Goal: Task Accomplishment & Management: Complete application form

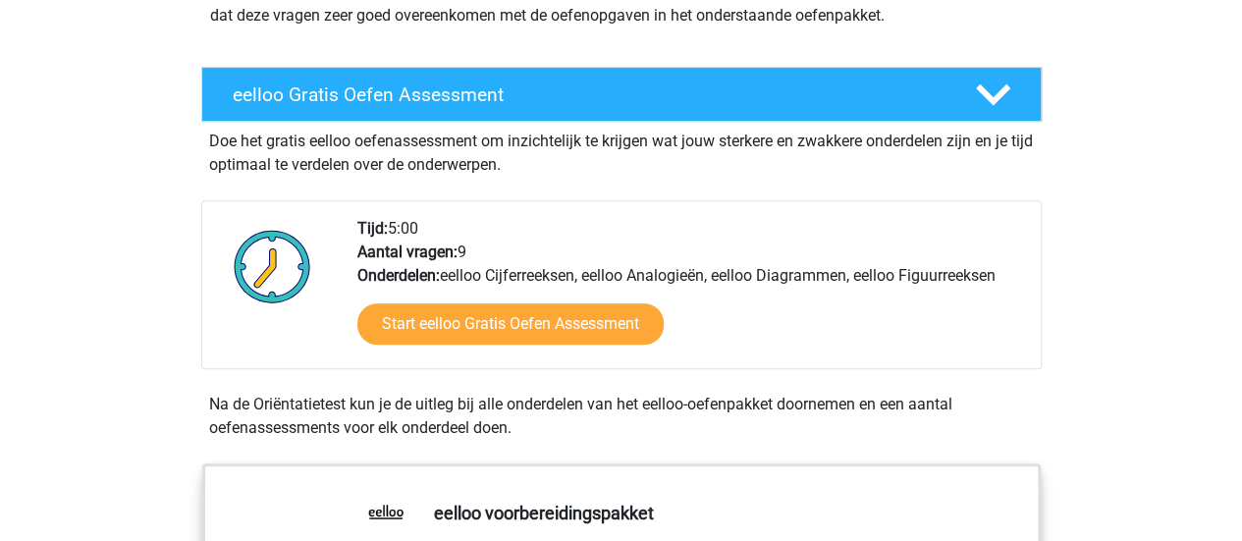
scroll to position [321, 0]
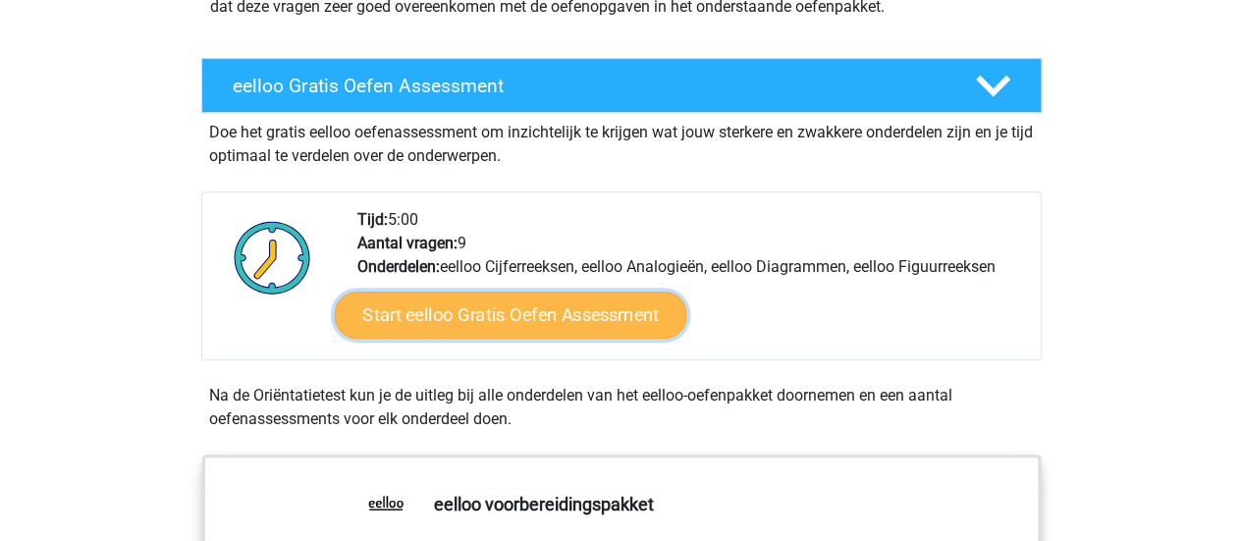
click at [645, 292] on link "Start eelloo Gratis Oefen Assessment" at bounding box center [510, 315] width 352 height 47
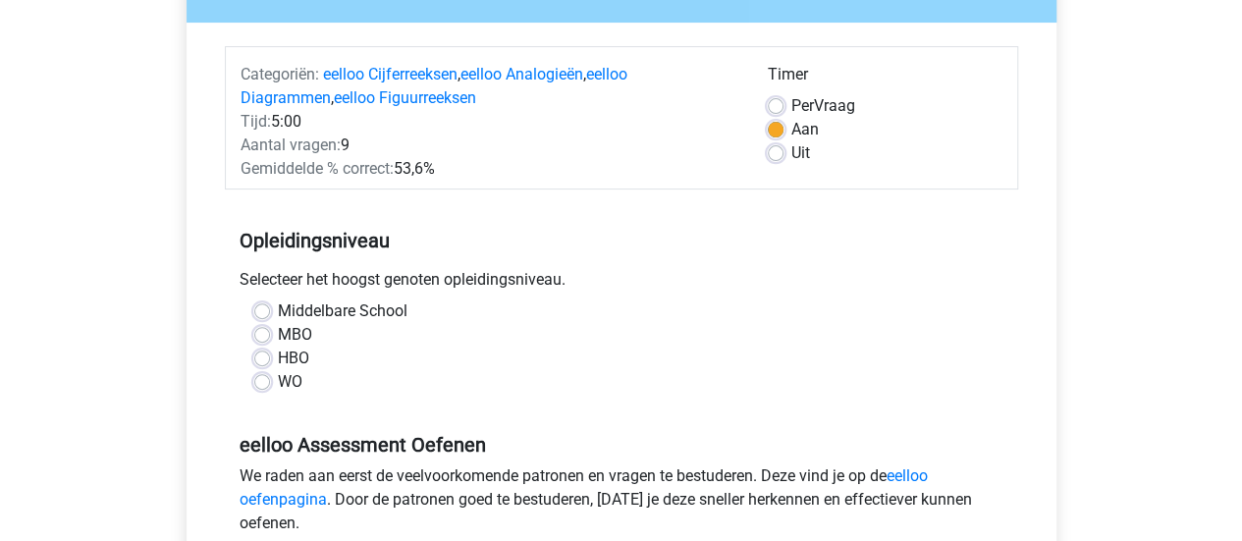
scroll to position [210, 0]
click at [383, 310] on label "Middelbare School" at bounding box center [343, 310] width 130 height 24
click at [270, 310] on input "Middelbare School" at bounding box center [262, 308] width 16 height 20
radio input "true"
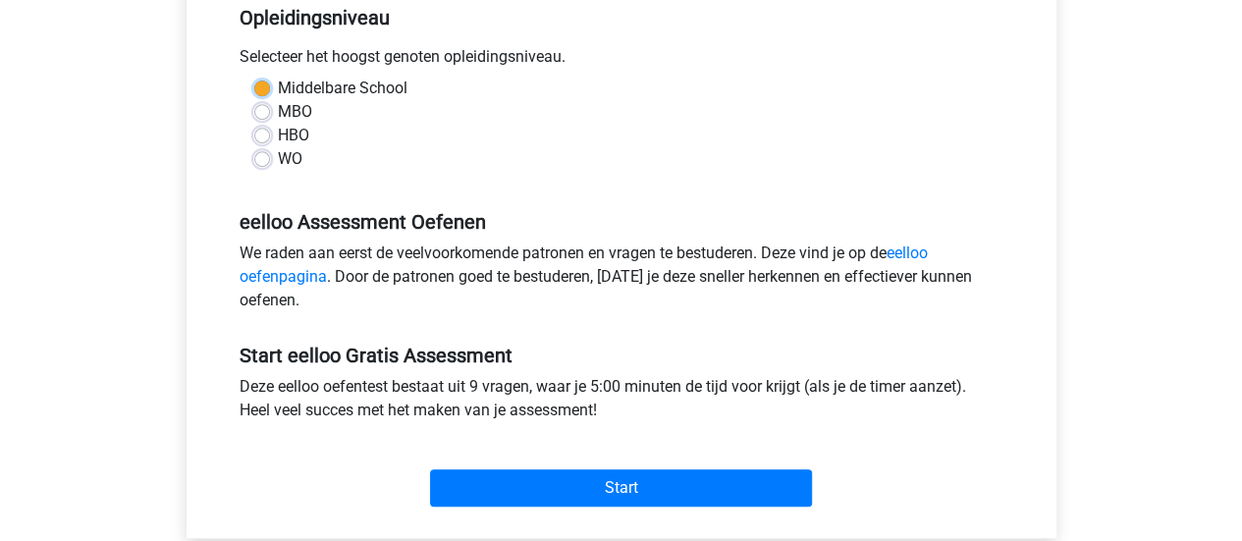
scroll to position [443, 0]
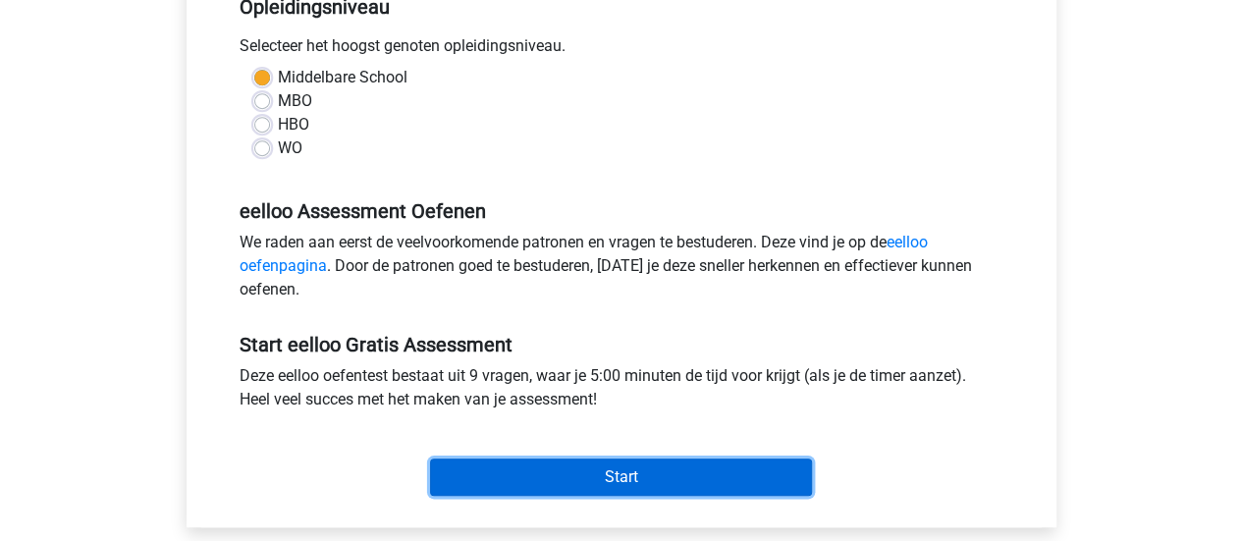
click at [542, 478] on input "Start" at bounding box center [621, 476] width 382 height 37
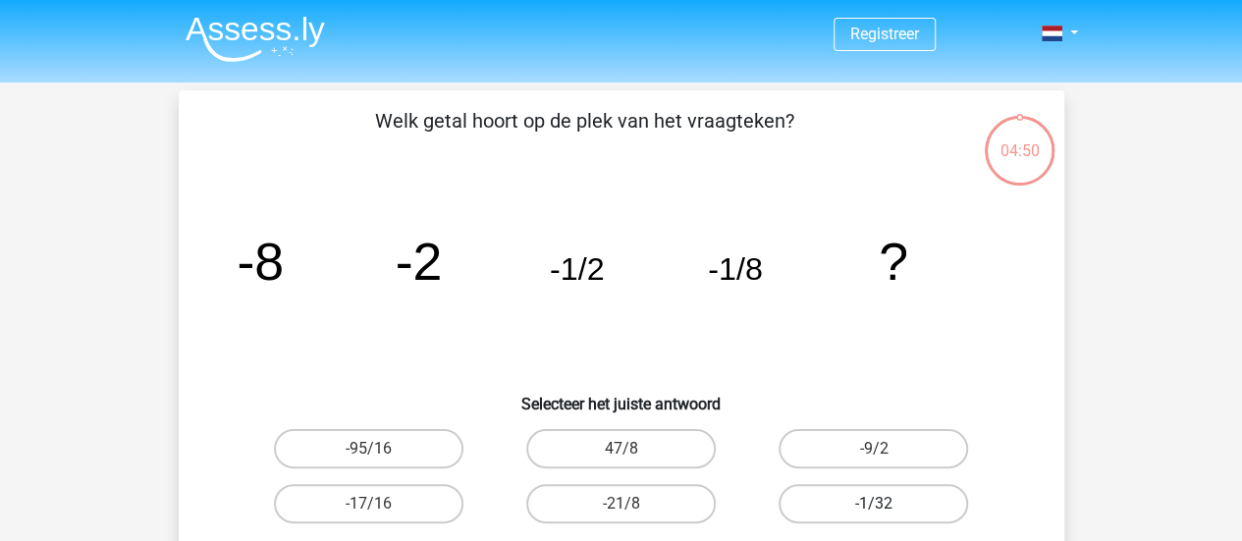
click at [902, 499] on label "-1/32" at bounding box center [872, 503] width 189 height 39
click at [886, 504] on input "-1/32" at bounding box center [880, 510] width 13 height 13
radio input "true"
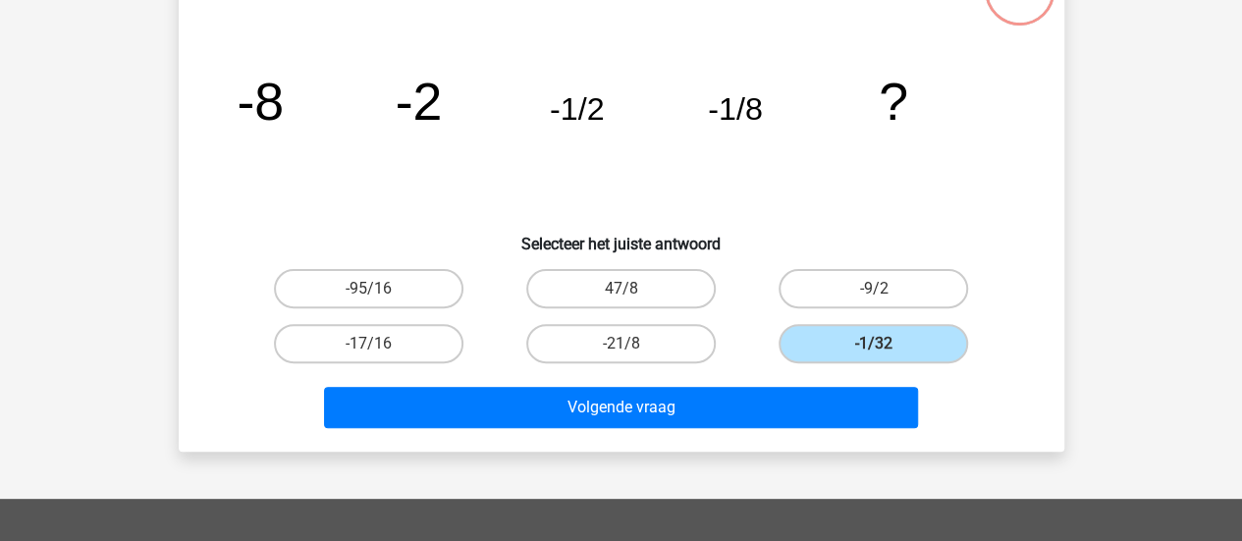
scroll to position [161, 0]
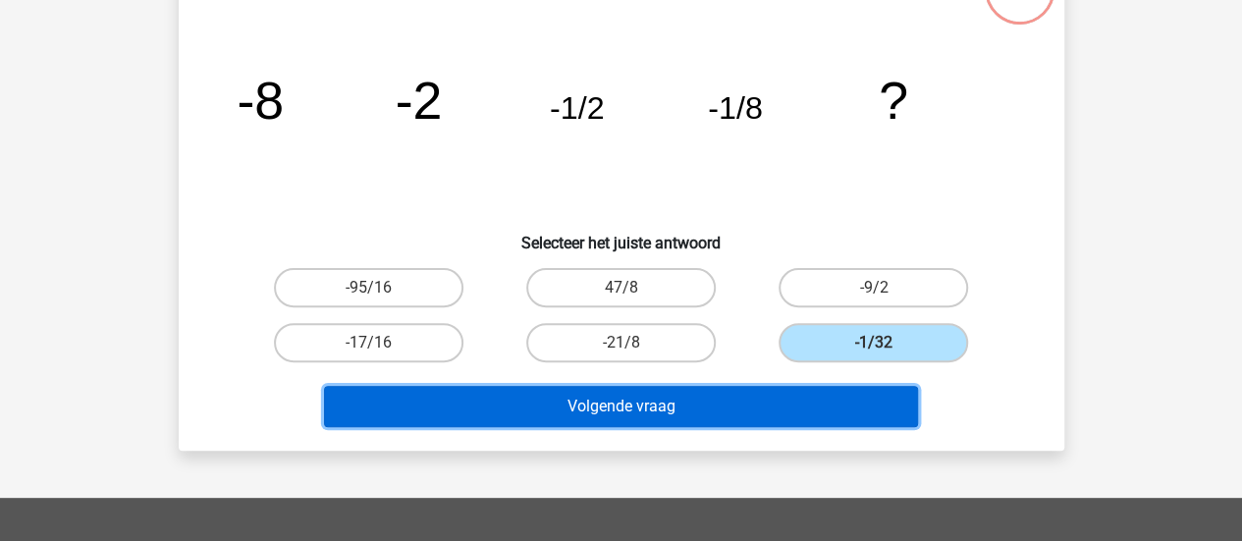
click at [791, 413] on button "Volgende vraag" at bounding box center [621, 406] width 594 height 41
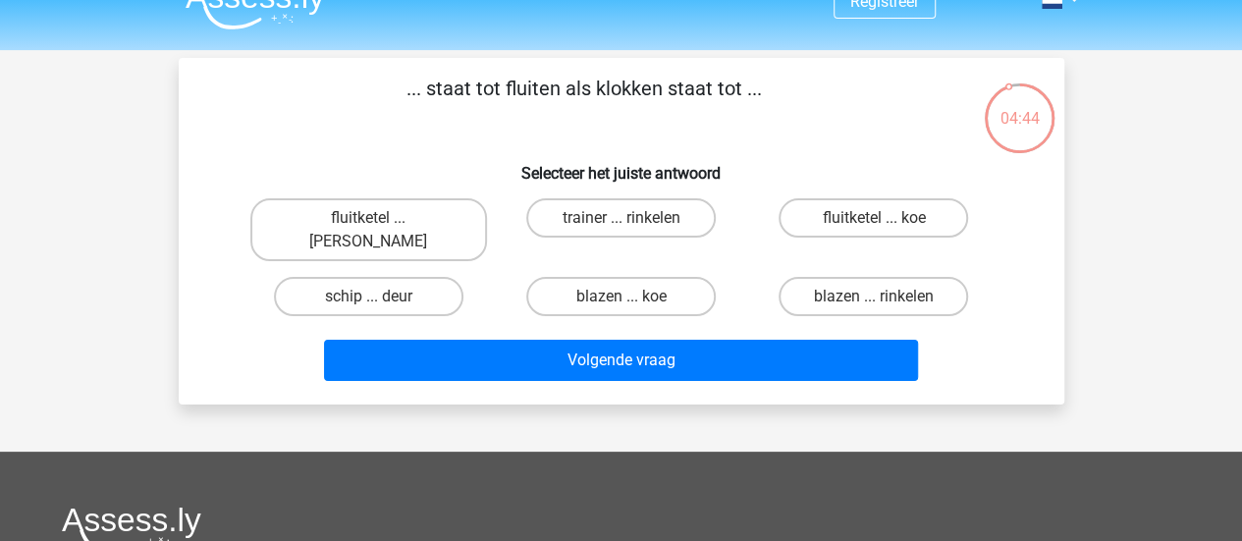
scroll to position [30, 0]
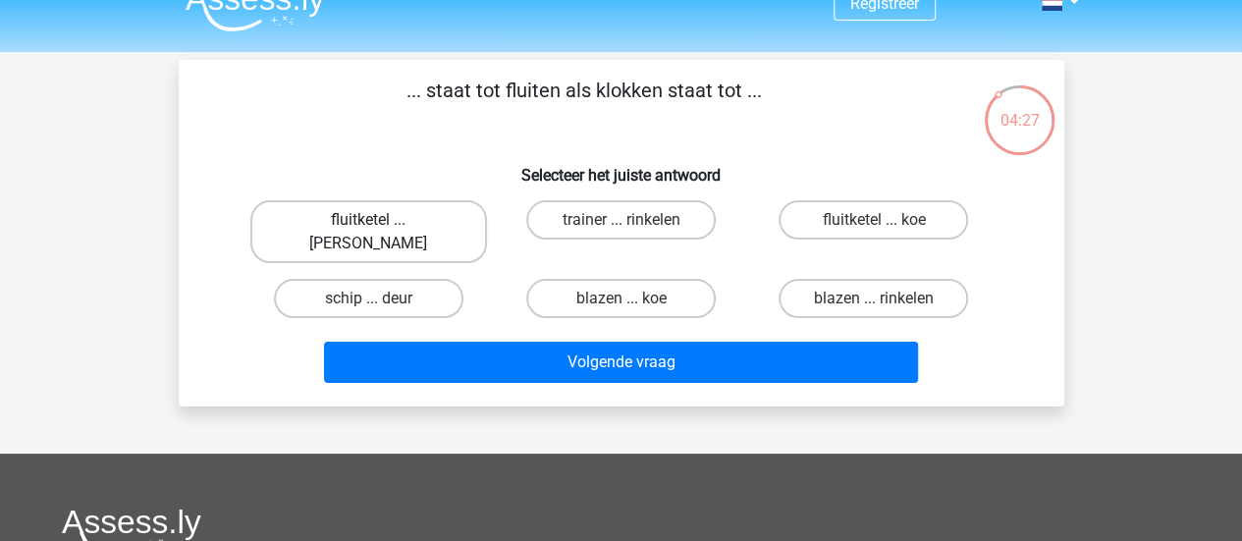
click at [428, 229] on label "fluitketel ... luiden" at bounding box center [368, 231] width 237 height 63
click at [381, 229] on input "fluitketel ... luiden" at bounding box center [374, 226] width 13 height 13
radio input "true"
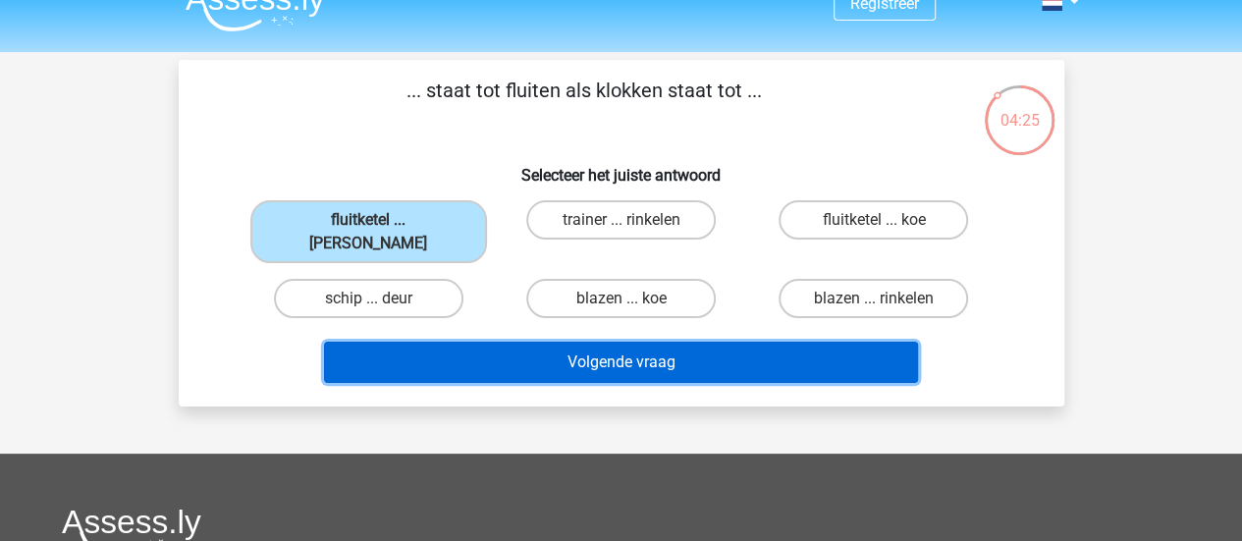
click at [511, 342] on button "Volgende vraag" at bounding box center [621, 362] width 594 height 41
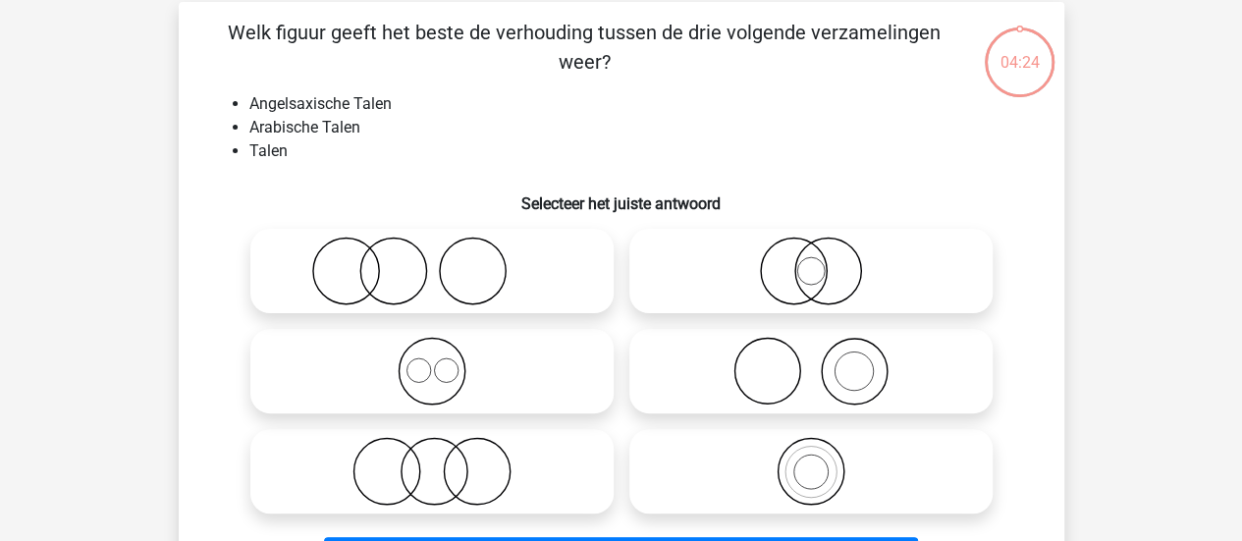
scroll to position [90, 0]
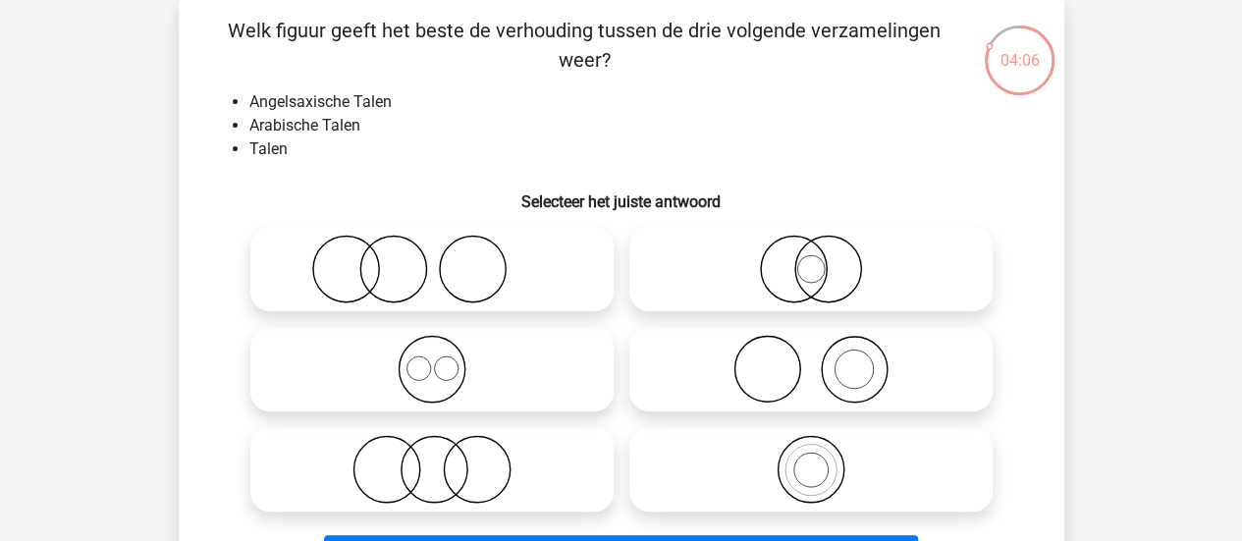
click at [501, 392] on icon at bounding box center [432, 369] width 348 height 69
click at [445, 359] on input "radio" at bounding box center [438, 353] width 13 height 13
radio input "true"
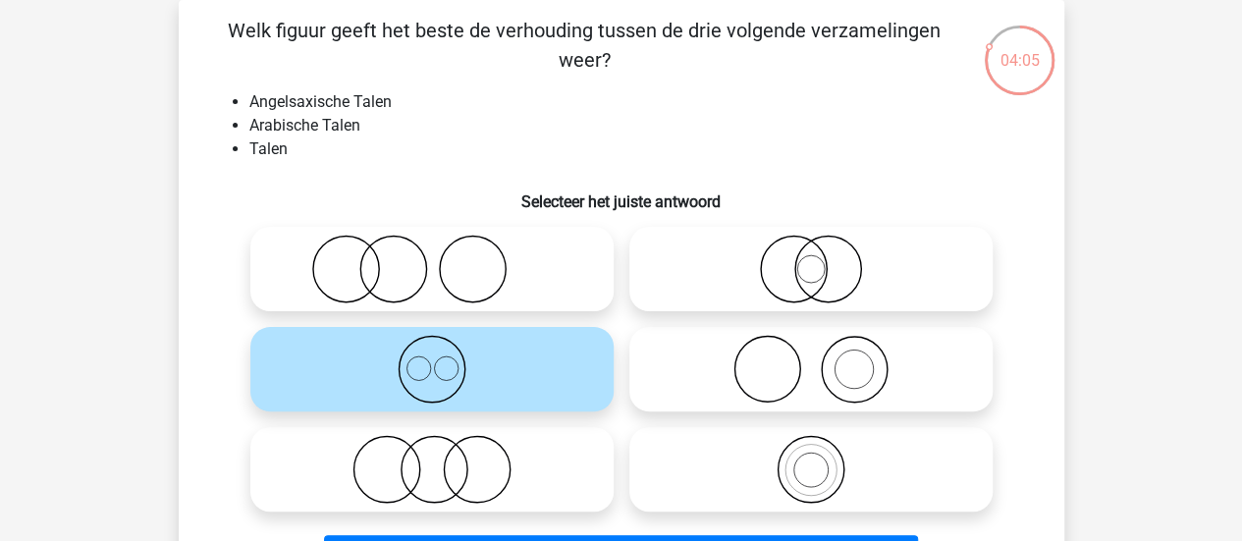
scroll to position [246, 0]
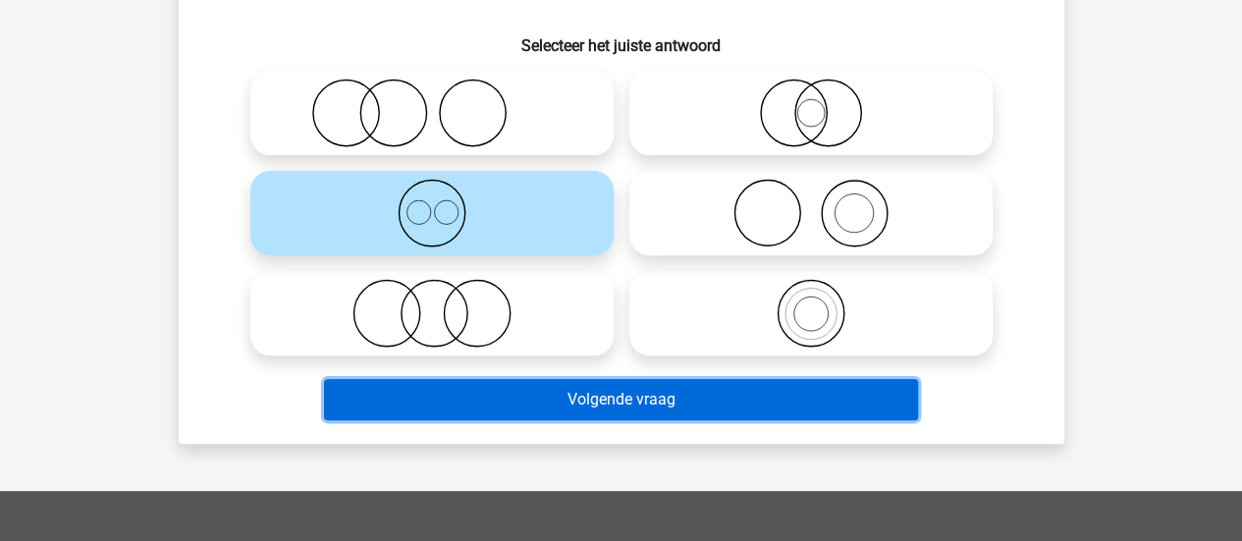
click at [681, 395] on button "Volgende vraag" at bounding box center [621, 399] width 594 height 41
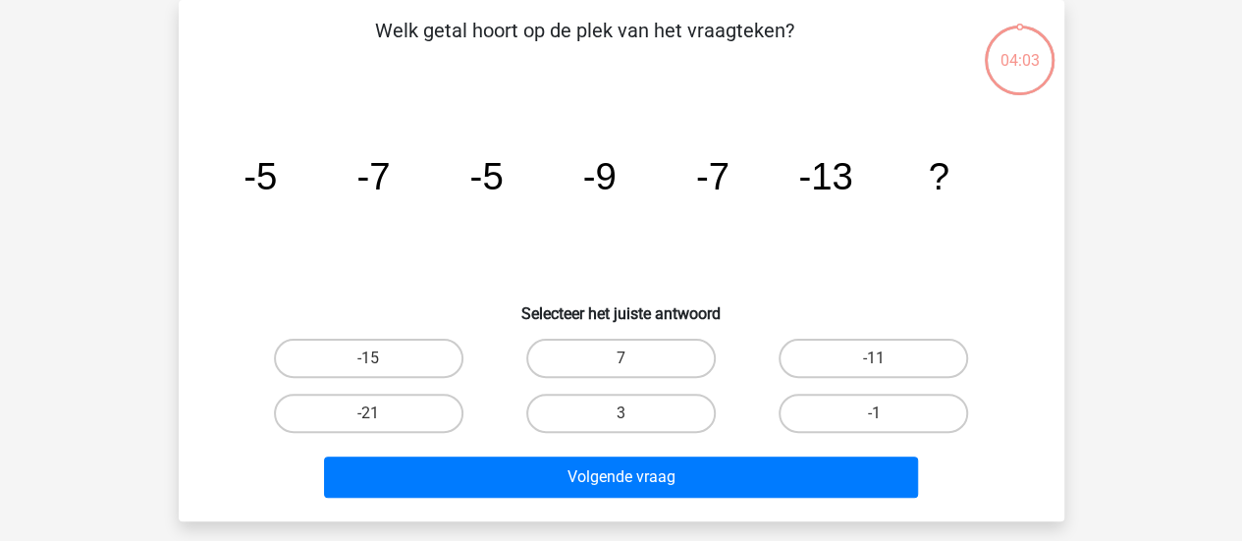
scroll to position [90, 0]
click at [835, 368] on label "-11" at bounding box center [872, 358] width 189 height 39
click at [874, 368] on input "-11" at bounding box center [880, 364] width 13 height 13
radio input "true"
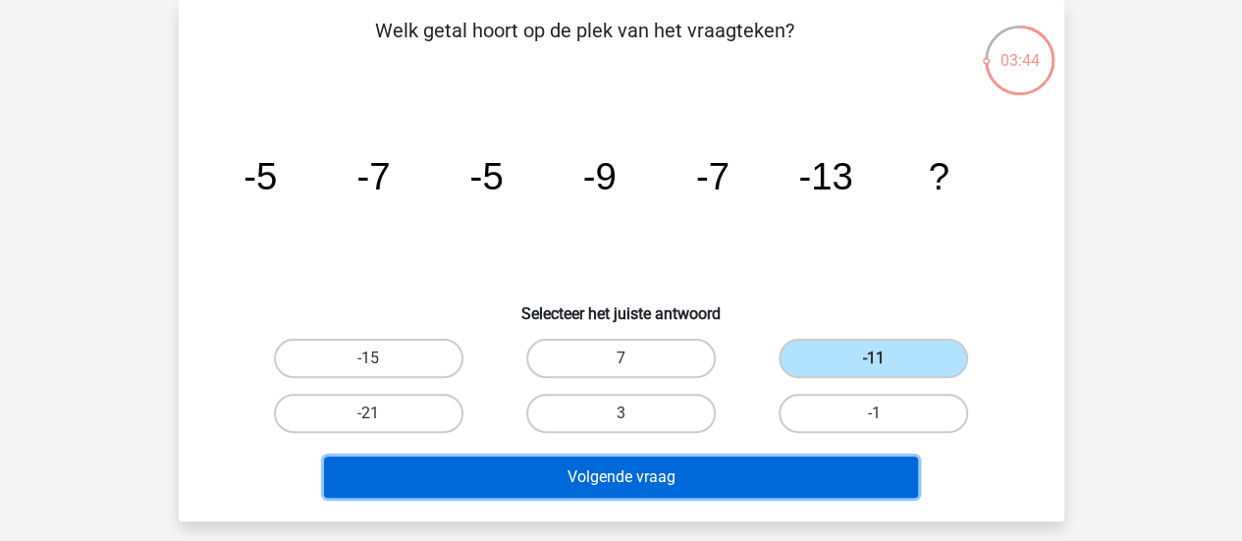
click at [775, 472] on button "Volgende vraag" at bounding box center [621, 476] width 594 height 41
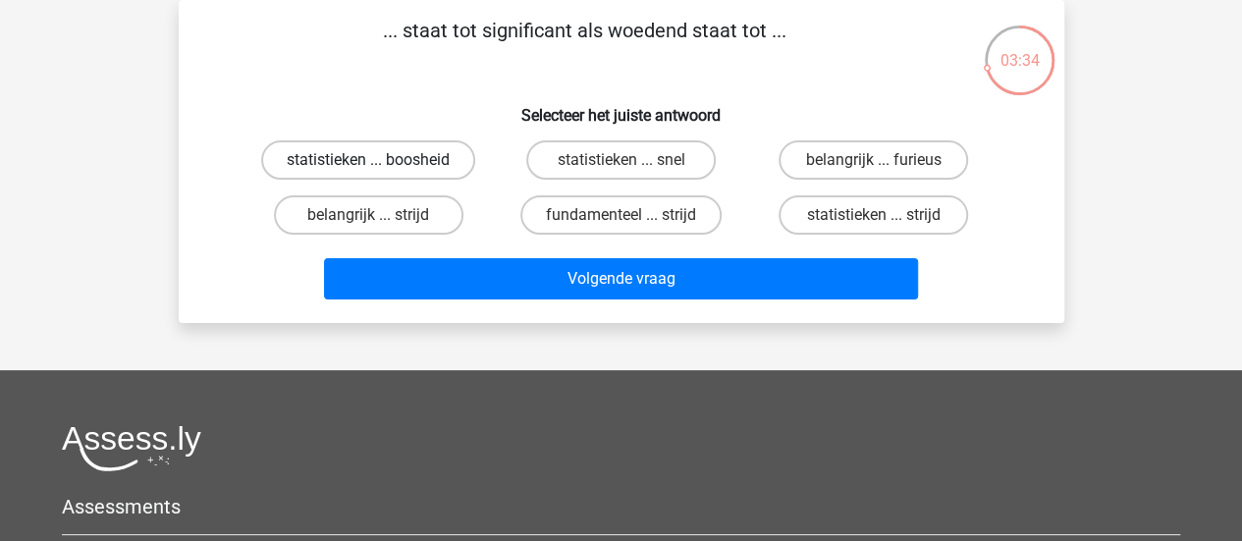
click at [393, 168] on label "statistieken ... boosheid" at bounding box center [368, 159] width 214 height 39
click at [381, 168] on input "statistieken ... boosheid" at bounding box center [374, 166] width 13 height 13
radio input "true"
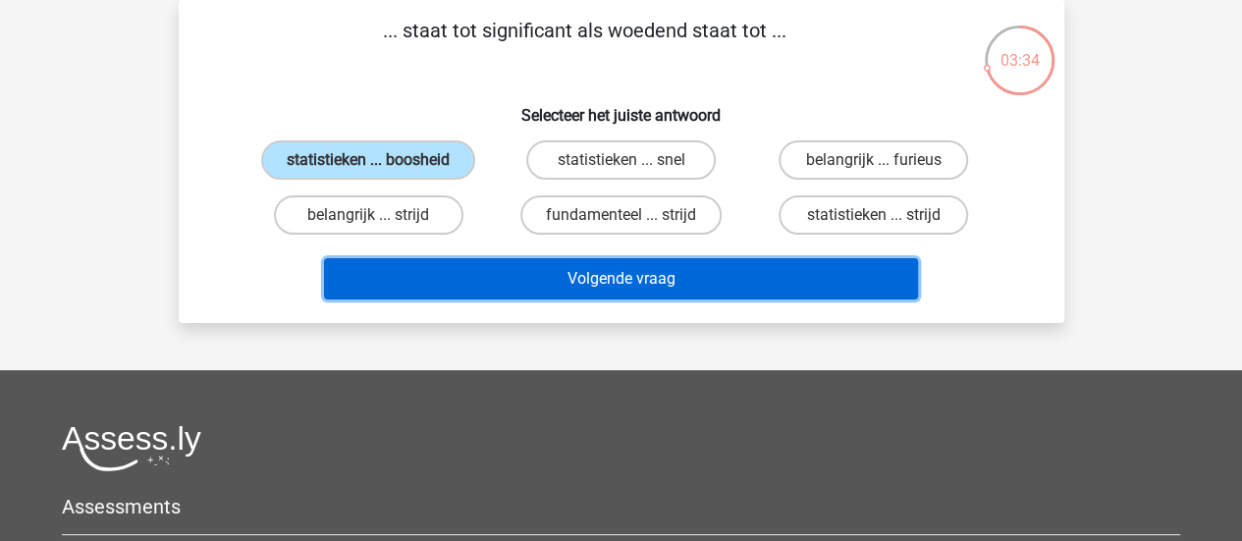
click at [575, 274] on button "Volgende vraag" at bounding box center [621, 278] width 594 height 41
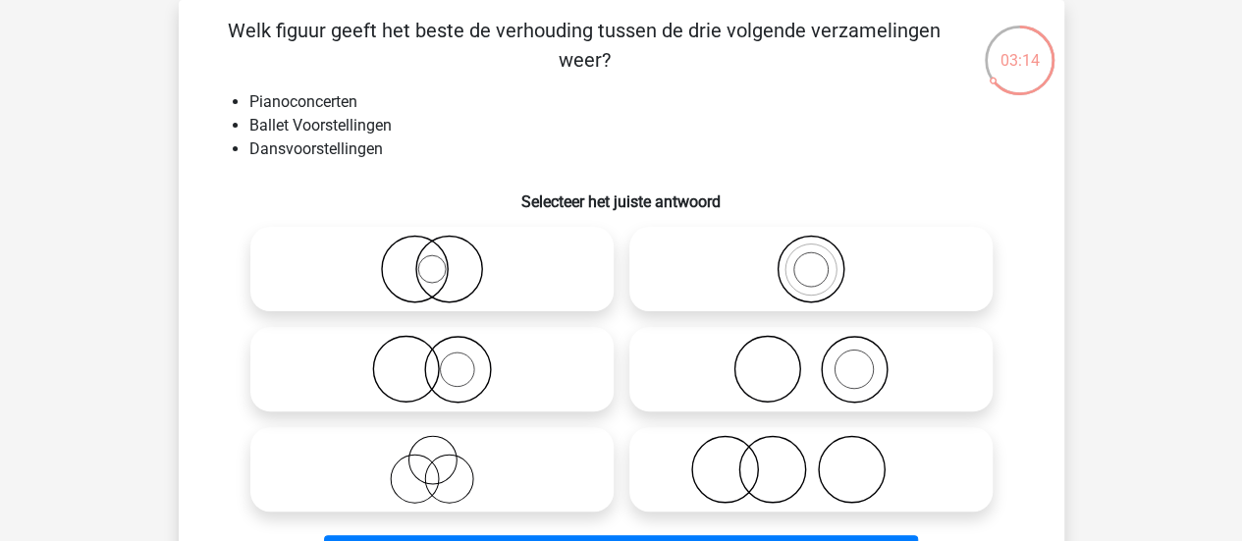
click at [770, 464] on icon at bounding box center [811, 469] width 348 height 69
click at [811, 459] on input "radio" at bounding box center [817, 453] width 13 height 13
radio input "true"
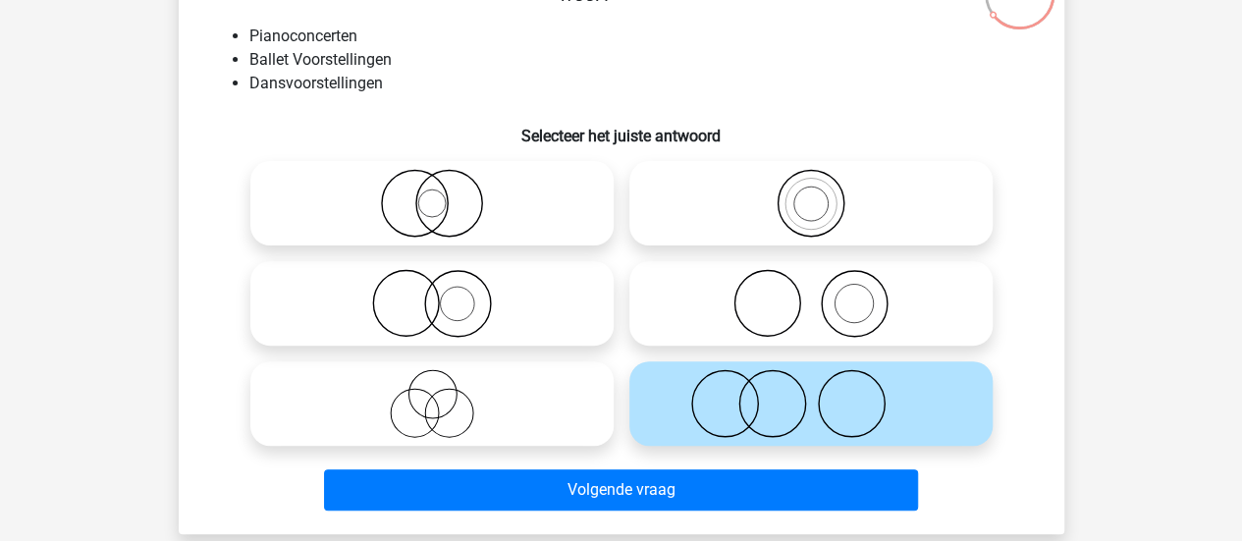
scroll to position [158, 0]
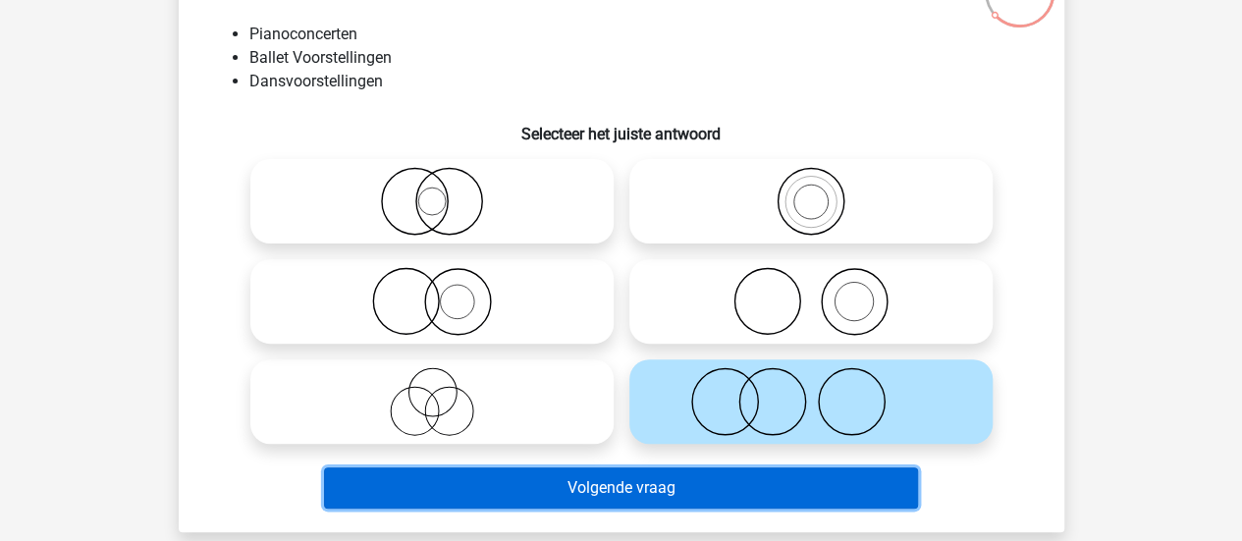
click at [706, 480] on button "Volgende vraag" at bounding box center [621, 487] width 594 height 41
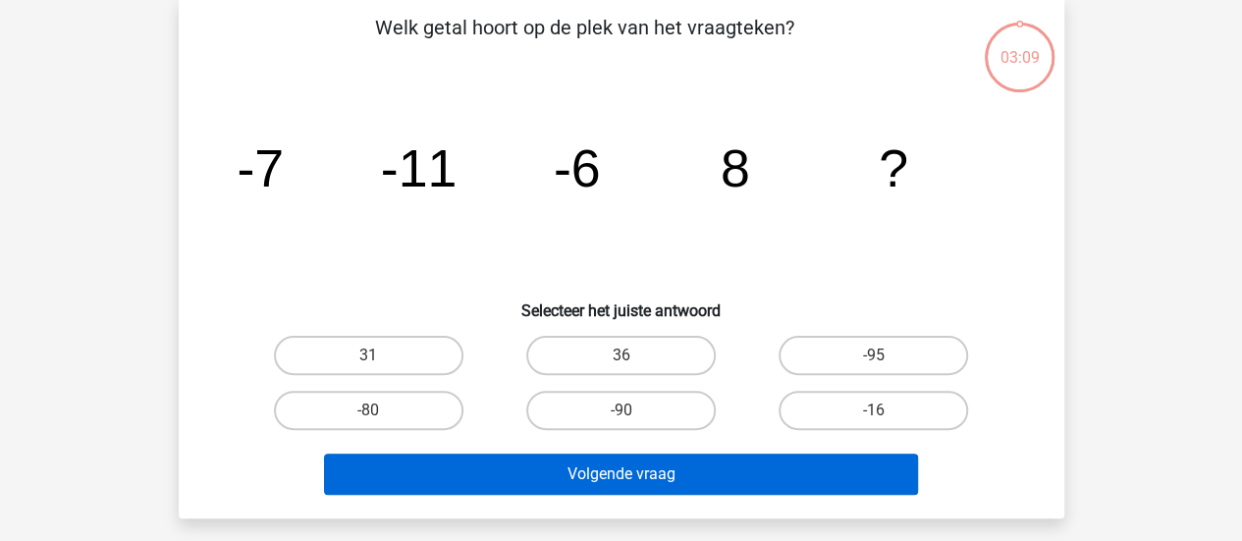
scroll to position [90, 0]
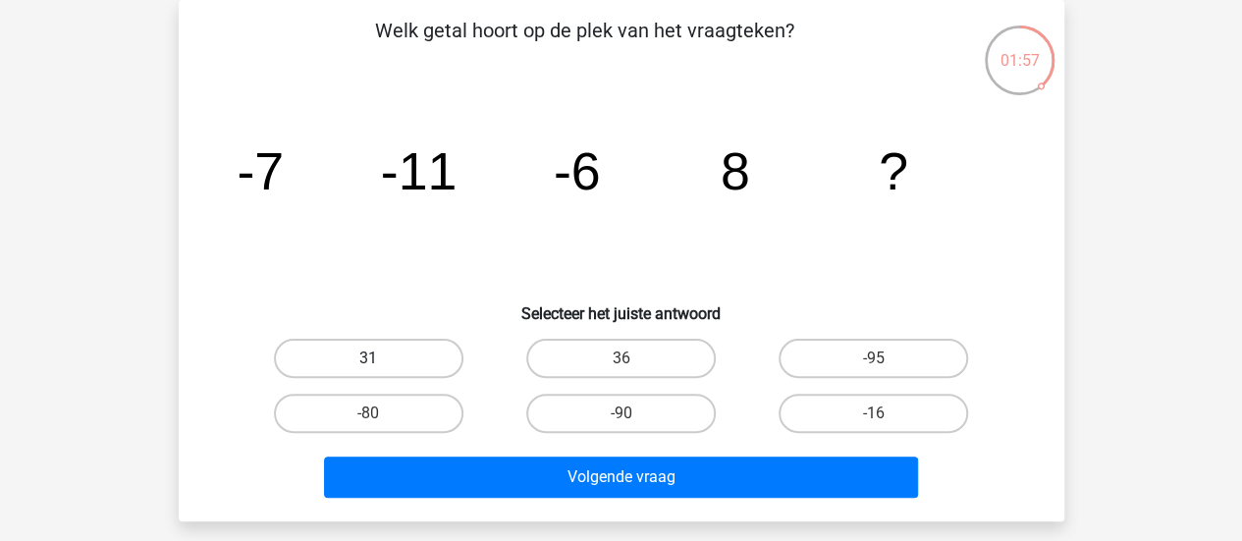
click at [434, 345] on label "31" at bounding box center [368, 358] width 189 height 39
click at [381, 358] on input "31" at bounding box center [374, 364] width 13 height 13
radio input "true"
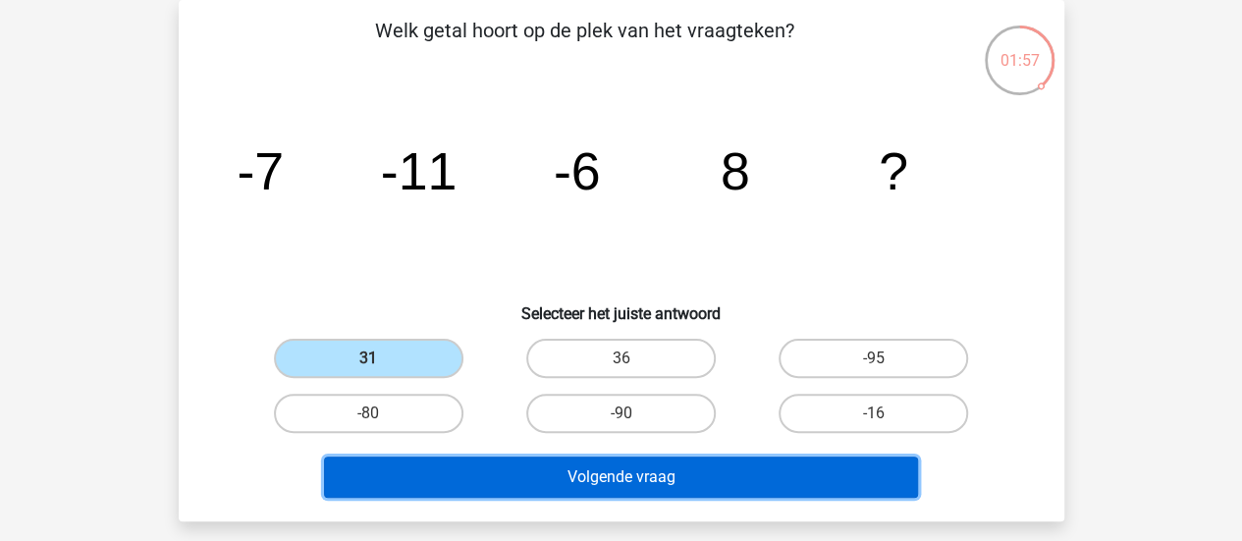
click at [552, 494] on button "Volgende vraag" at bounding box center [621, 476] width 594 height 41
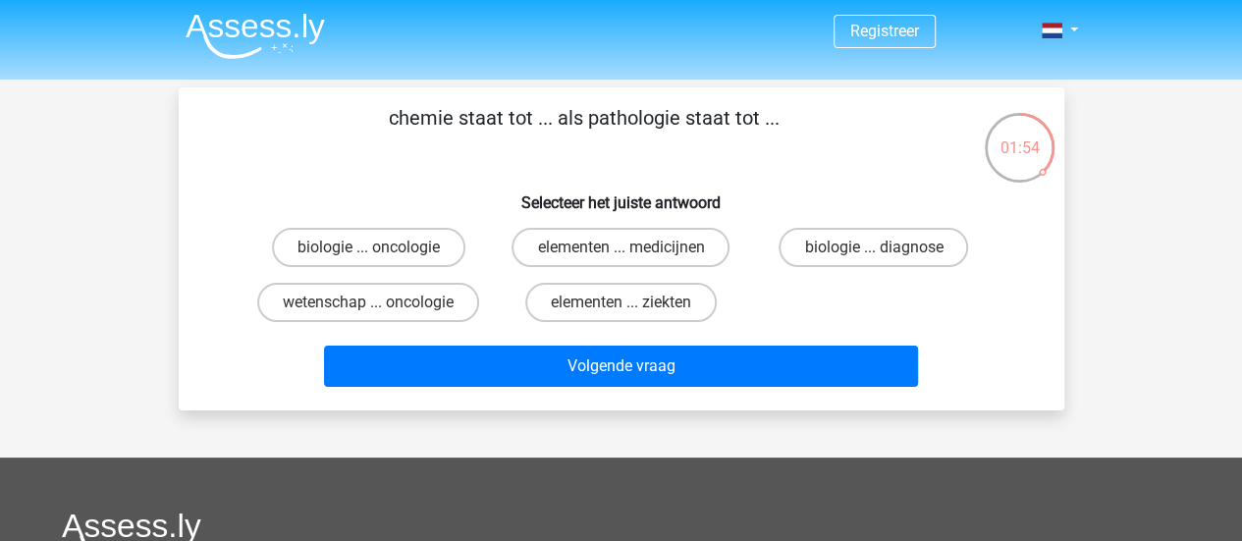
scroll to position [8, 0]
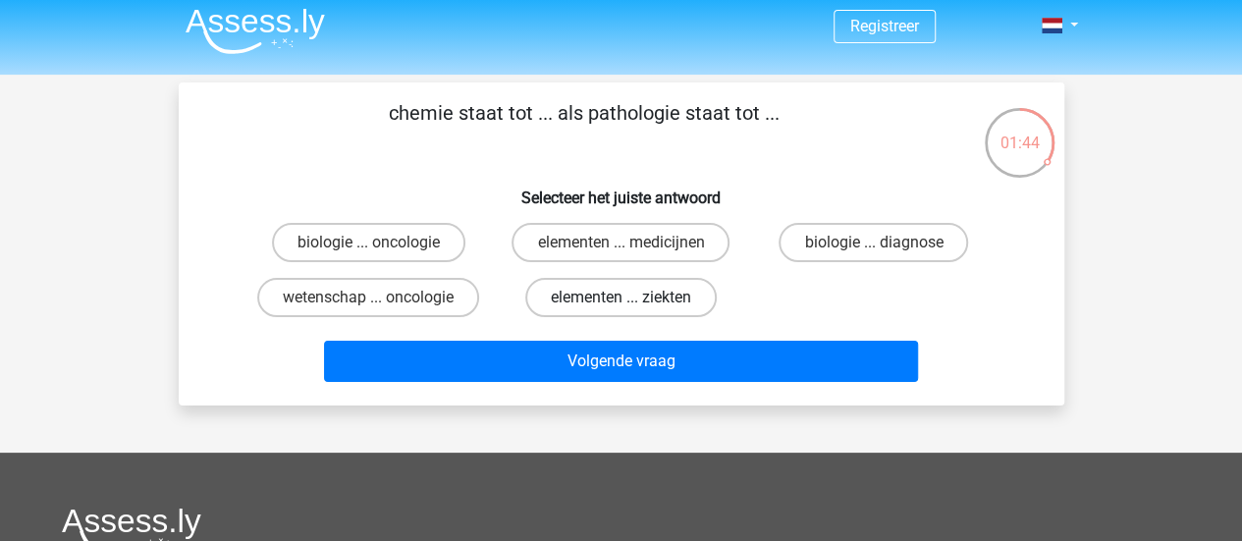
click at [695, 315] on label "elementen ... ziekten" at bounding box center [620, 297] width 191 height 39
click at [633, 310] on input "elementen ... ziekten" at bounding box center [626, 303] width 13 height 13
radio input "true"
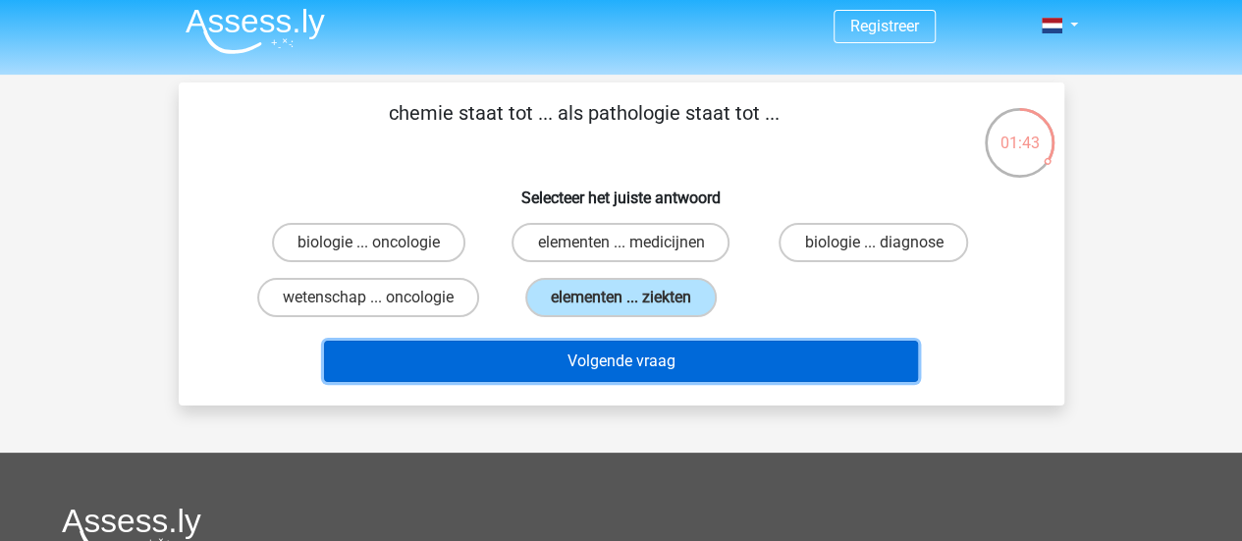
click at [684, 348] on button "Volgende vraag" at bounding box center [621, 361] width 594 height 41
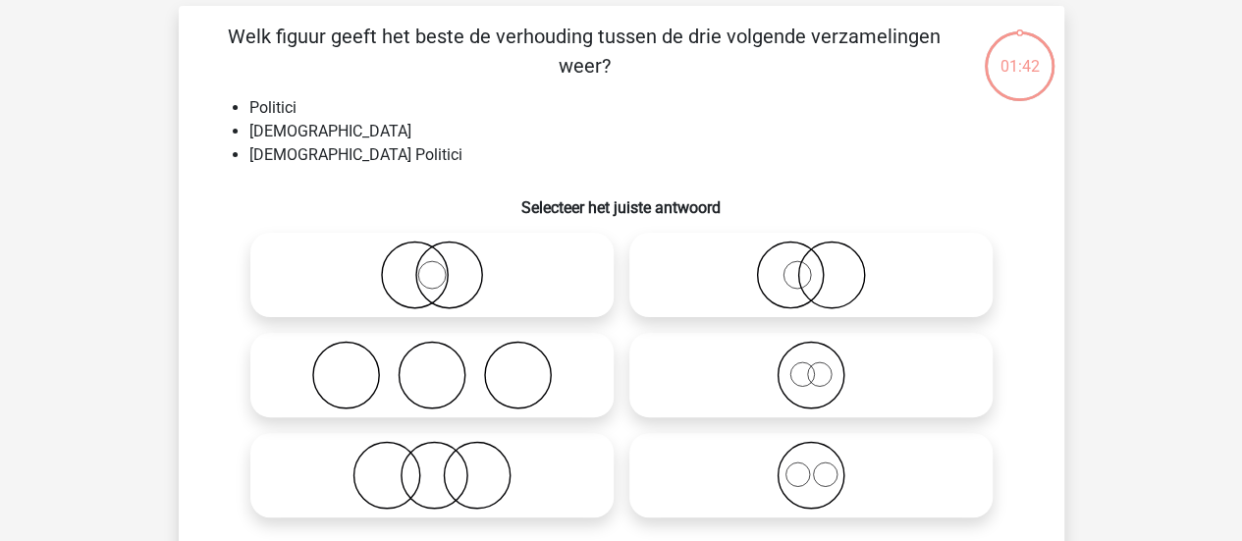
scroll to position [90, 0]
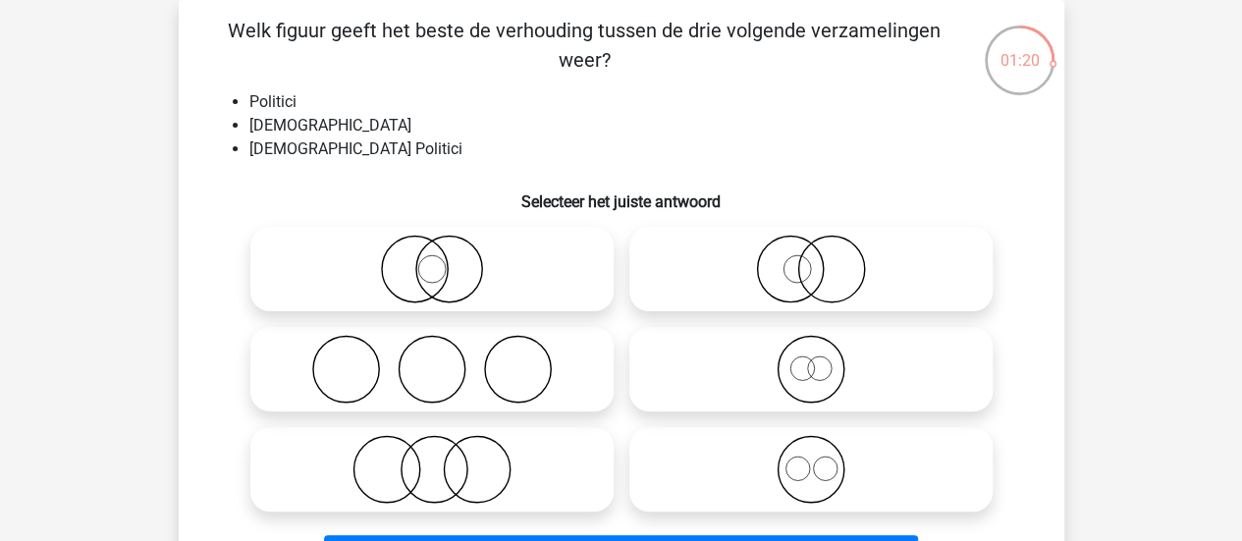
click at [556, 284] on icon at bounding box center [432, 269] width 348 height 69
click at [445, 259] on input "radio" at bounding box center [438, 252] width 13 height 13
radio input "true"
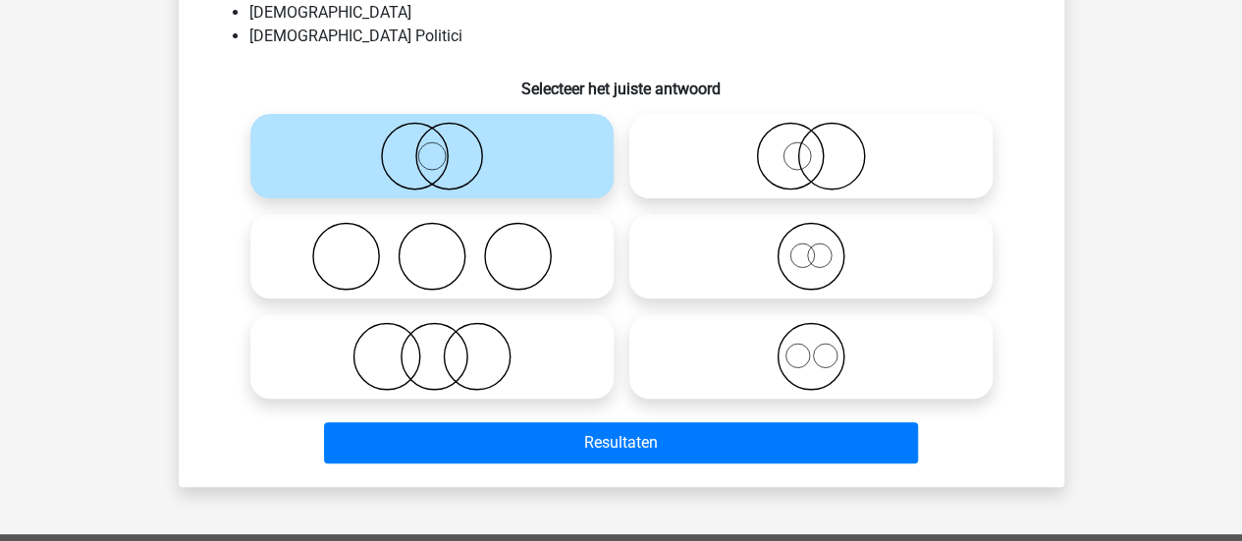
scroll to position [204, 0]
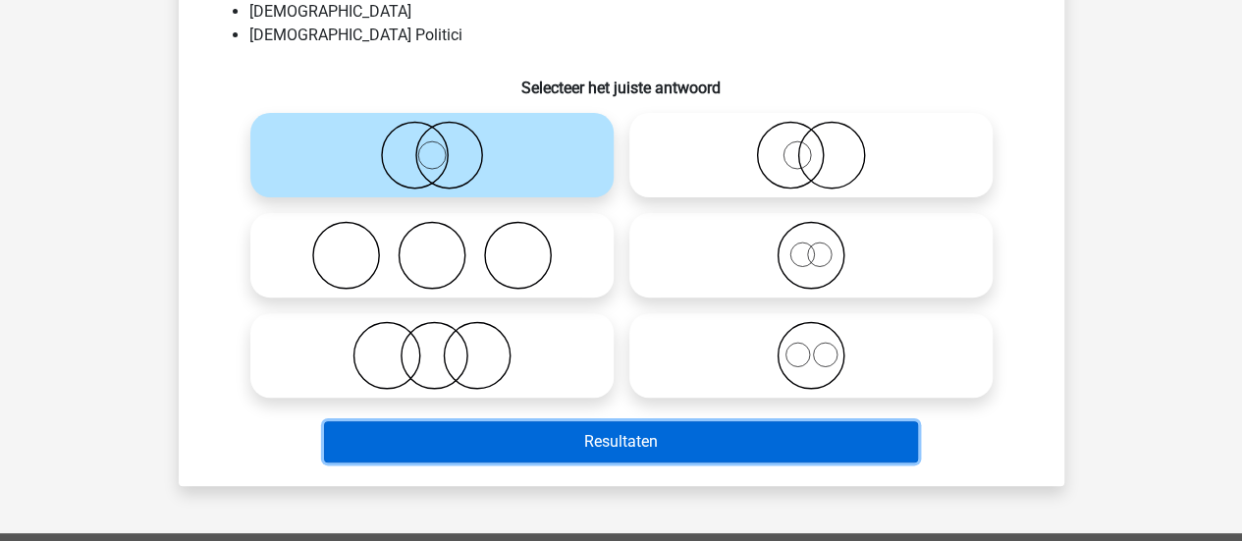
click at [677, 443] on button "Resultaten" at bounding box center [621, 441] width 594 height 41
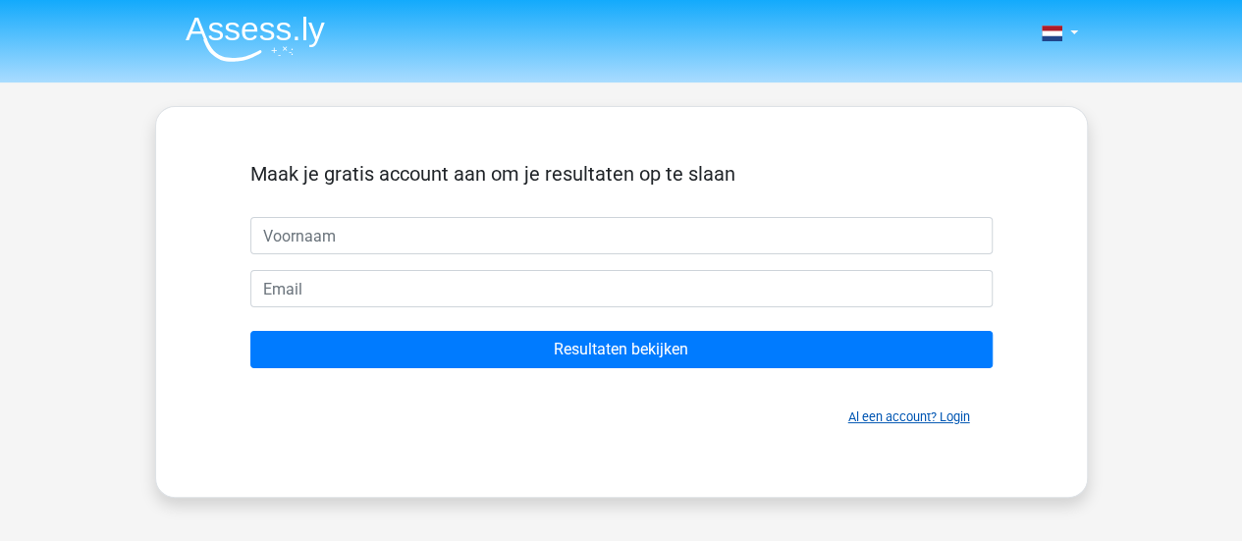
click at [958, 421] on link "Al een account? Login" at bounding box center [909, 416] width 122 height 15
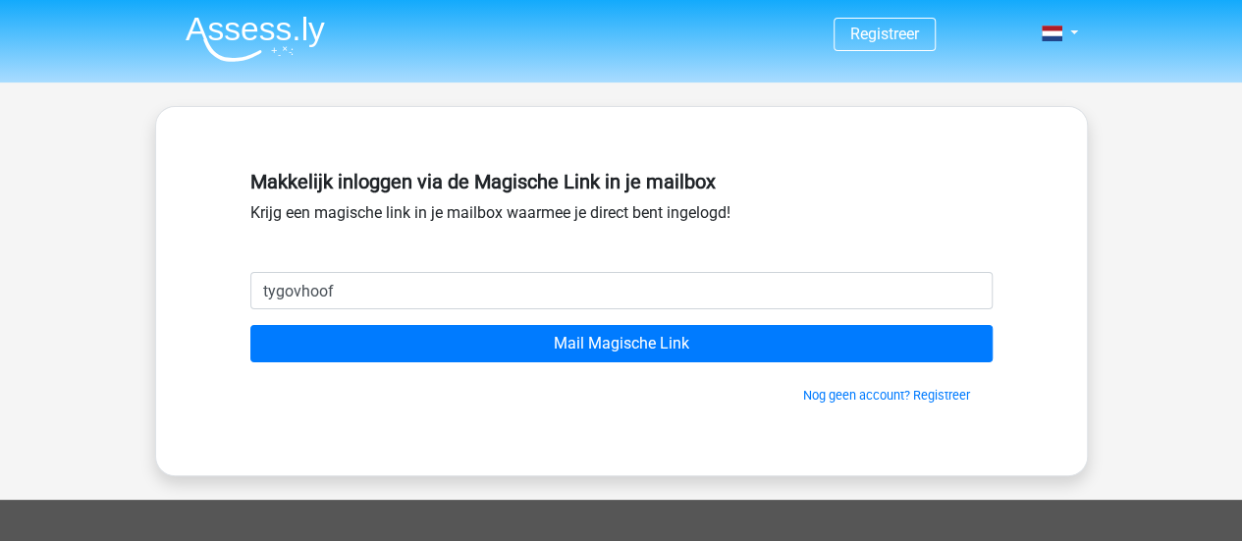
click at [250, 325] on input "Mail Magische Link" at bounding box center [621, 343] width 742 height 37
type input "[EMAIL_ADDRESS][DOMAIN_NAME]"
click at [250, 325] on input "Mail Magische Link" at bounding box center [621, 343] width 742 height 37
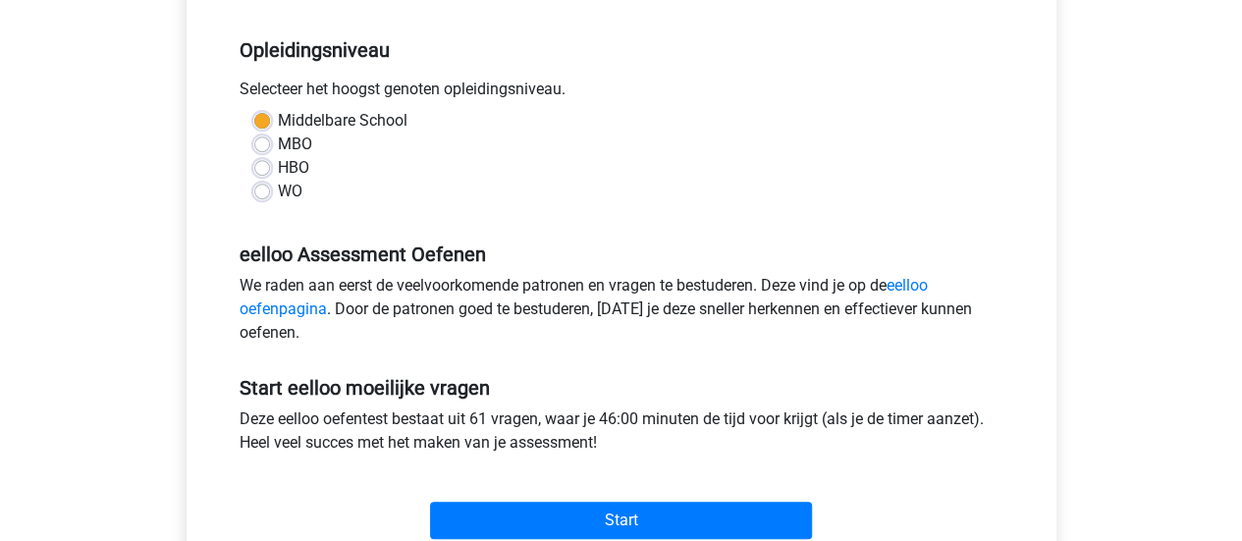
scroll to position [512, 0]
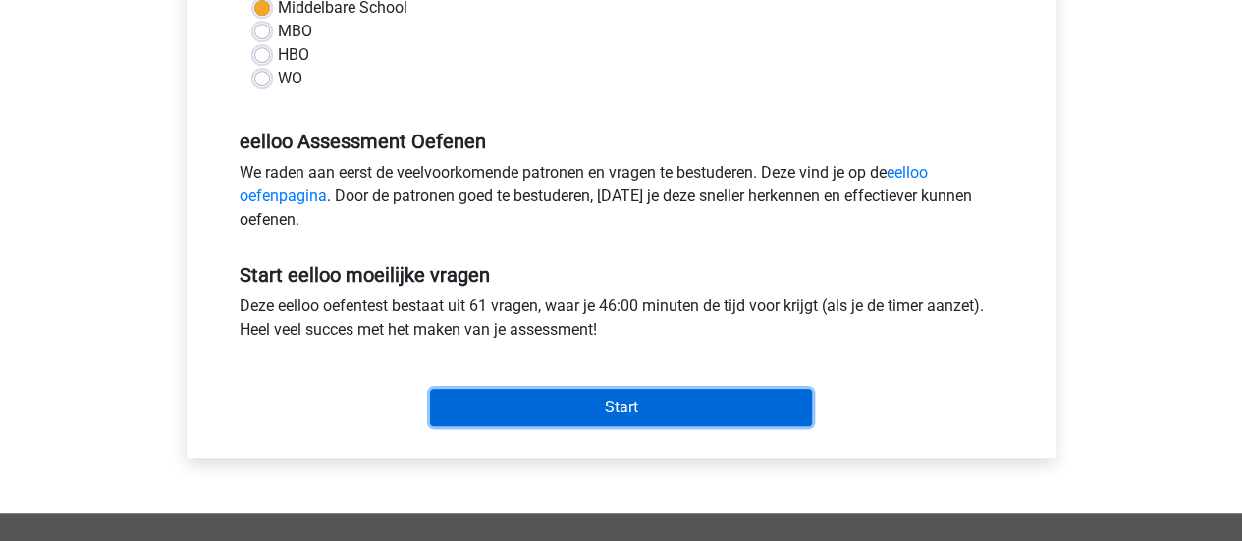
click at [692, 411] on input "Start" at bounding box center [621, 407] width 382 height 37
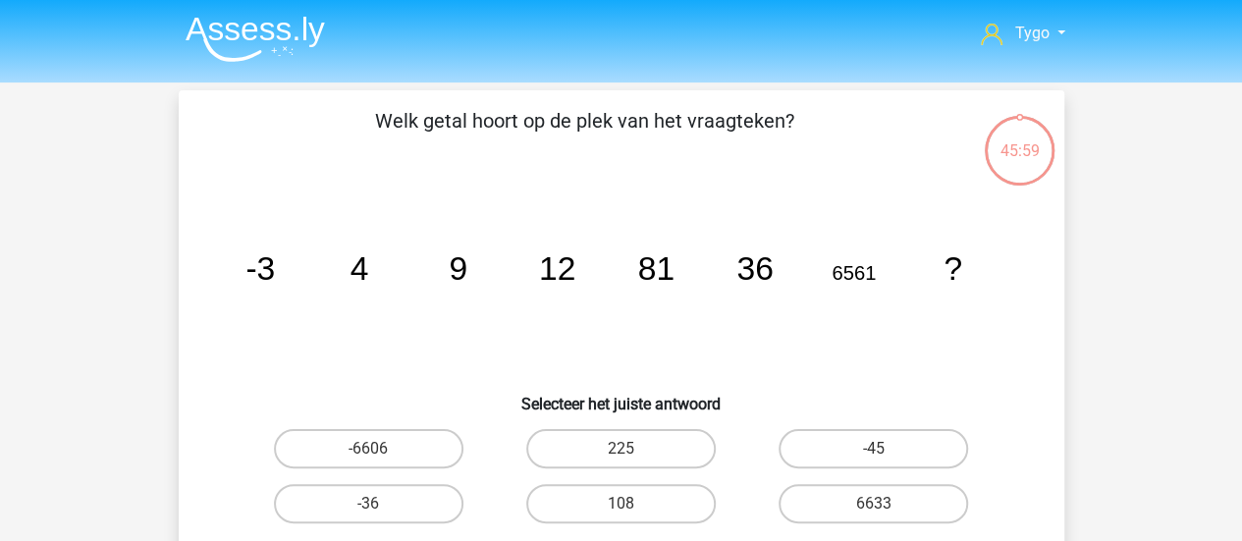
scroll to position [34, 0]
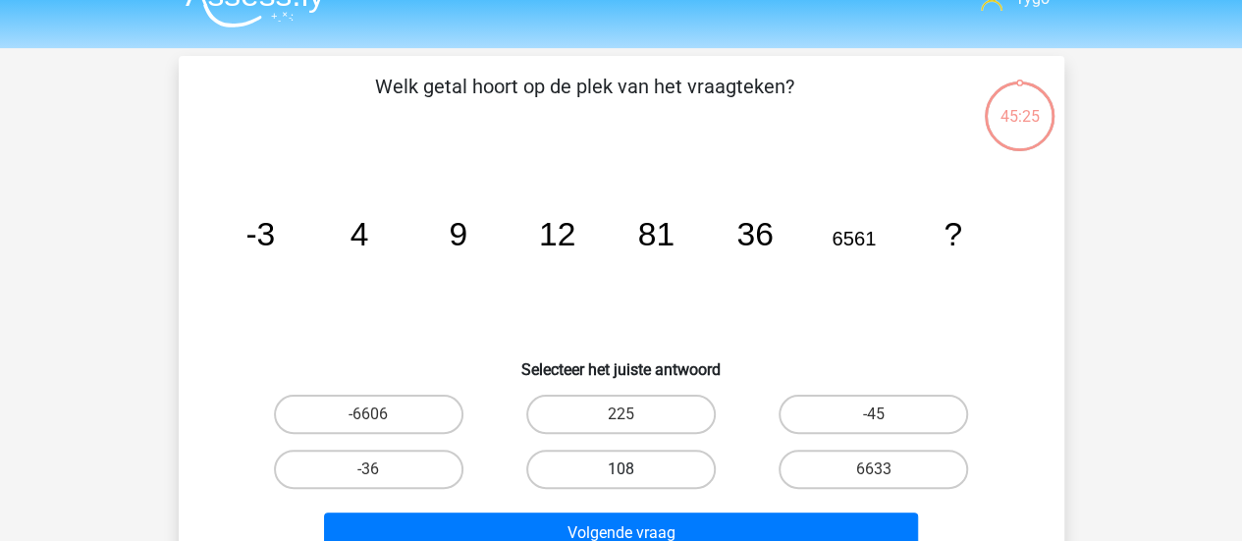
click at [602, 456] on label "108" at bounding box center [620, 469] width 189 height 39
click at [620, 469] on input "108" at bounding box center [626, 475] width 13 height 13
radio input "true"
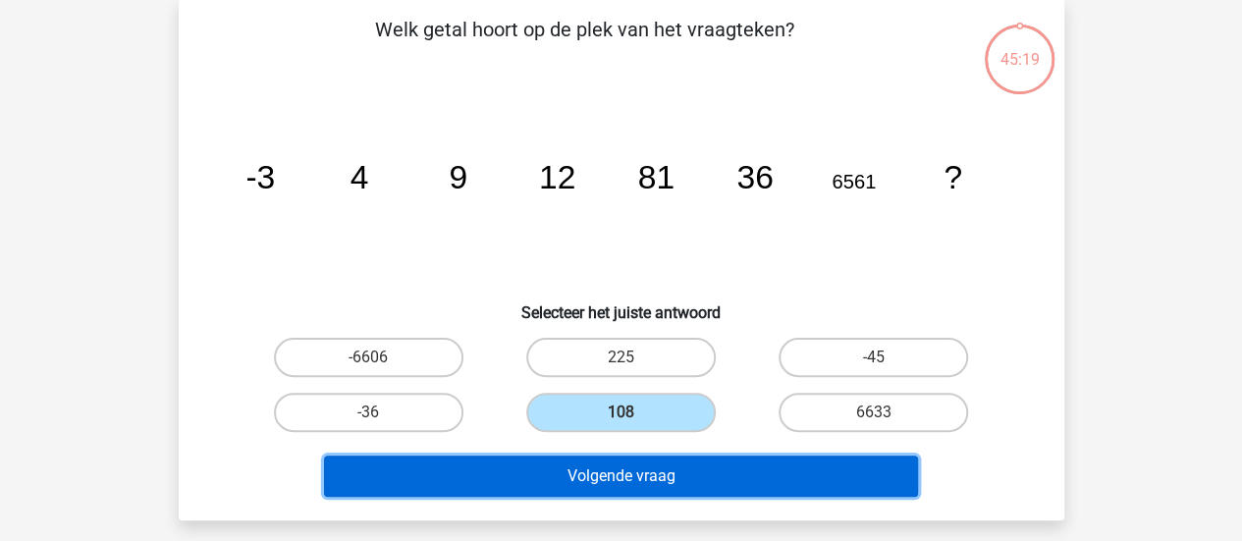
click at [673, 463] on button "Volgende vraag" at bounding box center [621, 476] width 594 height 41
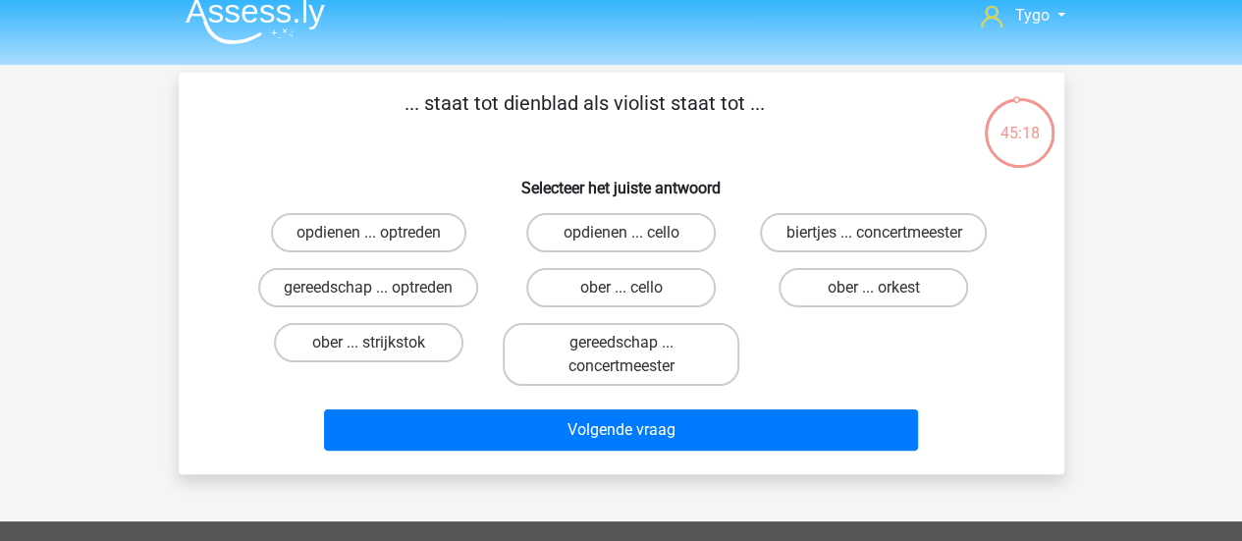
scroll to position [15, 0]
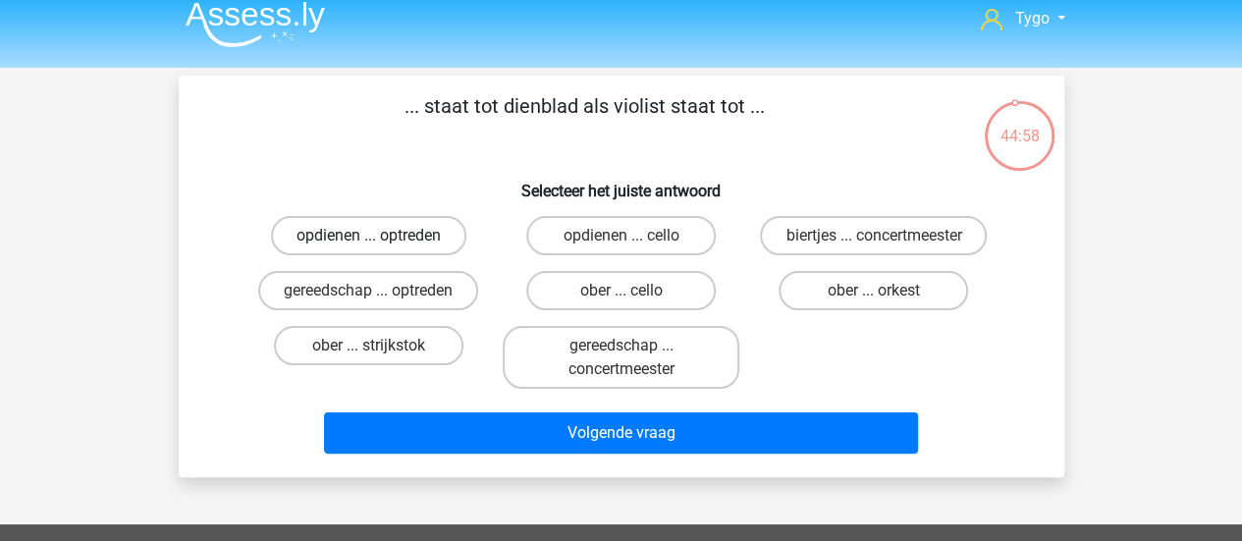
click at [444, 238] on label "opdienen ... optreden" at bounding box center [368, 235] width 195 height 39
click at [381, 238] on input "opdienen ... optreden" at bounding box center [374, 242] width 13 height 13
radio input "true"
click at [440, 352] on label "ober ... strijkstok" at bounding box center [368, 345] width 189 height 39
click at [381, 352] on input "ober ... strijkstok" at bounding box center [374, 352] width 13 height 13
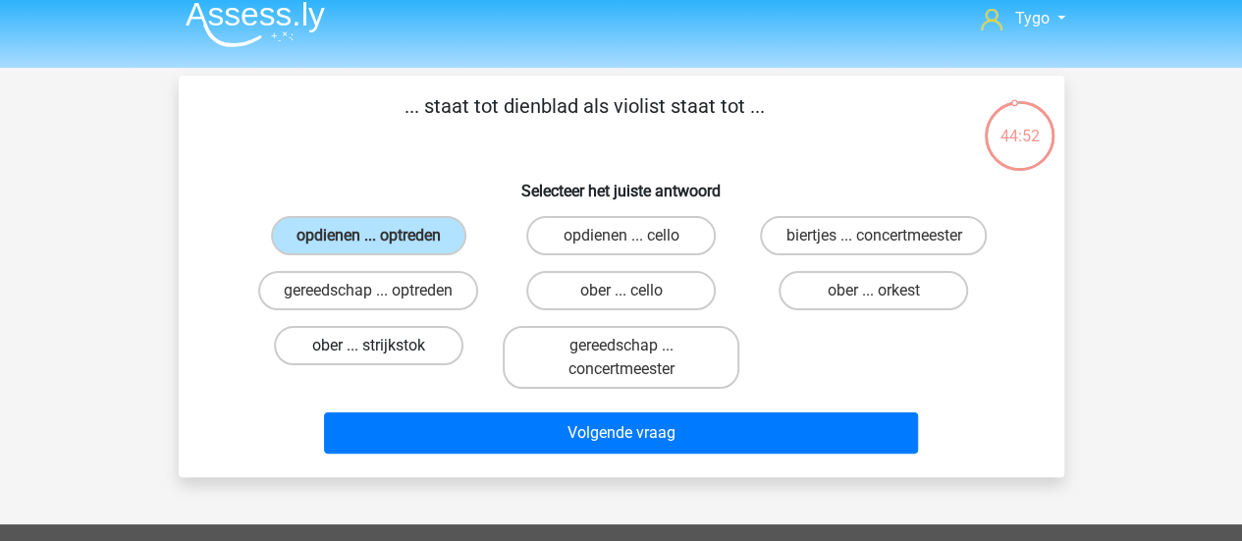
radio input "true"
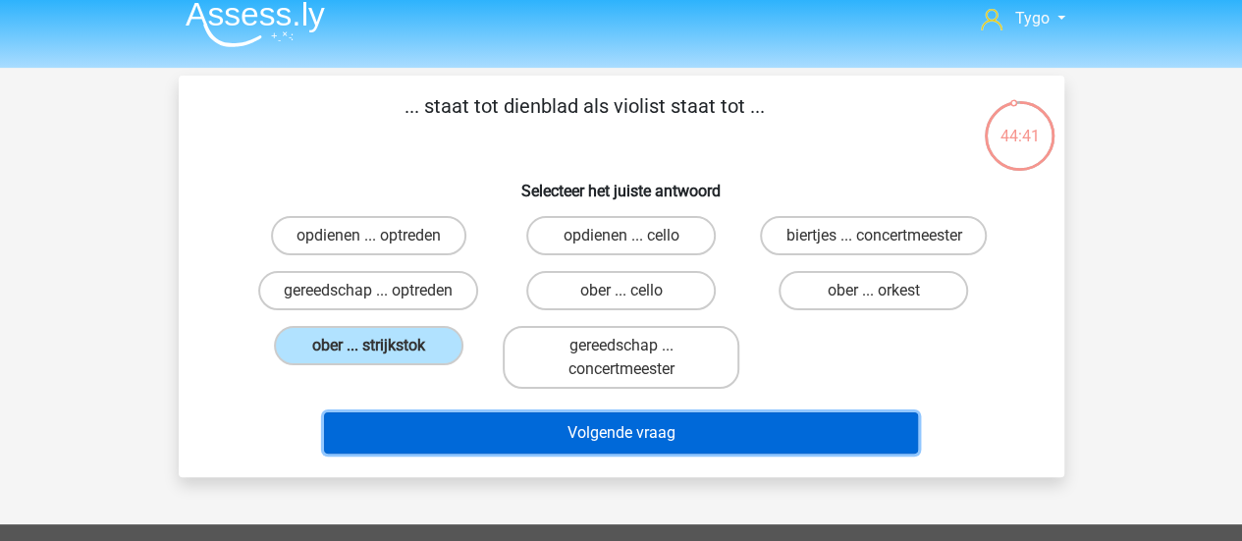
click at [504, 437] on button "Volgende vraag" at bounding box center [621, 432] width 594 height 41
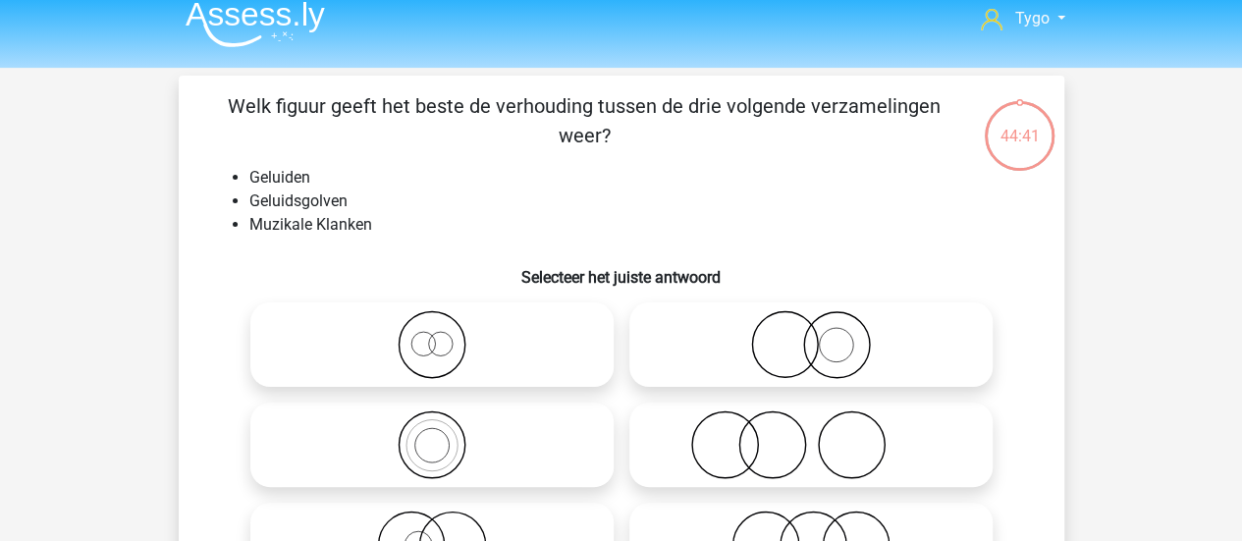
scroll to position [90, 0]
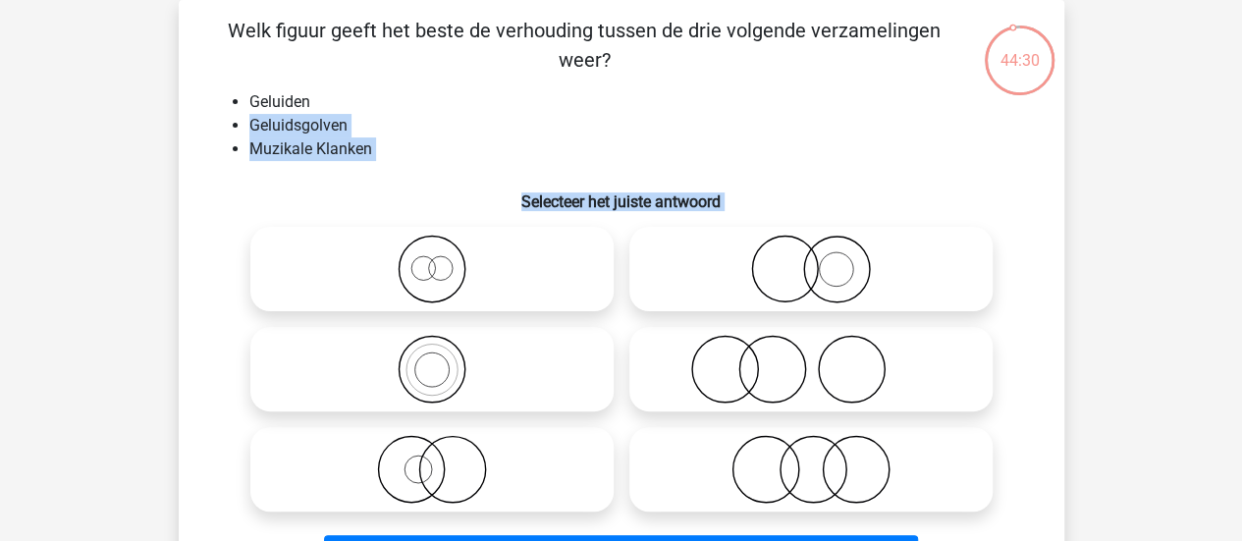
drag, startPoint x: 809, startPoint y: 87, endPoint x: 624, endPoint y: 366, distance: 334.4
click at [624, 366] on div "Welk figuur geeft het beste de verhouding tussen de drie volgende verzamelingen…" at bounding box center [622, 300] width 870 height 568
click at [612, 162] on div "Welk figuur geeft het beste de verhouding tussen de drie volgende verzamelingen…" at bounding box center [622, 300] width 870 height 568
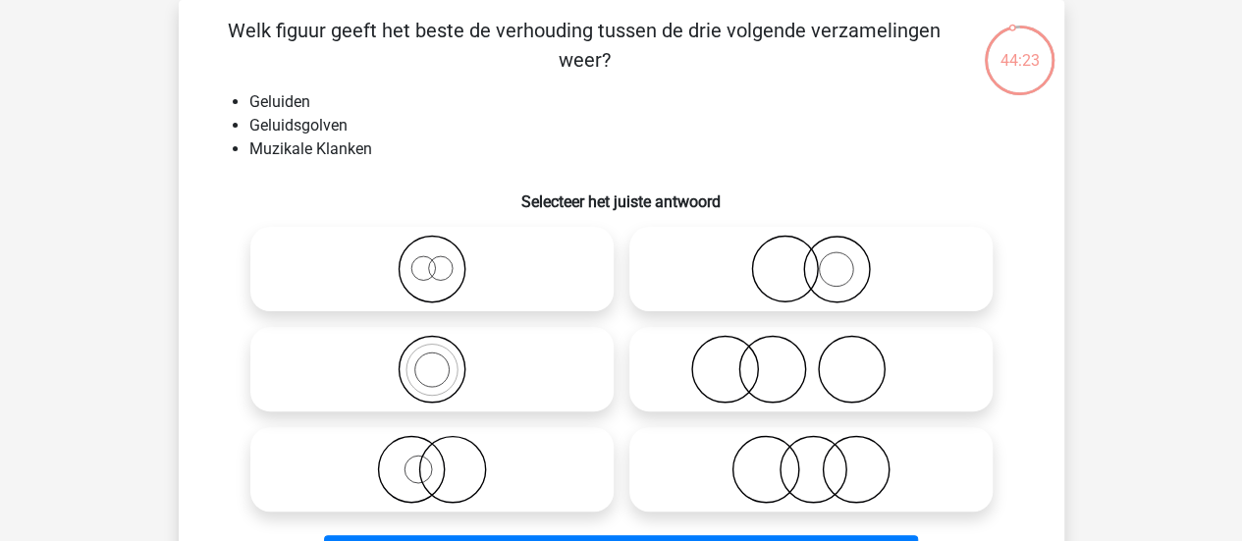
click at [511, 356] on icon at bounding box center [432, 369] width 348 height 69
click at [445, 356] on input "radio" at bounding box center [438, 353] width 13 height 13
radio input "true"
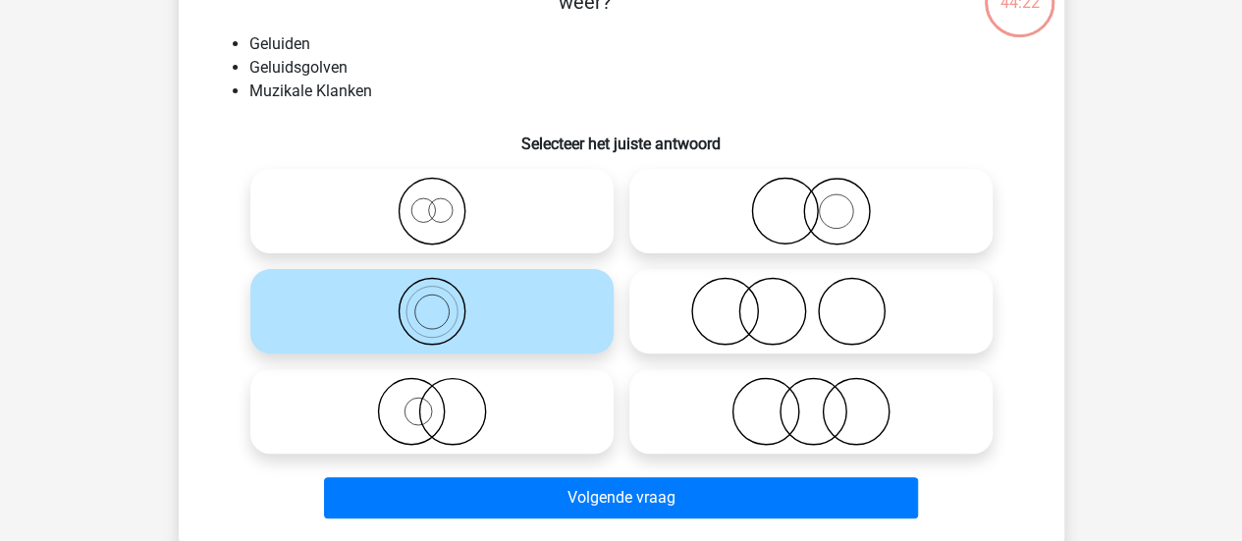
scroll to position [149, 0]
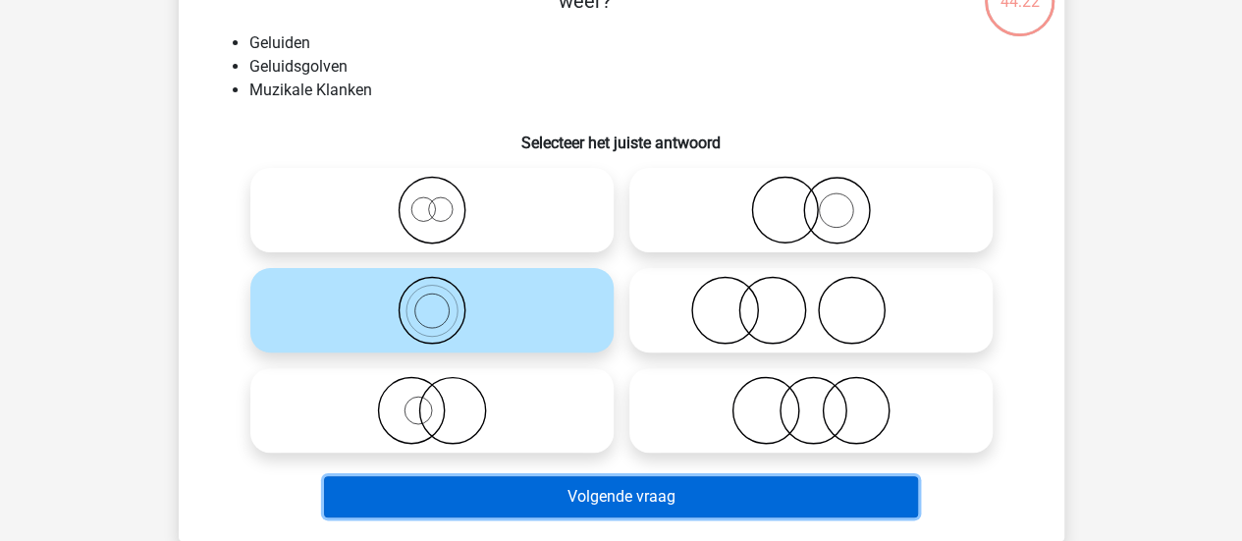
click at [657, 490] on button "Volgende vraag" at bounding box center [621, 496] width 594 height 41
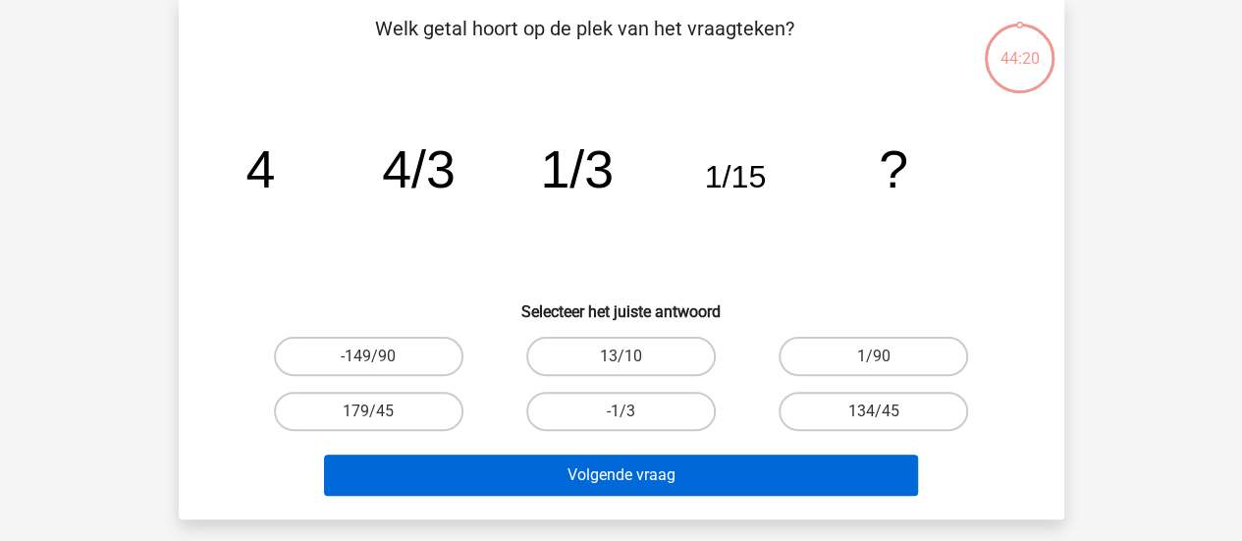
scroll to position [90, 0]
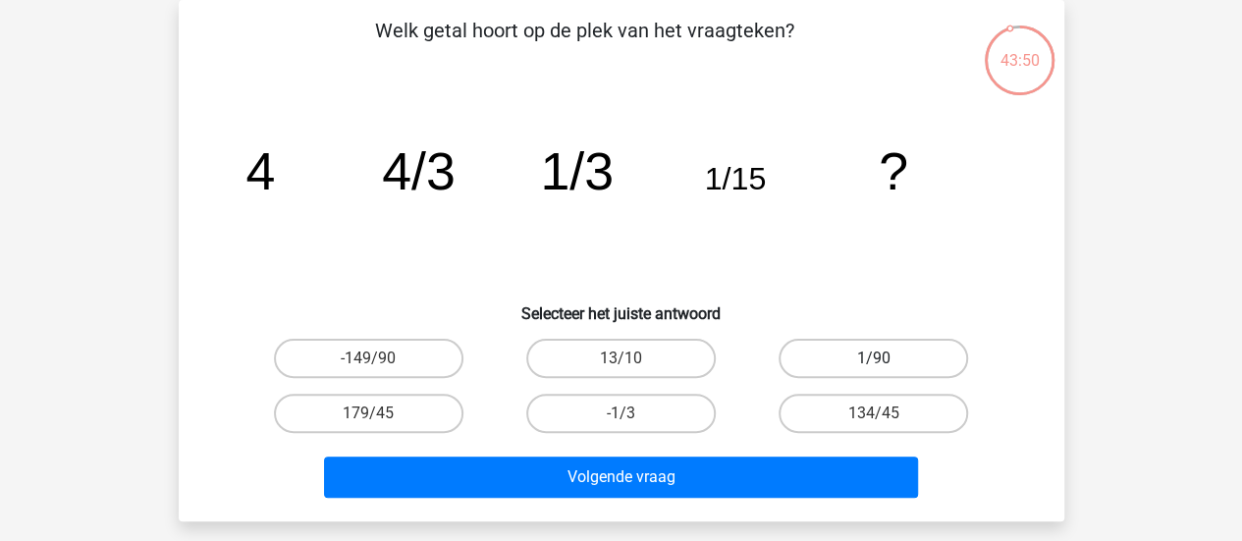
click at [846, 348] on label "1/90" at bounding box center [872, 358] width 189 height 39
click at [874, 358] on input "1/90" at bounding box center [880, 364] width 13 height 13
radio input "true"
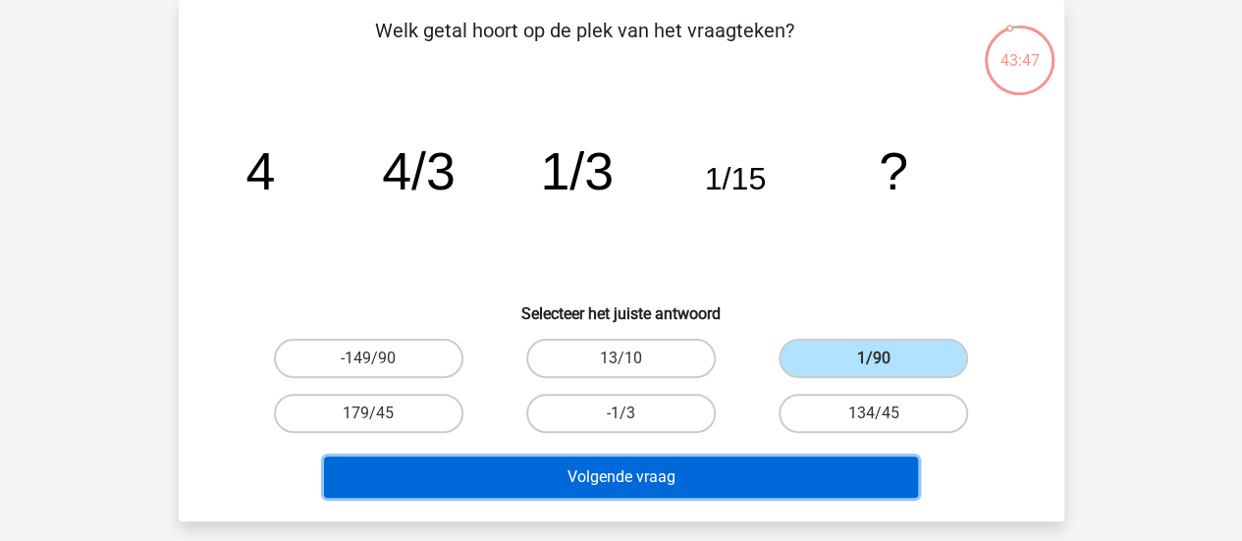
click at [815, 470] on button "Volgende vraag" at bounding box center [621, 476] width 594 height 41
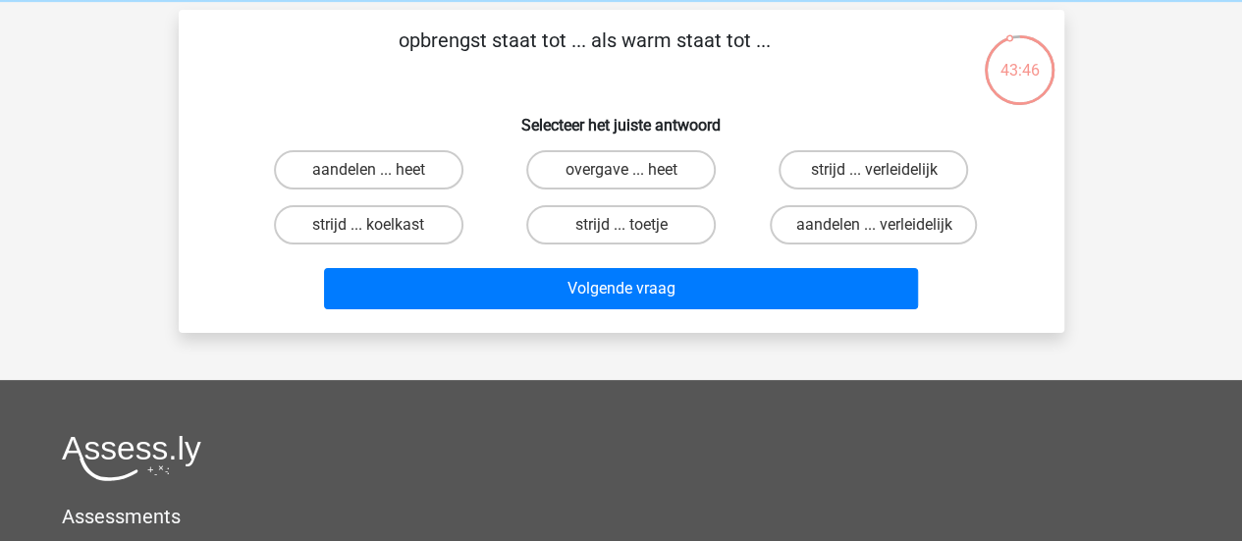
scroll to position [74, 0]
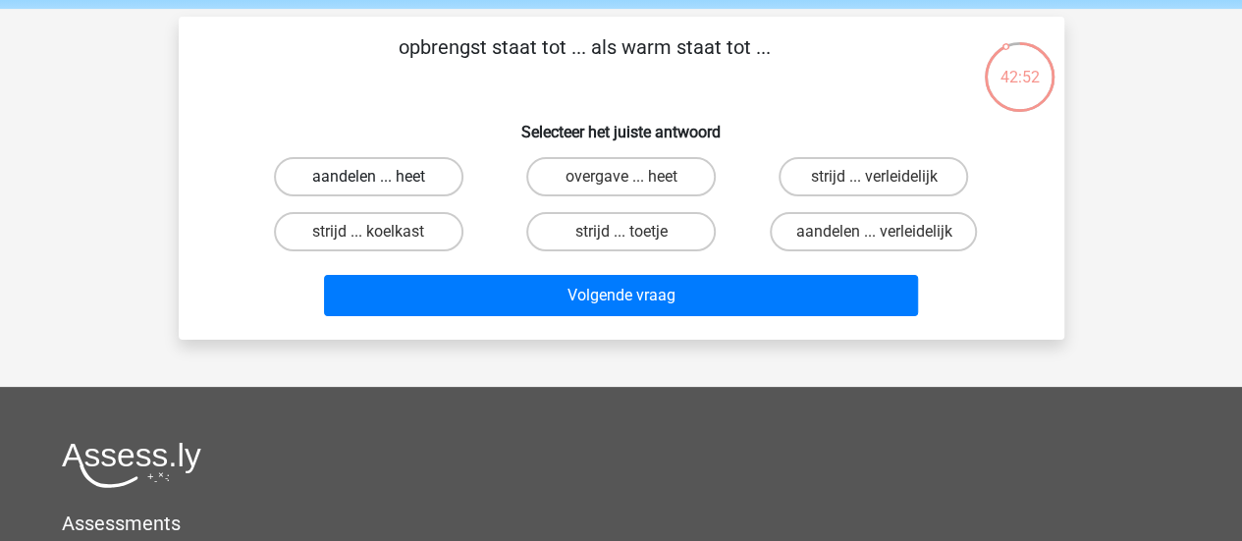
click at [391, 180] on label "aandelen ... heet" at bounding box center [368, 176] width 189 height 39
click at [381, 180] on input "aandelen ... heet" at bounding box center [374, 183] width 13 height 13
radio input "true"
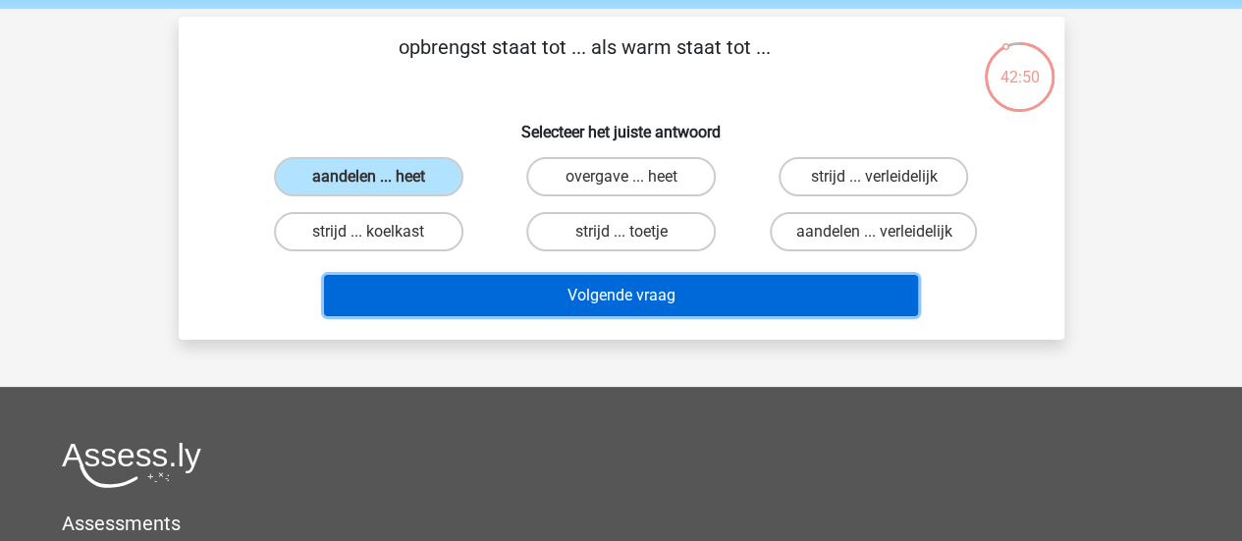
click at [485, 275] on button "Volgende vraag" at bounding box center [621, 295] width 594 height 41
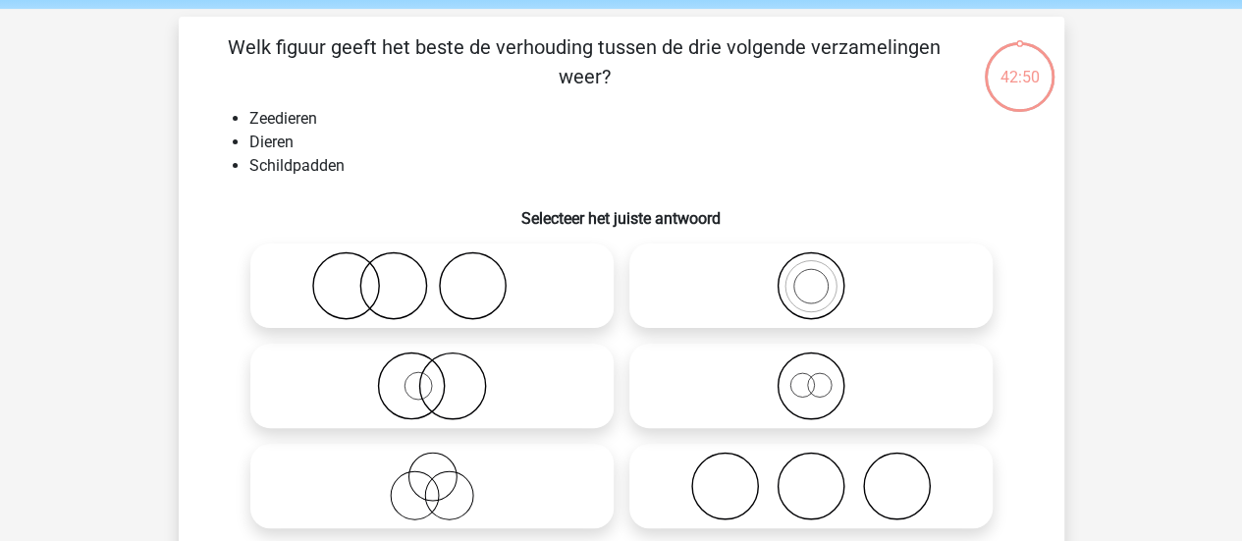
scroll to position [90, 0]
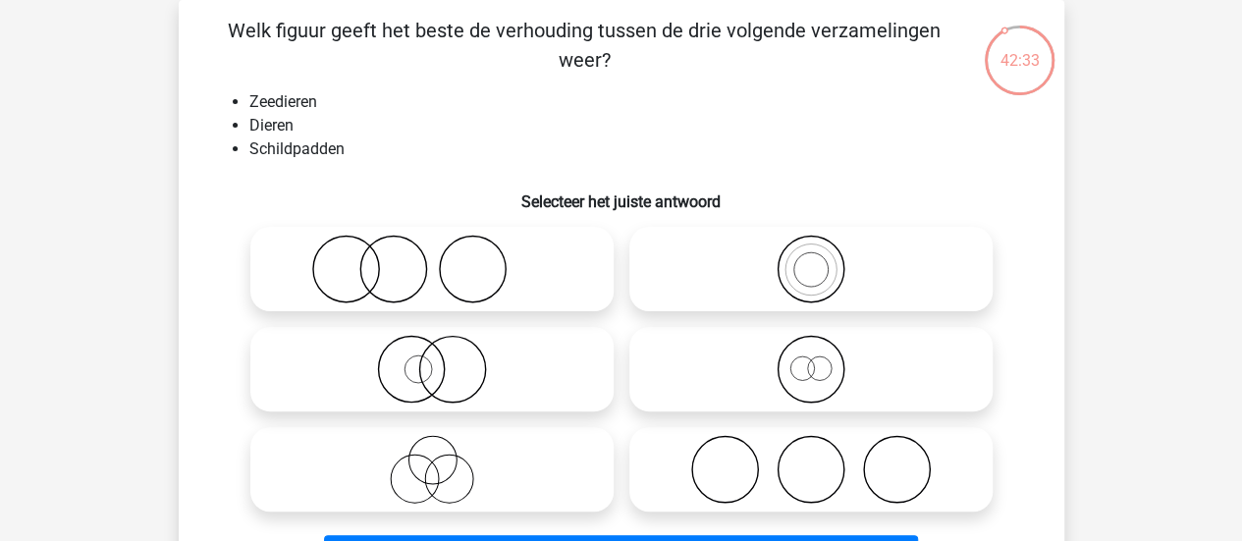
click at [771, 357] on icon at bounding box center [811, 369] width 348 height 69
click at [811, 357] on input "radio" at bounding box center [817, 353] width 13 height 13
radio input "true"
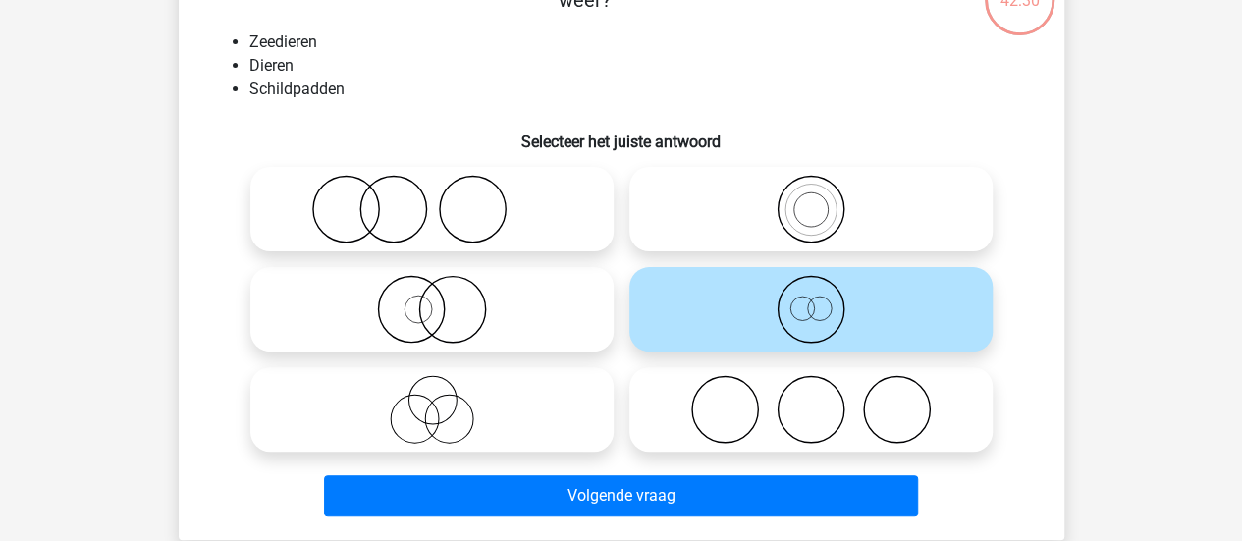
scroll to position [149, 0]
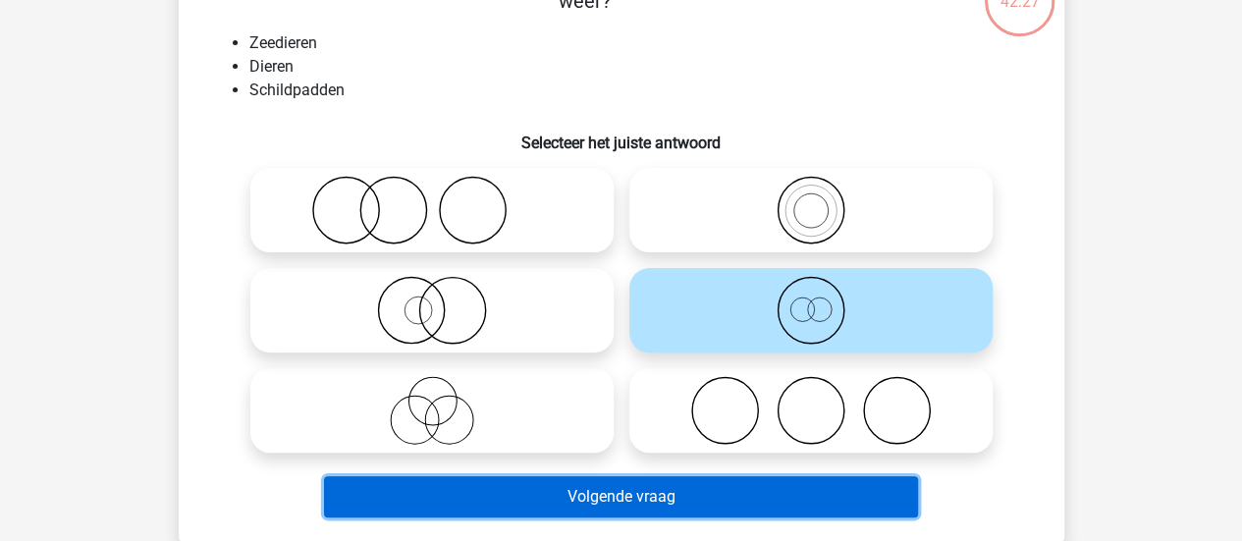
click at [754, 499] on button "Volgende vraag" at bounding box center [621, 496] width 594 height 41
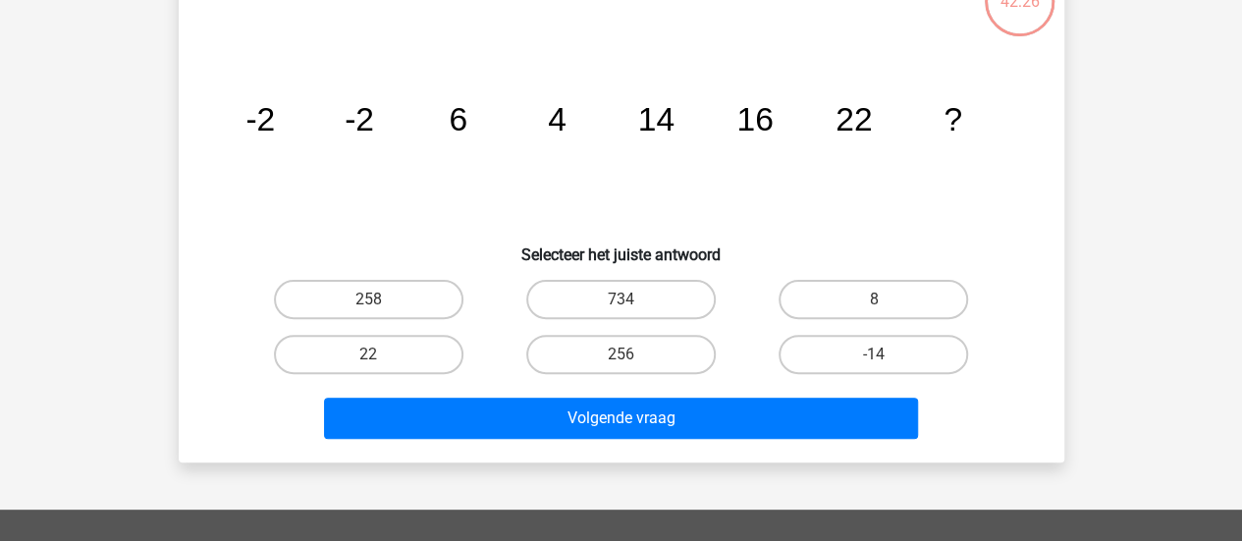
scroll to position [90, 0]
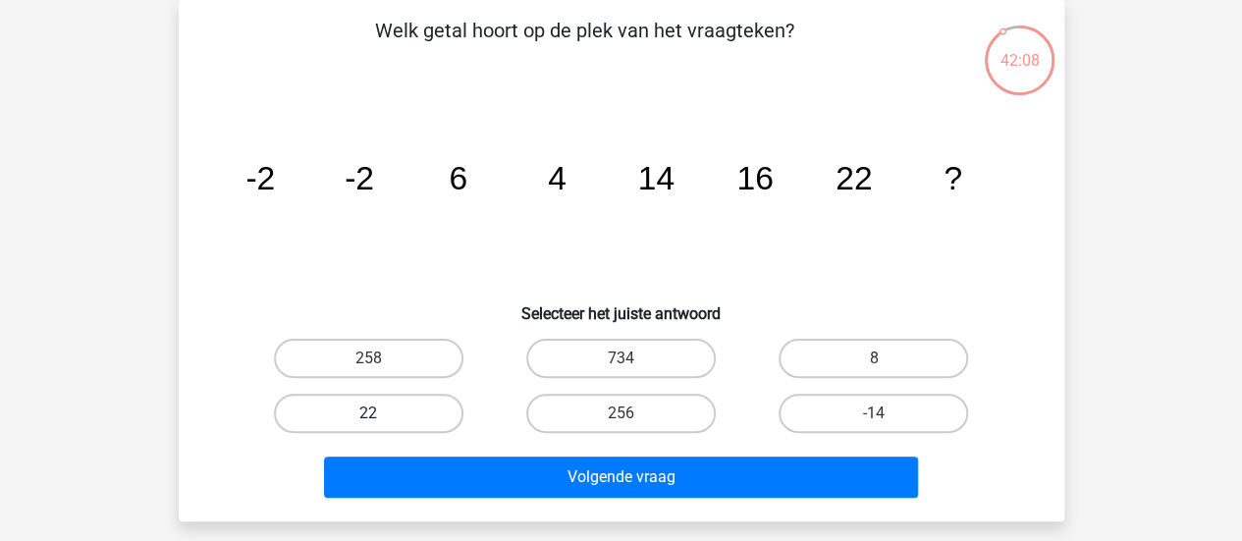
drag, startPoint x: 438, startPoint y: 368, endPoint x: 406, endPoint y: 400, distance: 44.4
click at [406, 400] on div "258 734 8 22 256" at bounding box center [621, 386] width 758 height 110
click at [381, 356] on label "258" at bounding box center [368, 358] width 189 height 39
click at [381, 358] on input "258" at bounding box center [374, 364] width 13 height 13
radio input "true"
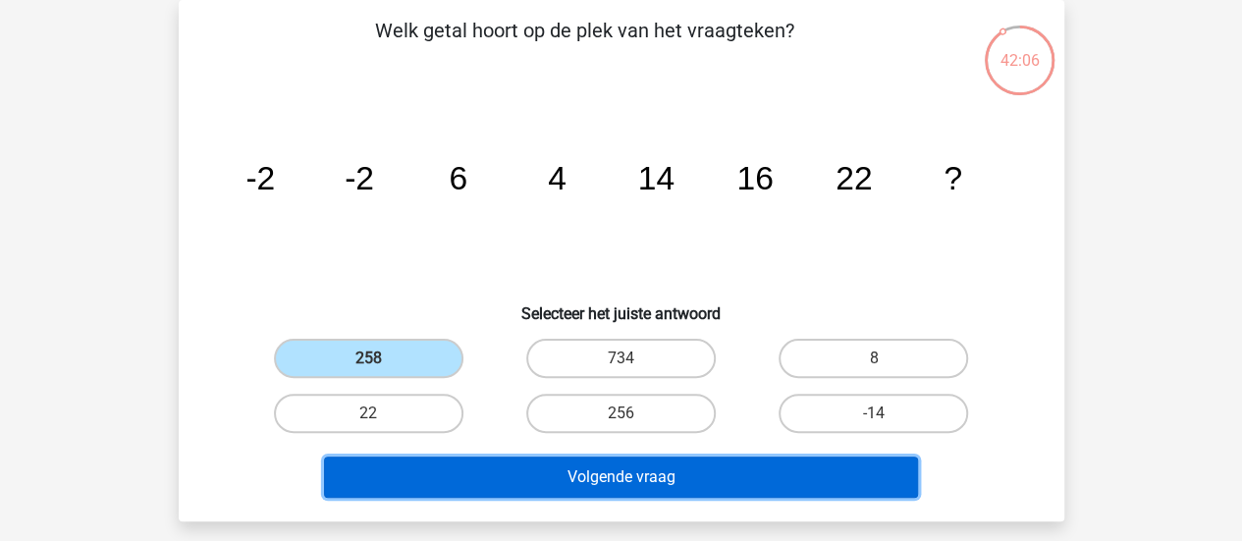
click at [454, 461] on button "Volgende vraag" at bounding box center [621, 476] width 594 height 41
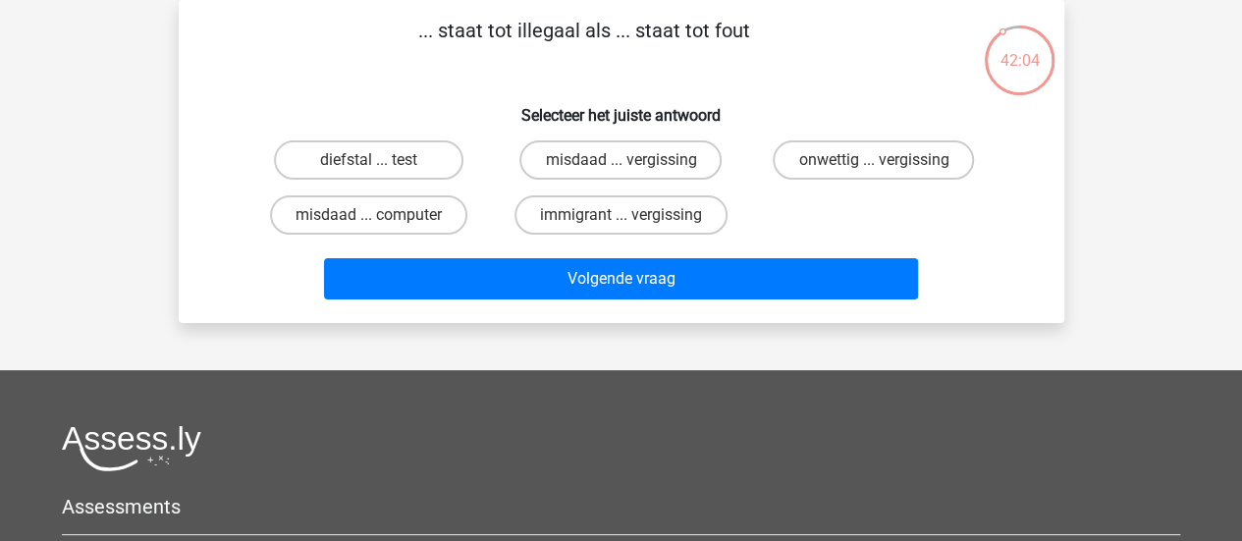
scroll to position [65, 0]
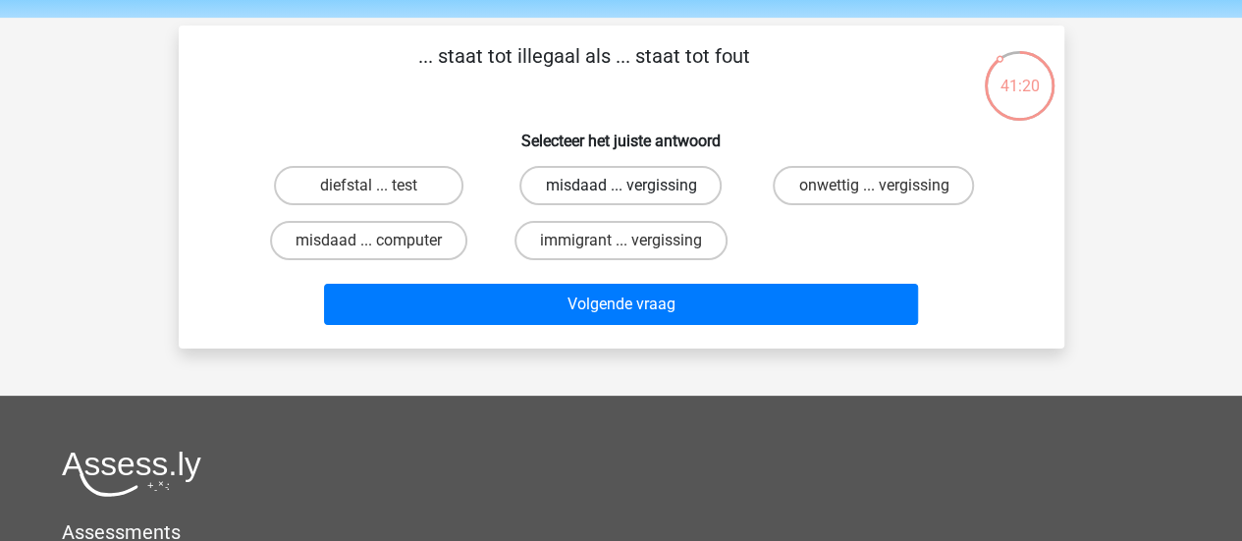
click at [584, 195] on label "misdaad ... vergissing" at bounding box center [620, 185] width 202 height 39
click at [620, 195] on input "misdaad ... vergissing" at bounding box center [626, 192] width 13 height 13
radio input "true"
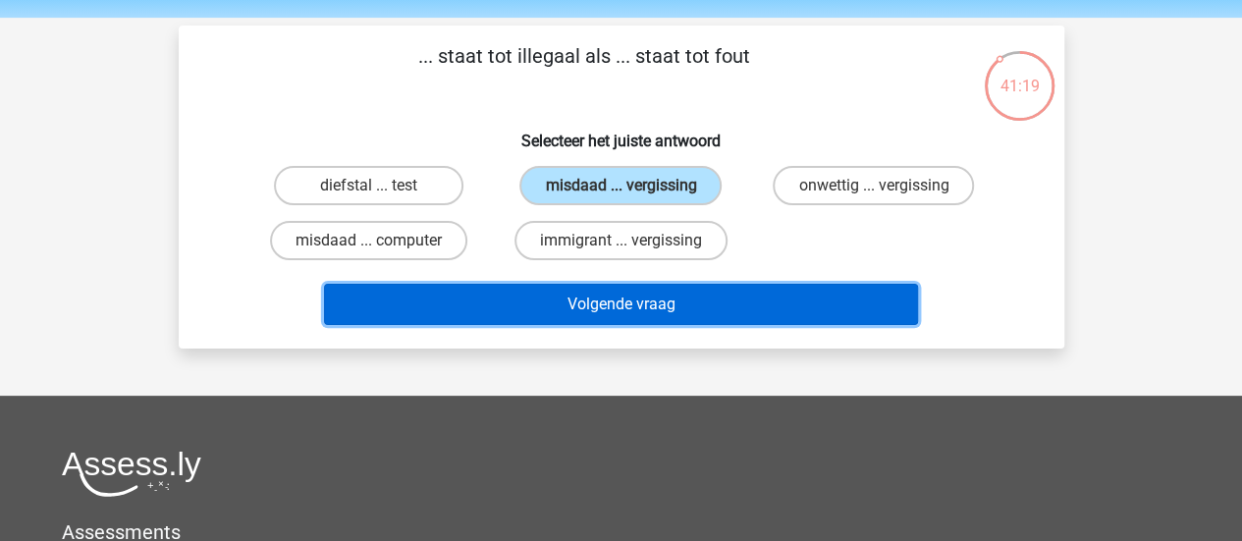
click at [604, 290] on button "Volgende vraag" at bounding box center [621, 304] width 594 height 41
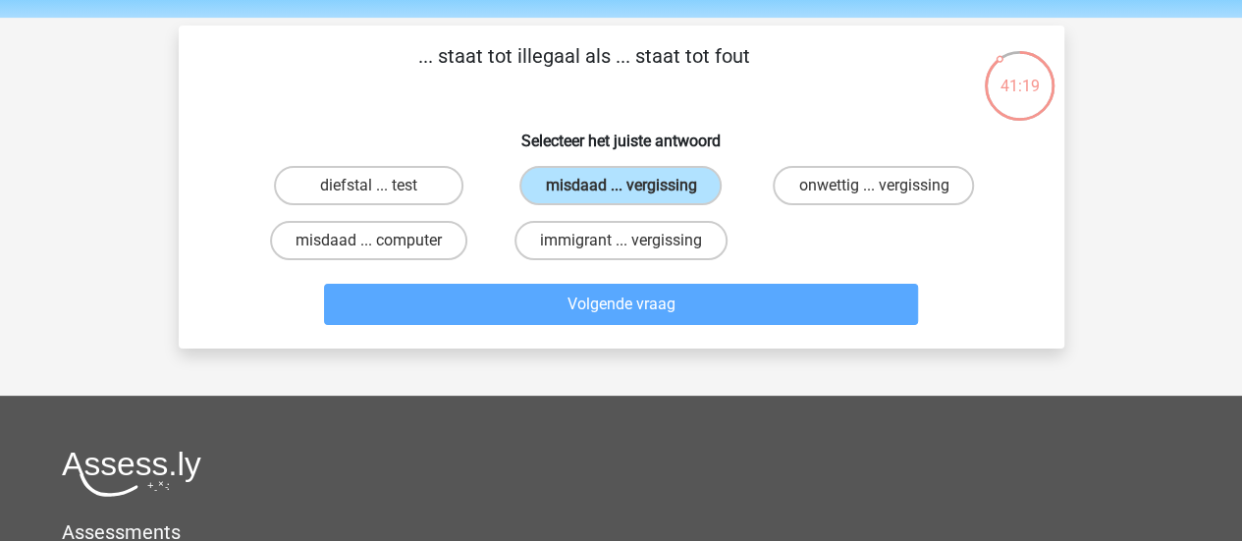
scroll to position [90, 0]
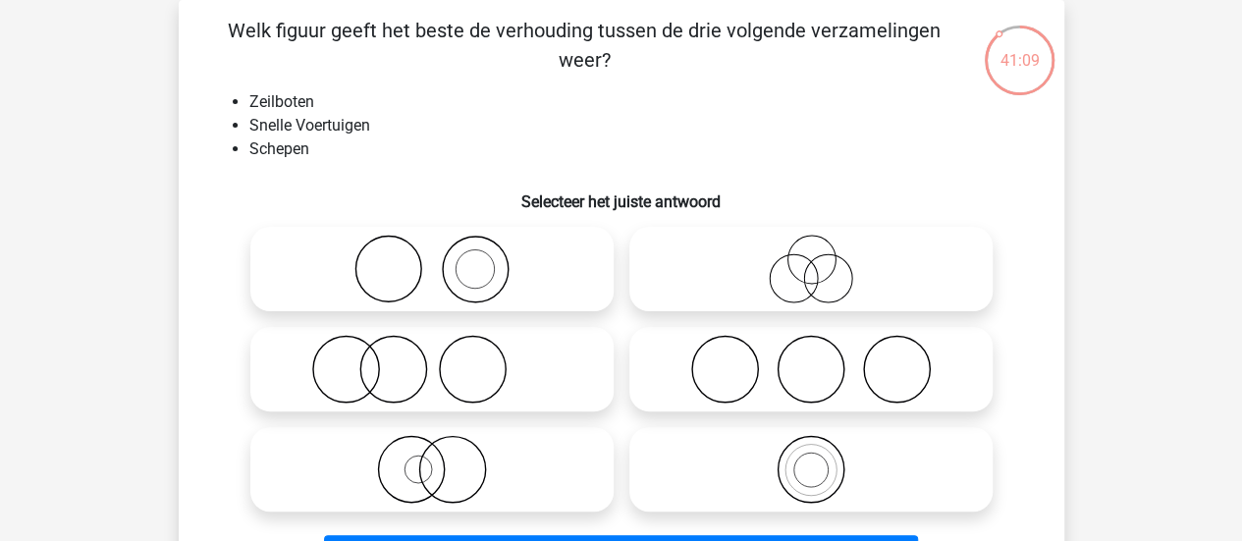
click at [547, 435] on icon at bounding box center [432, 469] width 348 height 69
click at [445, 447] on input "radio" at bounding box center [438, 453] width 13 height 13
radio input "true"
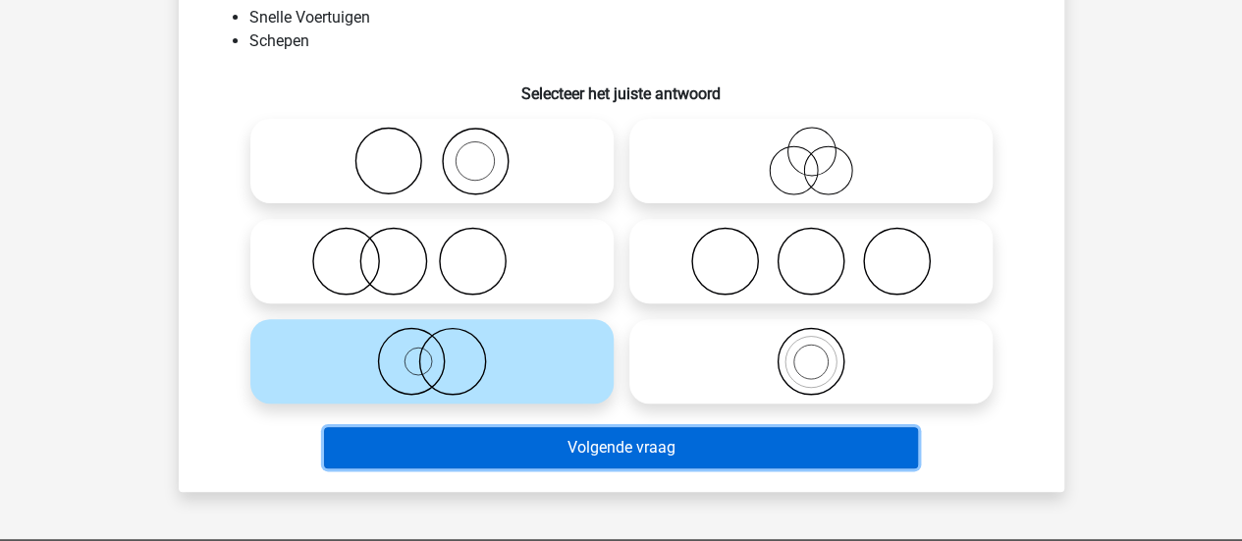
click at [547, 435] on button "Volgende vraag" at bounding box center [621, 447] width 594 height 41
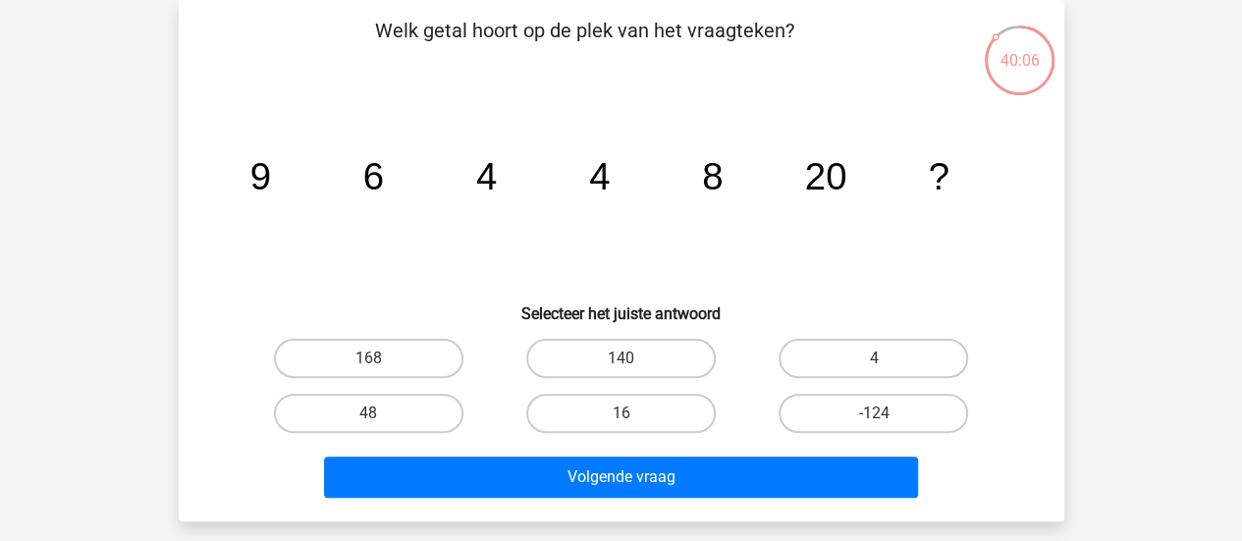
click at [399, 439] on div "48" at bounding box center [368, 413] width 252 height 55
click at [406, 423] on label "48" at bounding box center [368, 413] width 189 height 39
click at [381, 423] on input "48" at bounding box center [374, 419] width 13 height 13
radio input "true"
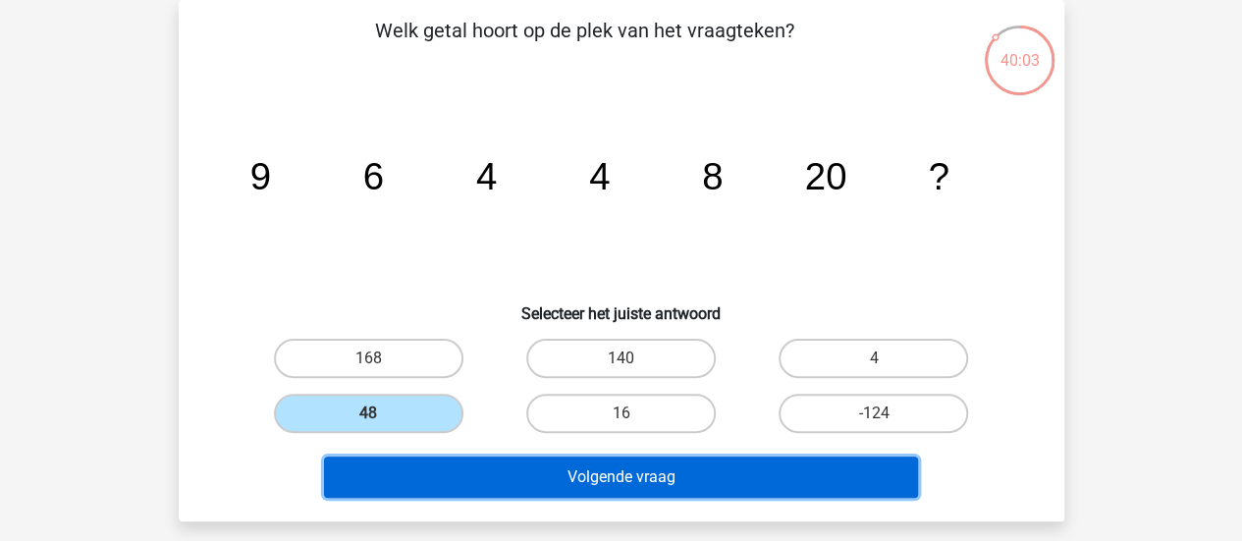
click at [454, 458] on button "Volgende vraag" at bounding box center [621, 476] width 594 height 41
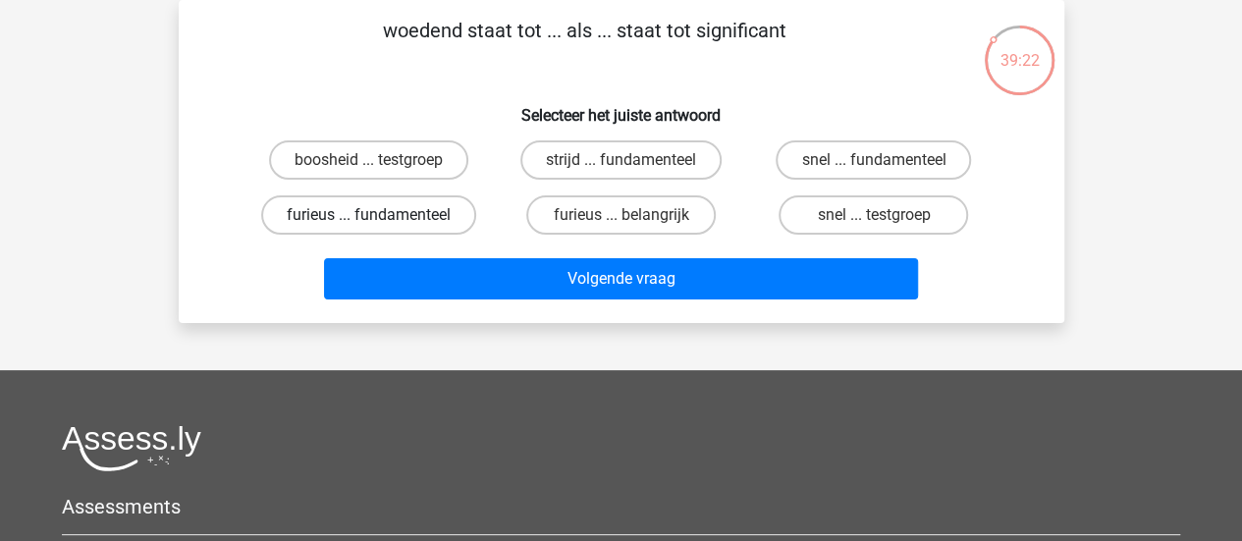
click at [363, 211] on label "furieus ... fundamenteel" at bounding box center [368, 214] width 215 height 39
click at [368, 215] on input "furieus ... fundamenteel" at bounding box center [374, 221] width 13 height 13
radio input "true"
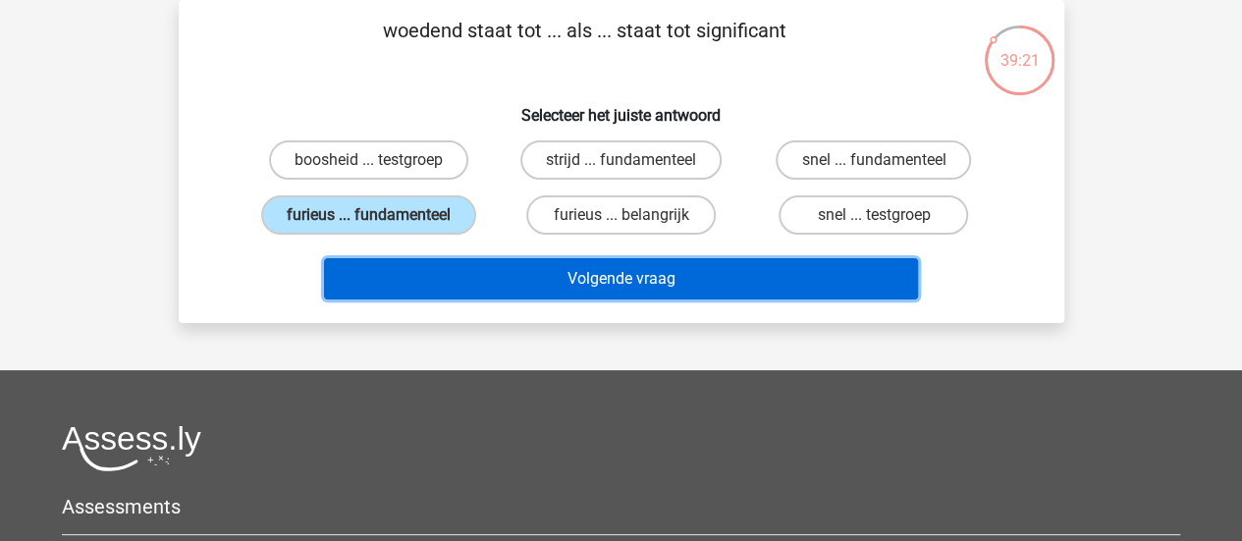
click at [560, 270] on button "Volgende vraag" at bounding box center [621, 278] width 594 height 41
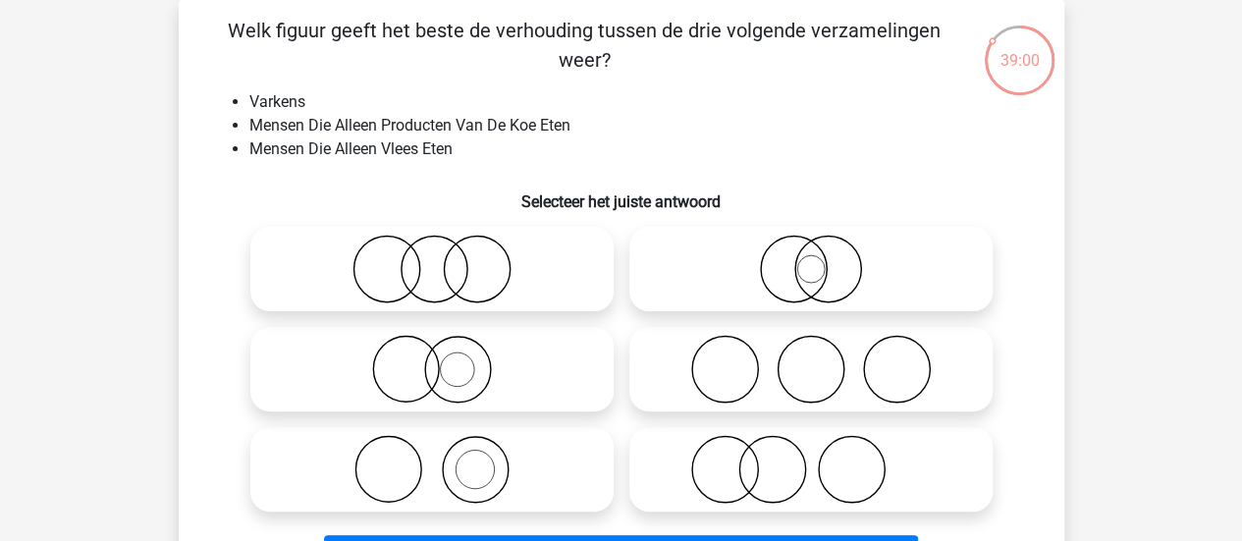
click at [528, 456] on icon at bounding box center [432, 469] width 348 height 69
click at [445, 456] on input "radio" at bounding box center [438, 453] width 13 height 13
radio input "true"
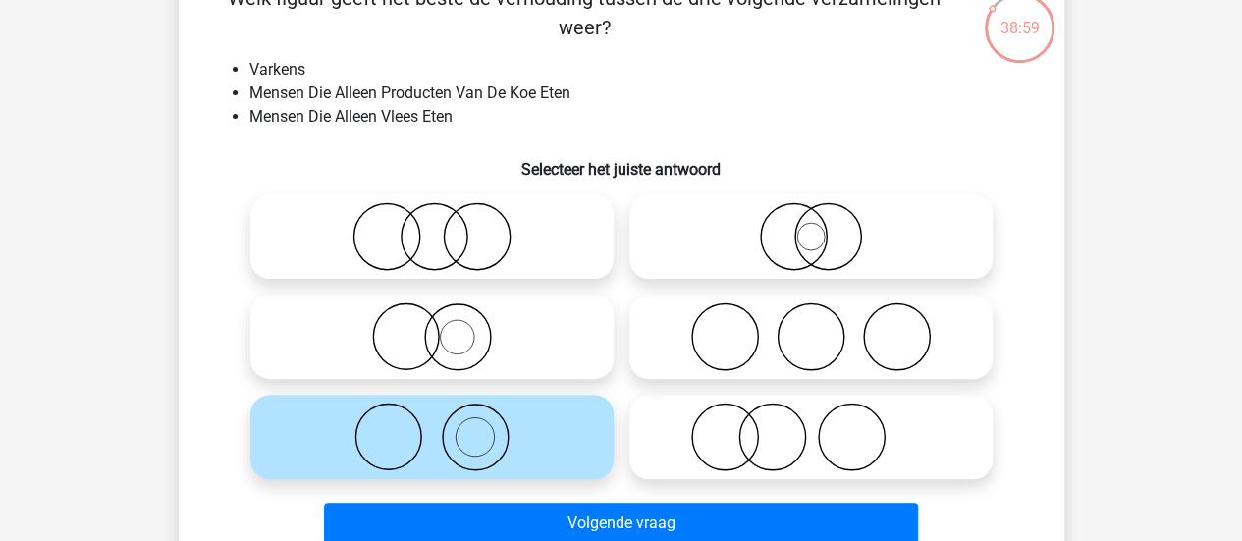
scroll to position [125, 0]
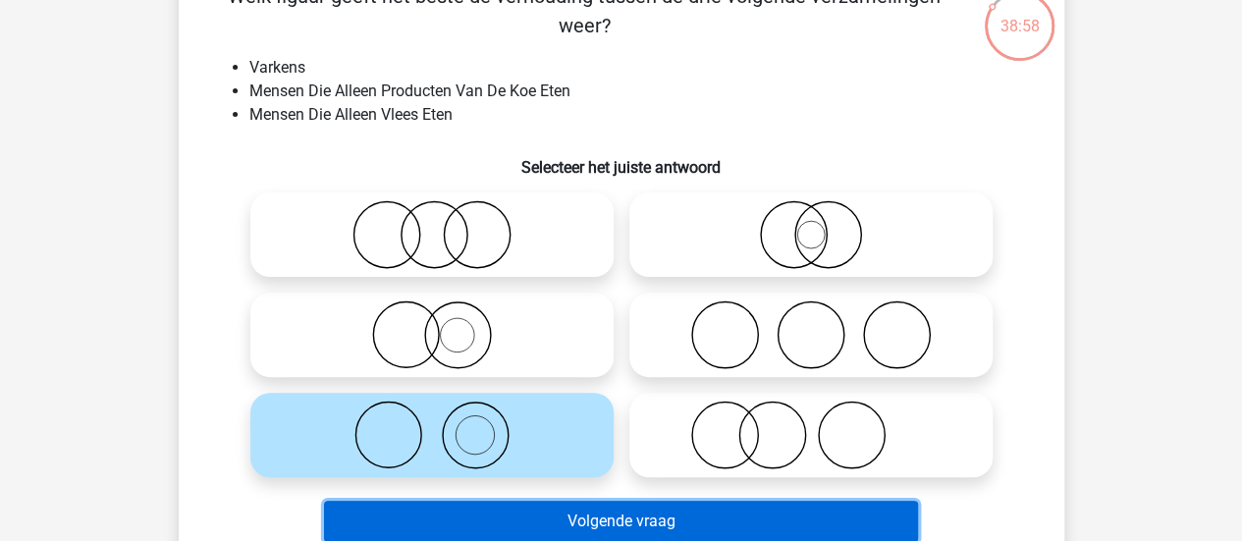
click at [568, 513] on button "Volgende vraag" at bounding box center [621, 521] width 594 height 41
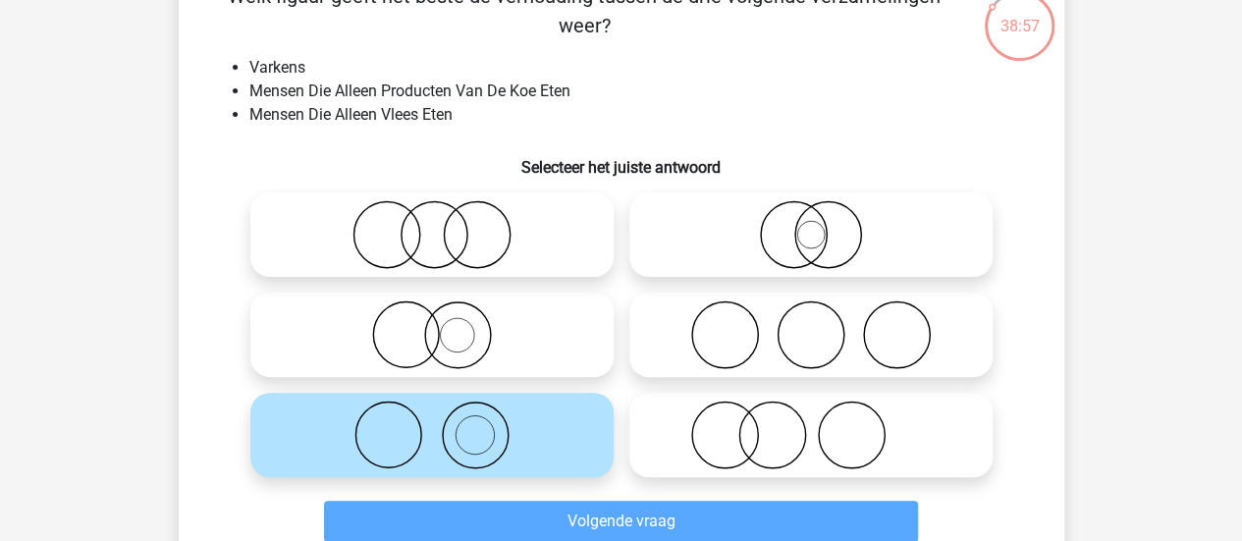
scroll to position [90, 0]
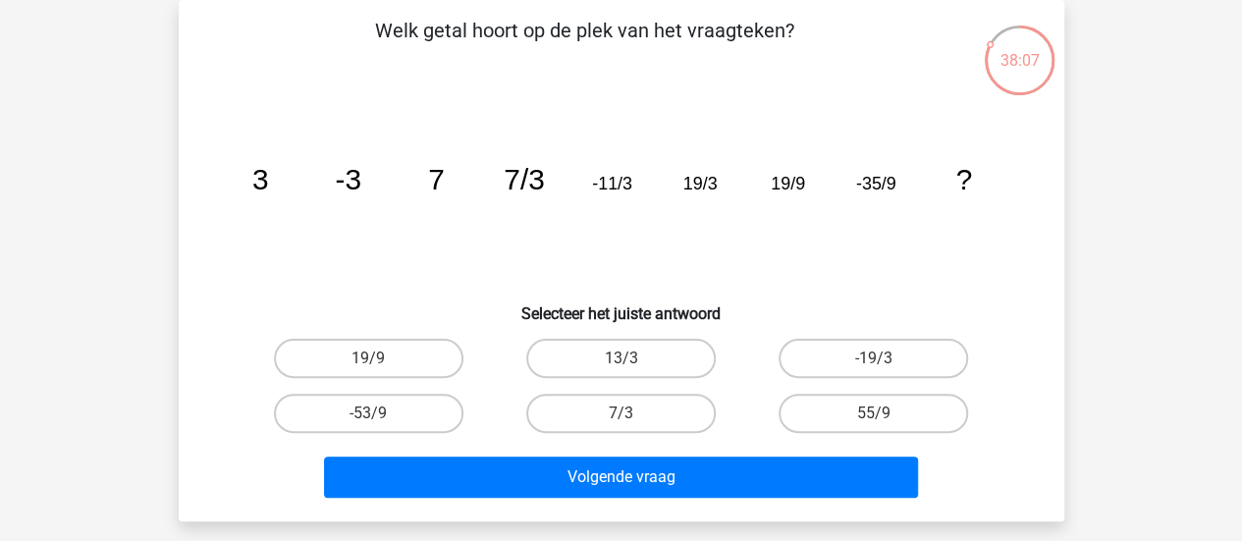
click at [367, 423] on label "-53/9" at bounding box center [368, 413] width 189 height 39
click at [368, 423] on input "-53/9" at bounding box center [374, 419] width 13 height 13
radio input "true"
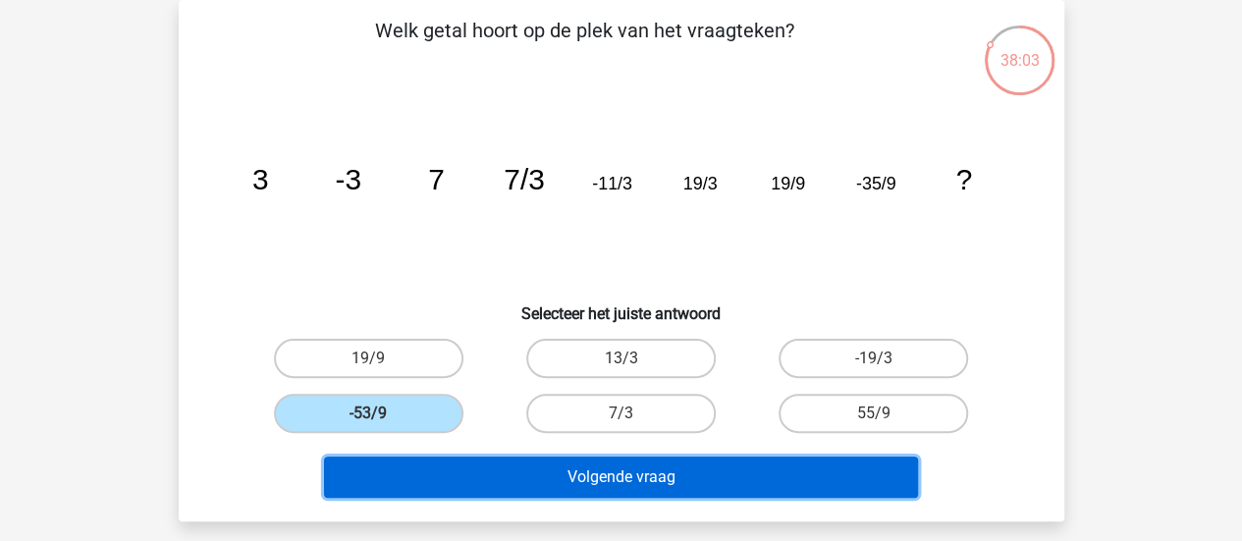
click at [516, 470] on button "Volgende vraag" at bounding box center [621, 476] width 594 height 41
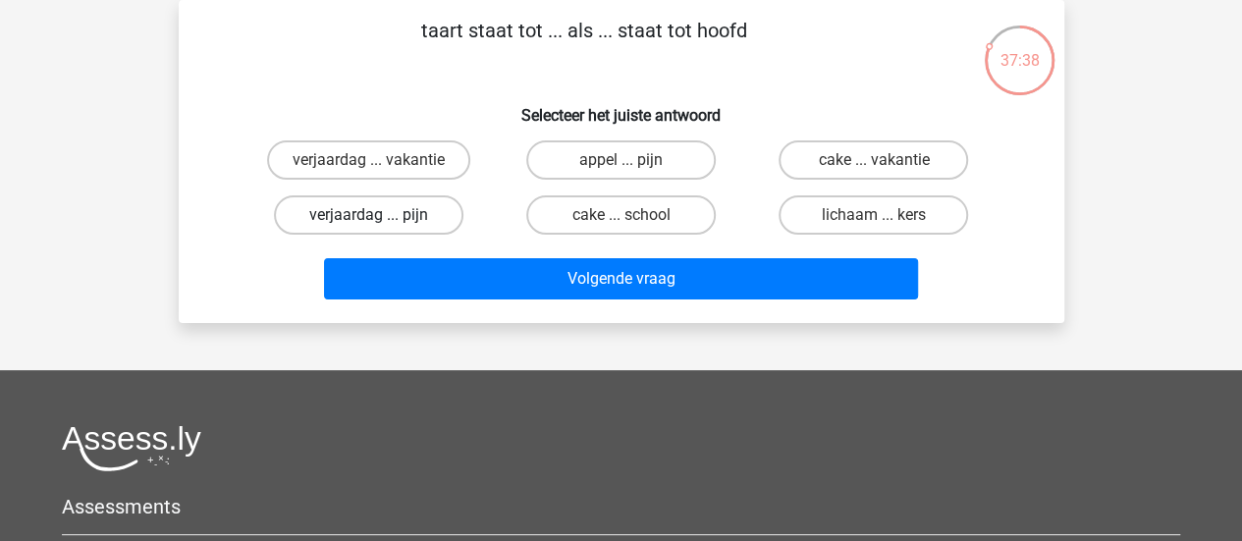
click at [406, 208] on label "verjaardag ... pijn" at bounding box center [368, 214] width 189 height 39
click at [381, 215] on input "verjaardag ... pijn" at bounding box center [374, 221] width 13 height 13
radio input "true"
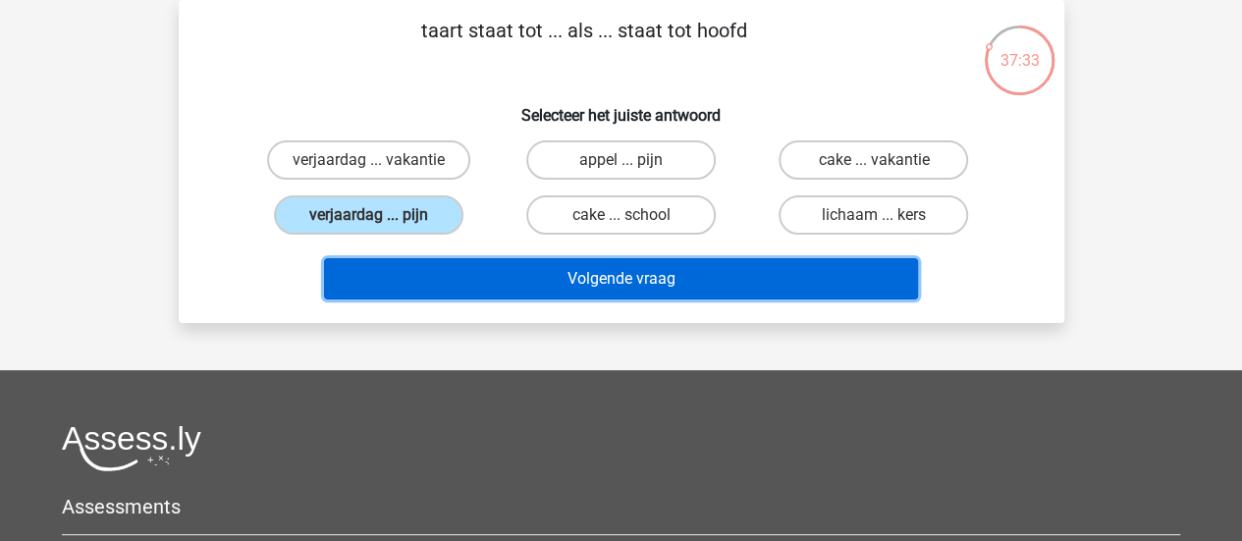
click at [525, 294] on button "Volgende vraag" at bounding box center [621, 278] width 594 height 41
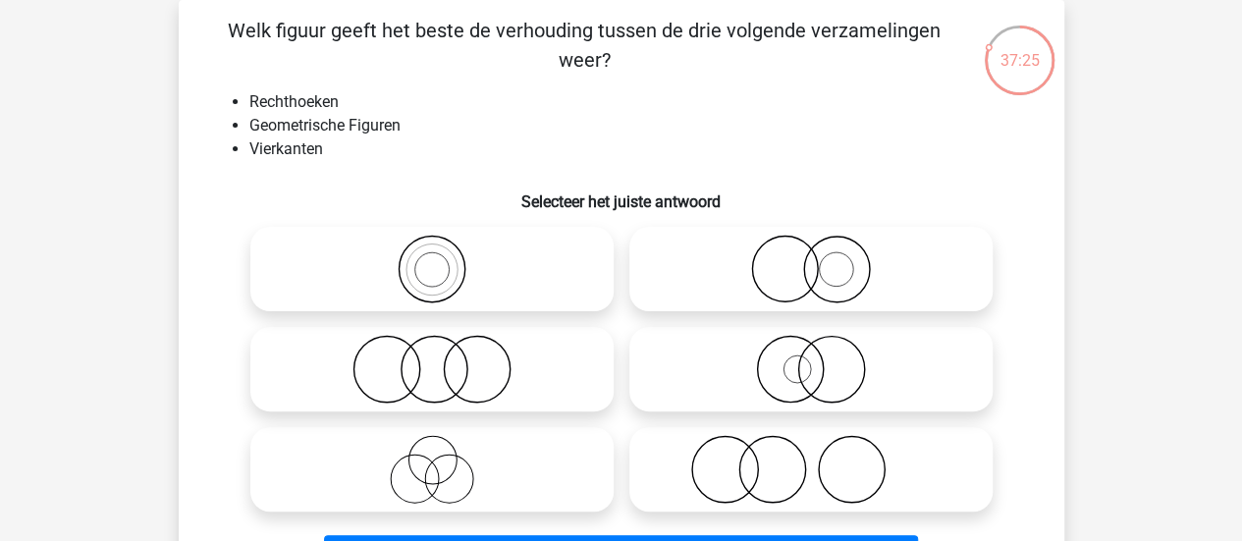
scroll to position [0, 0]
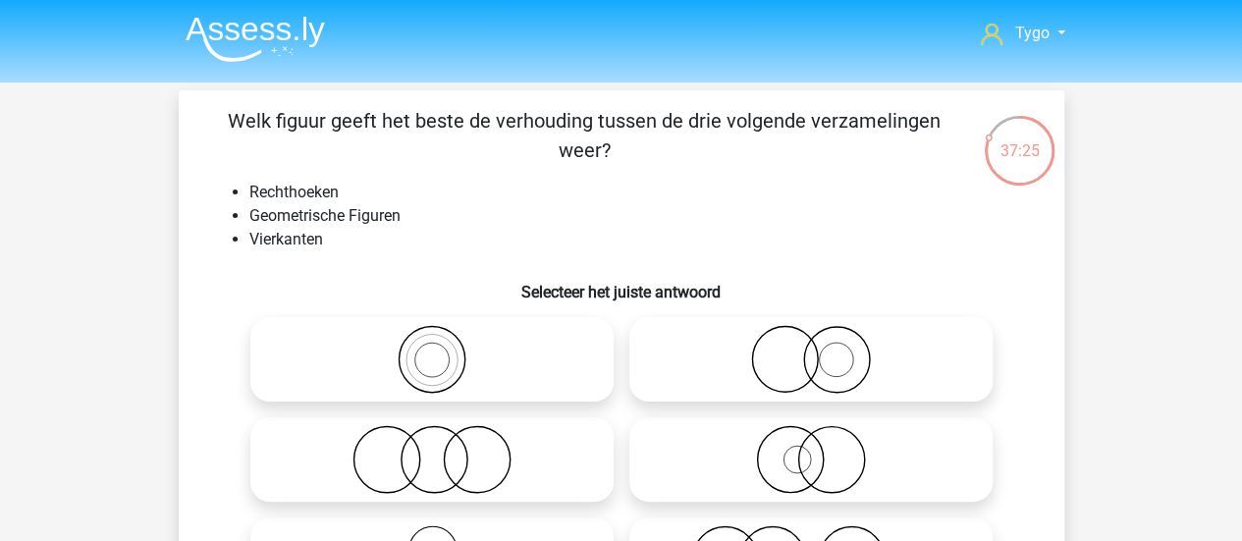
drag, startPoint x: 509, startPoint y: 272, endPoint x: 726, endPoint y: 129, distance: 260.8
click at [726, 129] on div "Welk figuur geeft het beste de verhouding tussen de drie volgende verzamelingen…" at bounding box center [622, 390] width 870 height 568
click at [726, 129] on p "Welk figuur geeft het beste de verhouding tussen de drie volgende verzamelingen…" at bounding box center [584, 135] width 749 height 59
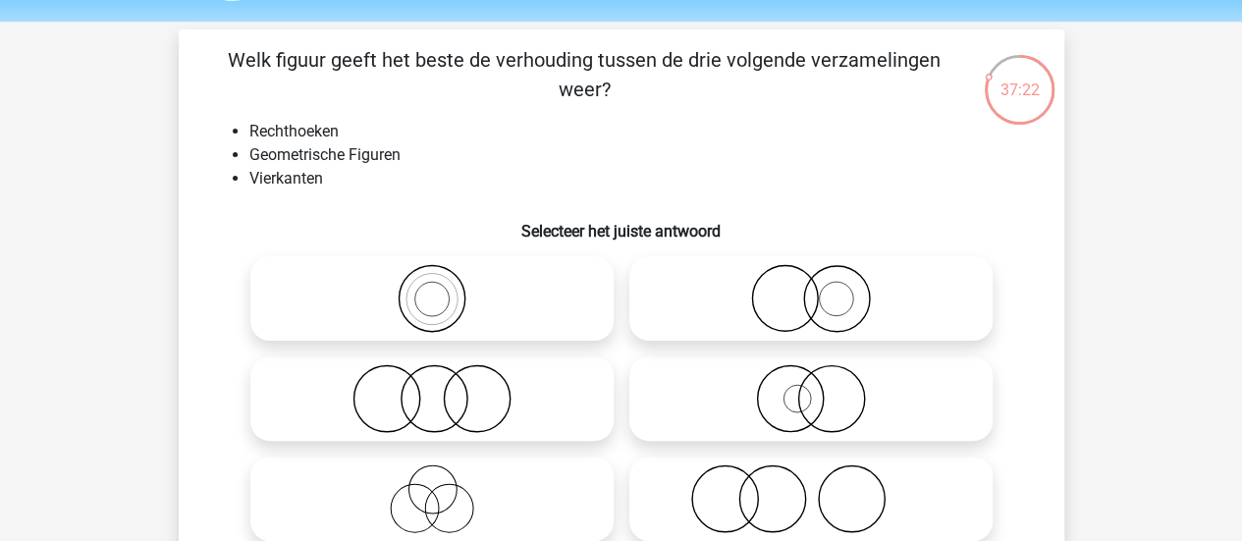
click at [524, 295] on icon at bounding box center [432, 298] width 348 height 69
click at [445, 289] on input "radio" at bounding box center [438, 282] width 13 height 13
radio input "true"
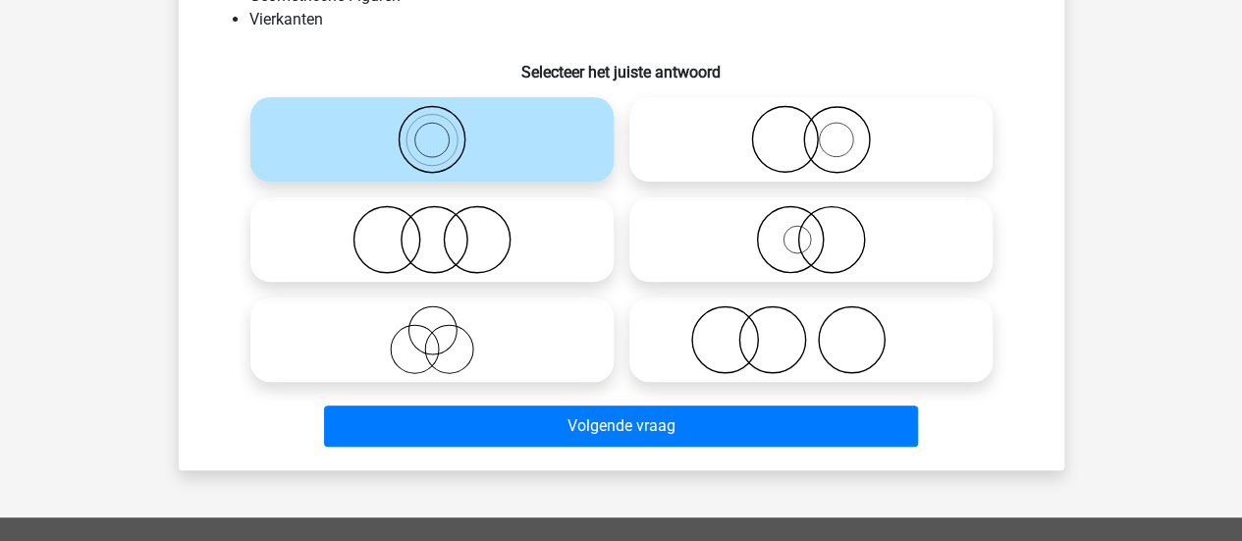
scroll to position [224, 0]
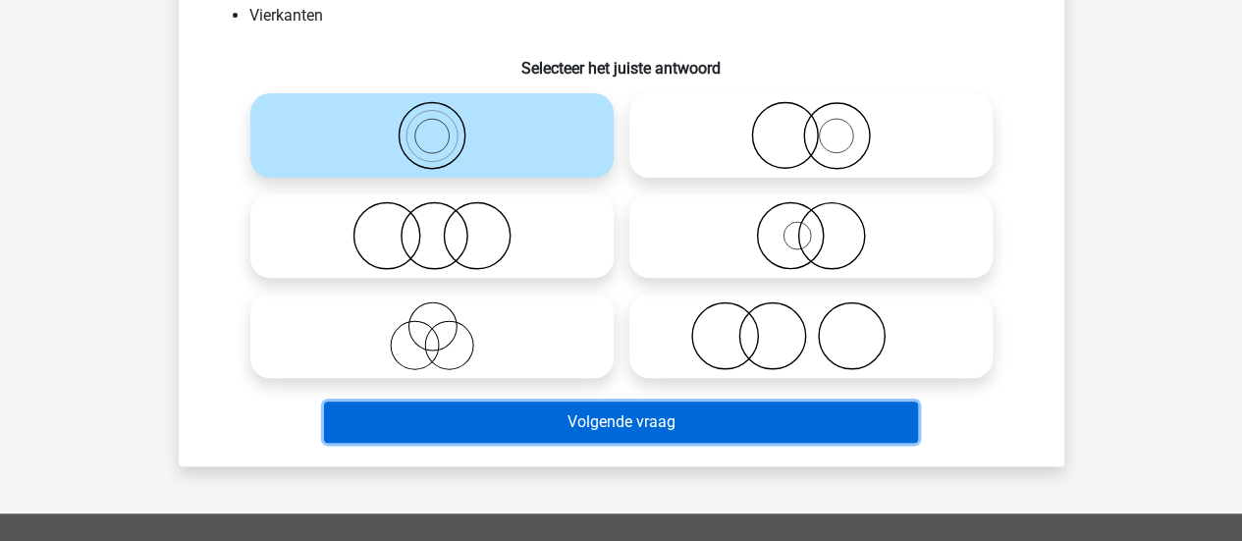
click at [531, 415] on button "Volgende vraag" at bounding box center [621, 422] width 594 height 41
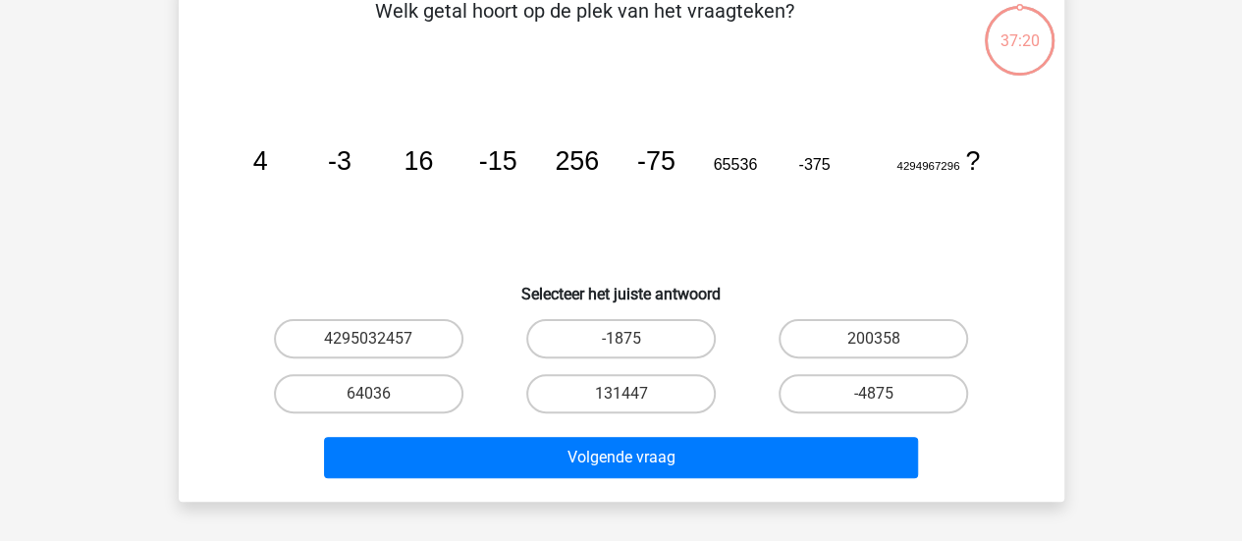
scroll to position [90, 0]
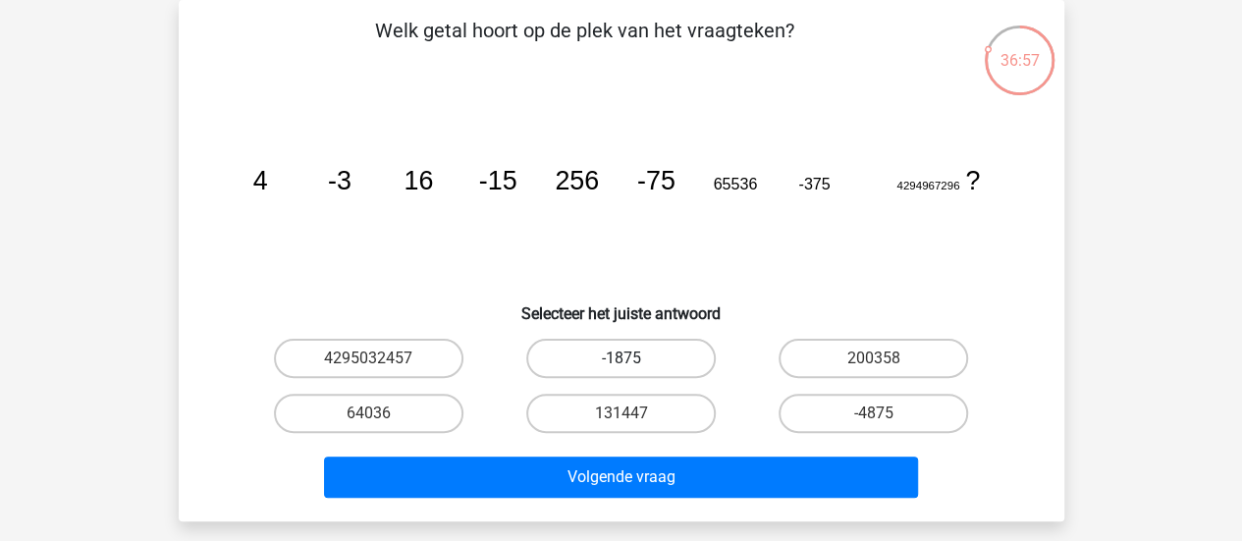
click at [658, 346] on label "-1875" at bounding box center [620, 358] width 189 height 39
click at [633, 358] on input "-1875" at bounding box center [626, 364] width 13 height 13
radio input "true"
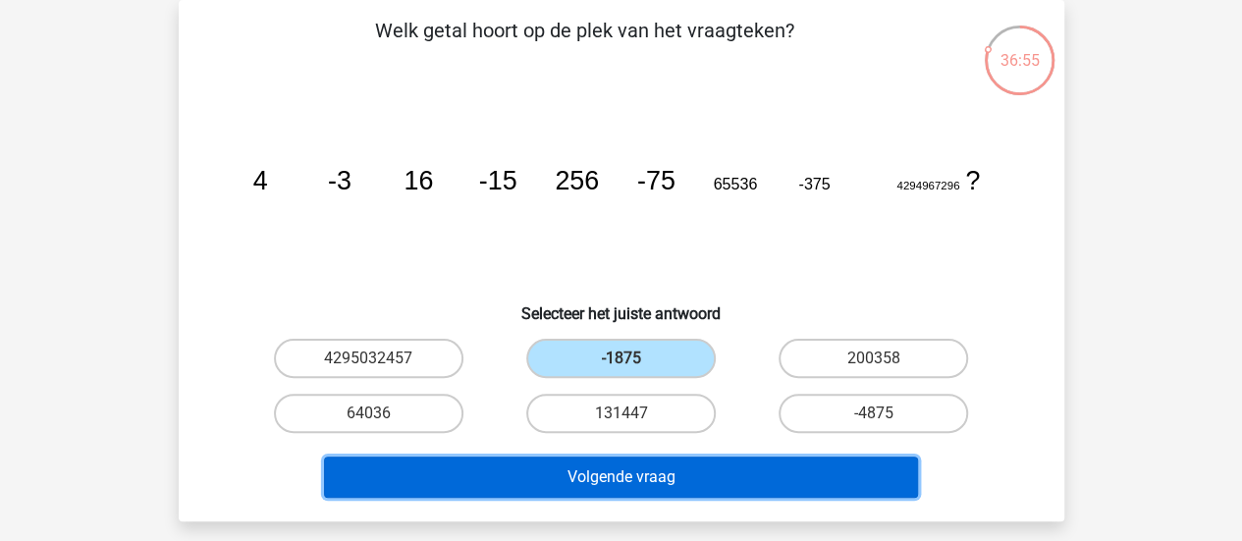
click at [724, 462] on button "Volgende vraag" at bounding box center [621, 476] width 594 height 41
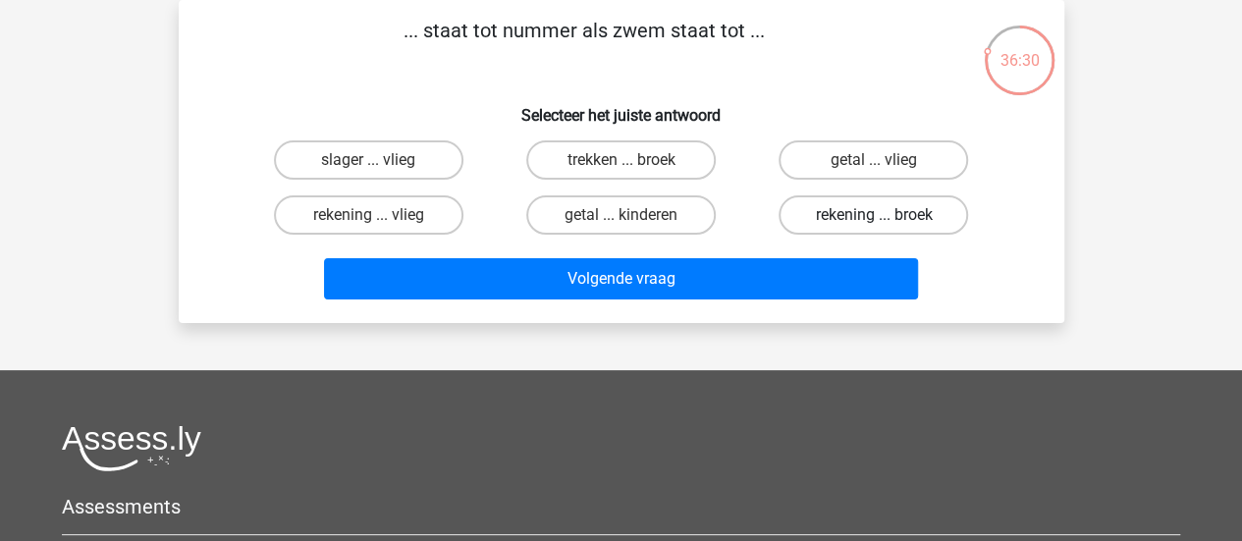
click at [904, 216] on label "rekening ... broek" at bounding box center [872, 214] width 189 height 39
click at [886, 216] on input "rekening ... broek" at bounding box center [880, 221] width 13 height 13
radio input "true"
click at [349, 226] on label "rekening ... vlieg" at bounding box center [368, 214] width 189 height 39
click at [368, 226] on input "rekening ... vlieg" at bounding box center [374, 221] width 13 height 13
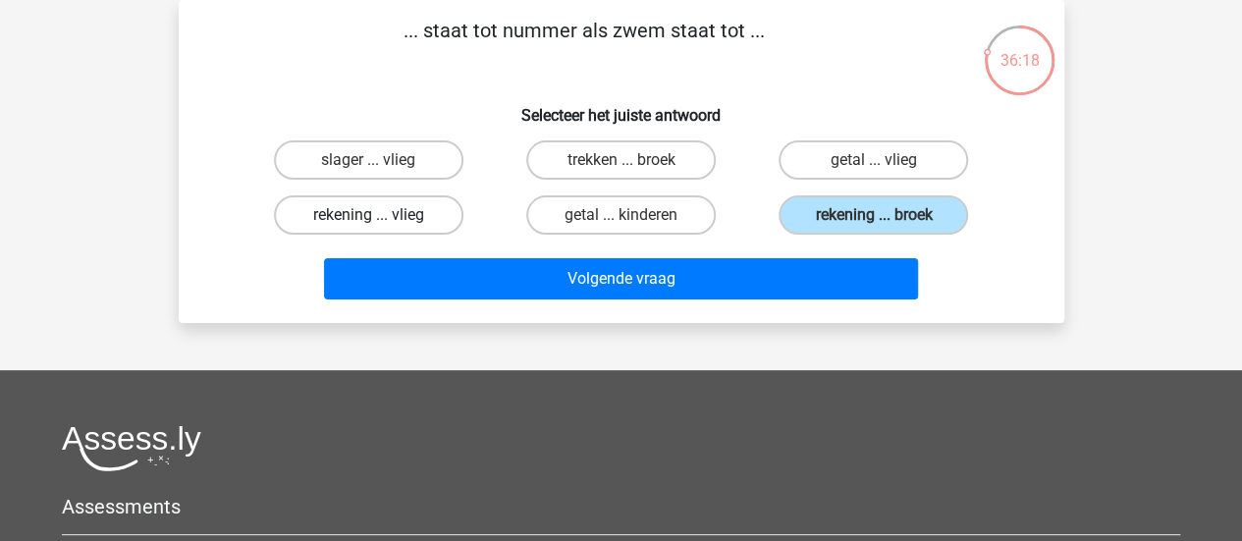
radio input "true"
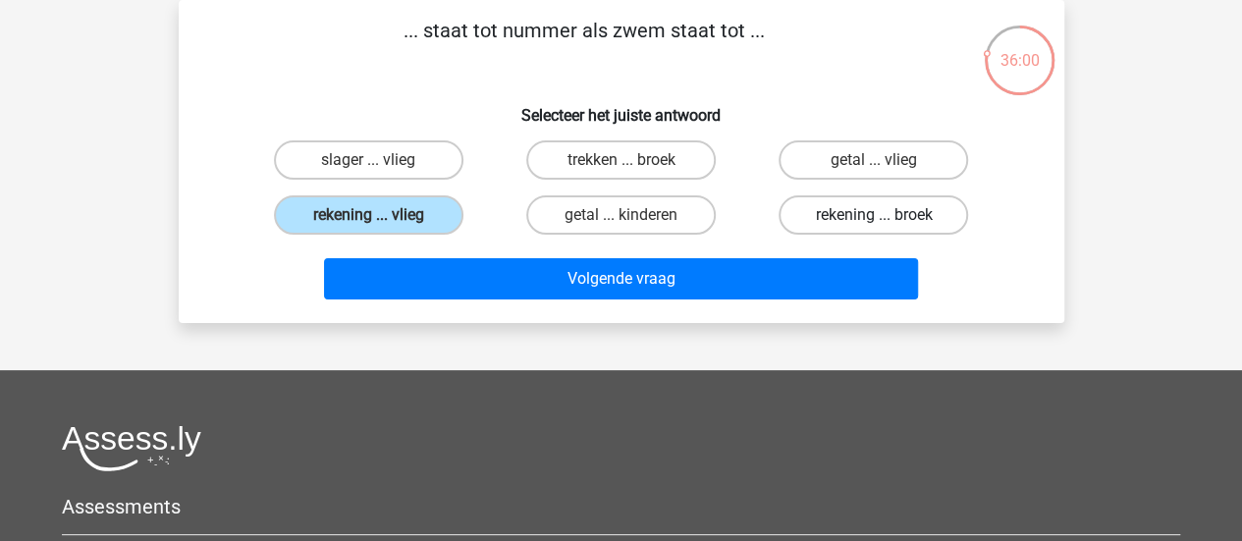
click at [846, 218] on label "rekening ... broek" at bounding box center [872, 214] width 189 height 39
click at [874, 218] on input "rekening ... broek" at bounding box center [880, 221] width 13 height 13
radio input "true"
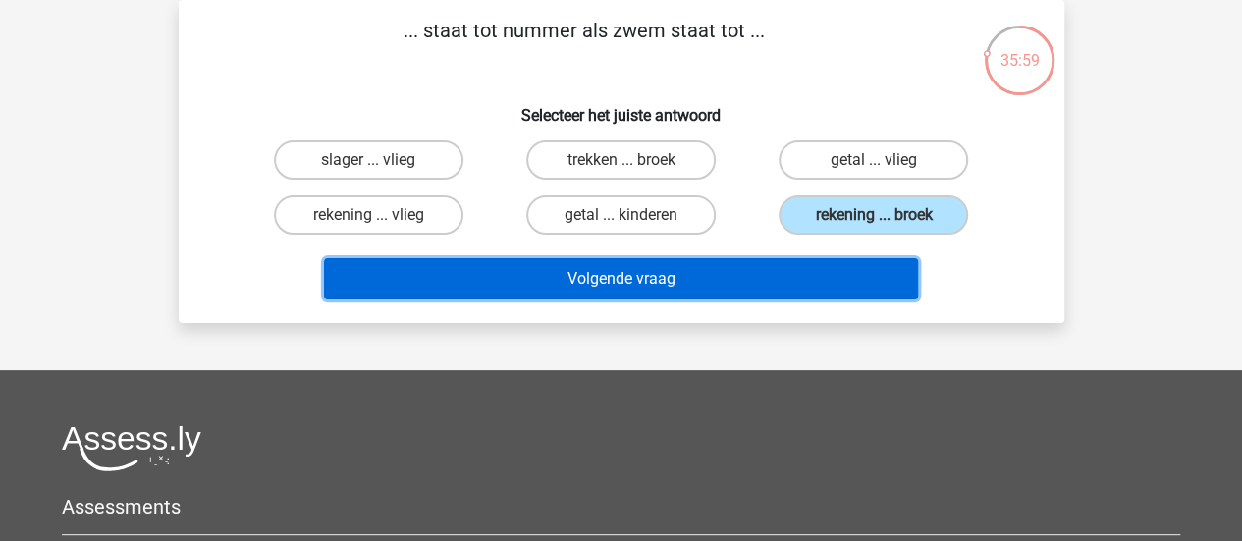
click at [778, 272] on button "Volgende vraag" at bounding box center [621, 278] width 594 height 41
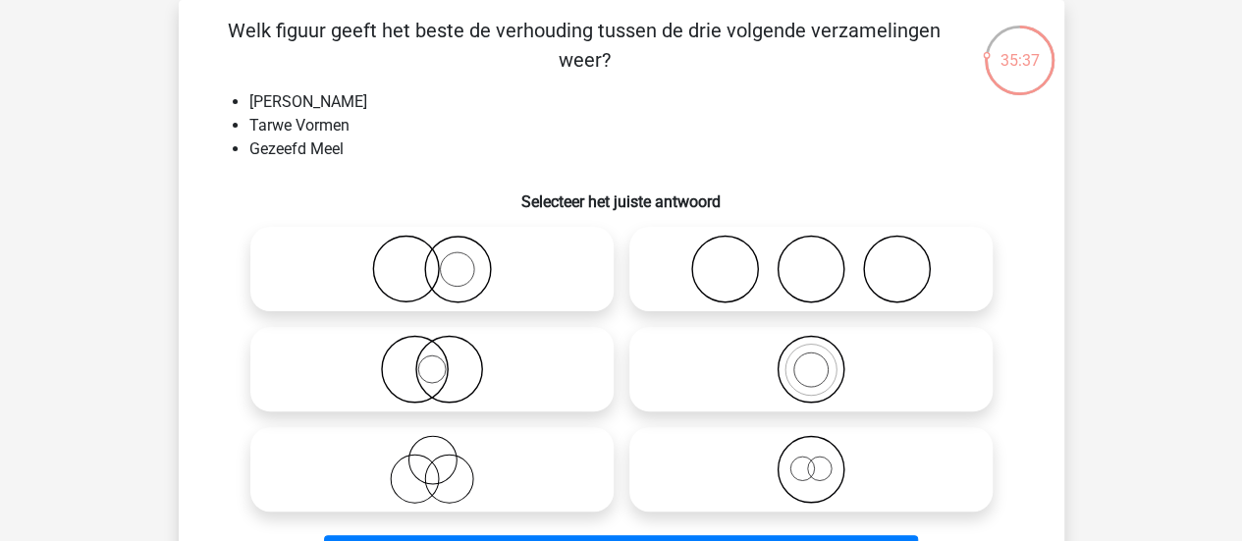
click at [847, 439] on icon at bounding box center [811, 469] width 348 height 69
click at [824, 447] on input "radio" at bounding box center [817, 453] width 13 height 13
radio input "true"
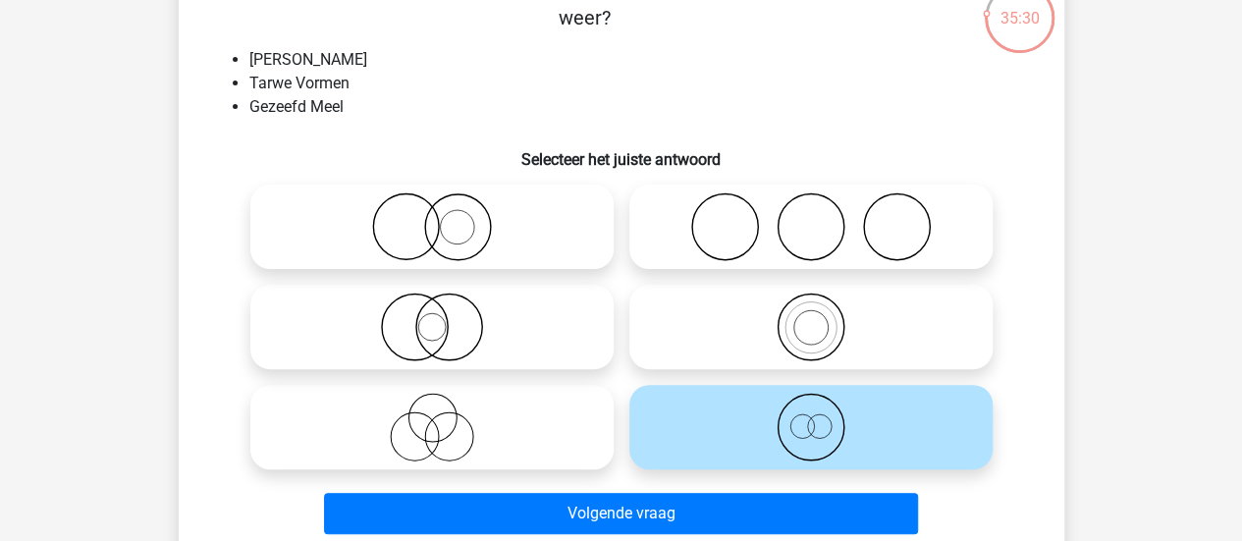
scroll to position [151, 0]
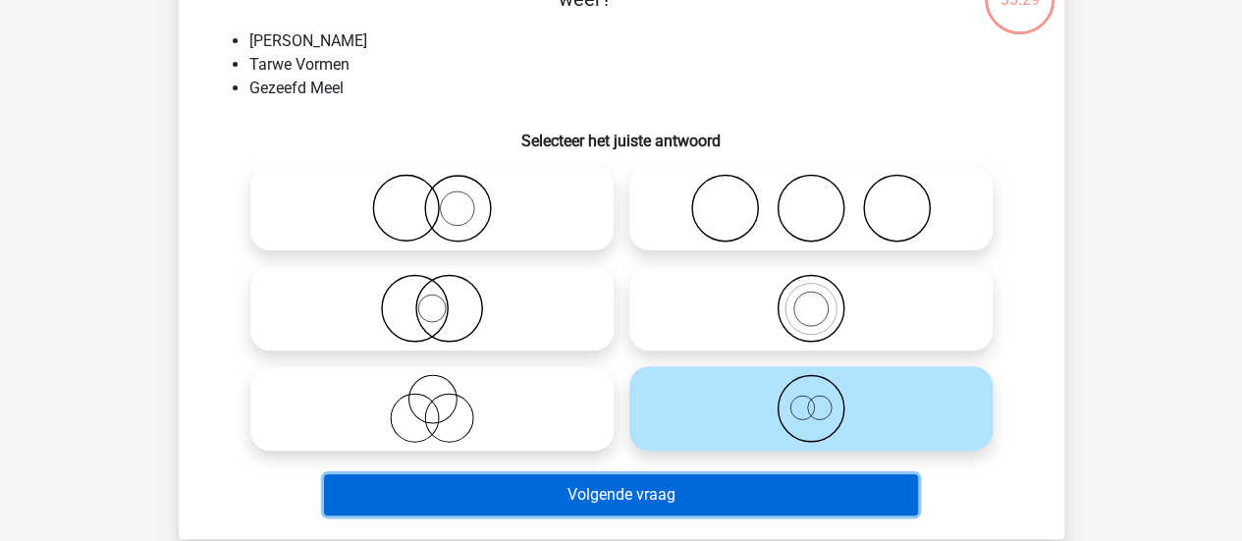
click at [840, 477] on button "Volgende vraag" at bounding box center [621, 494] width 594 height 41
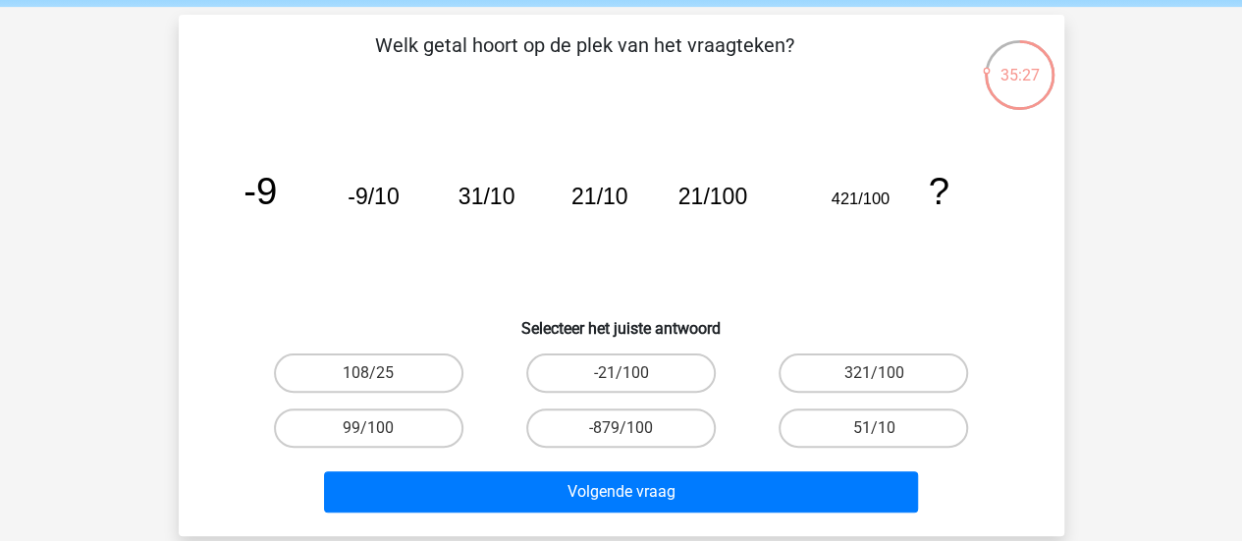
scroll to position [75, 0]
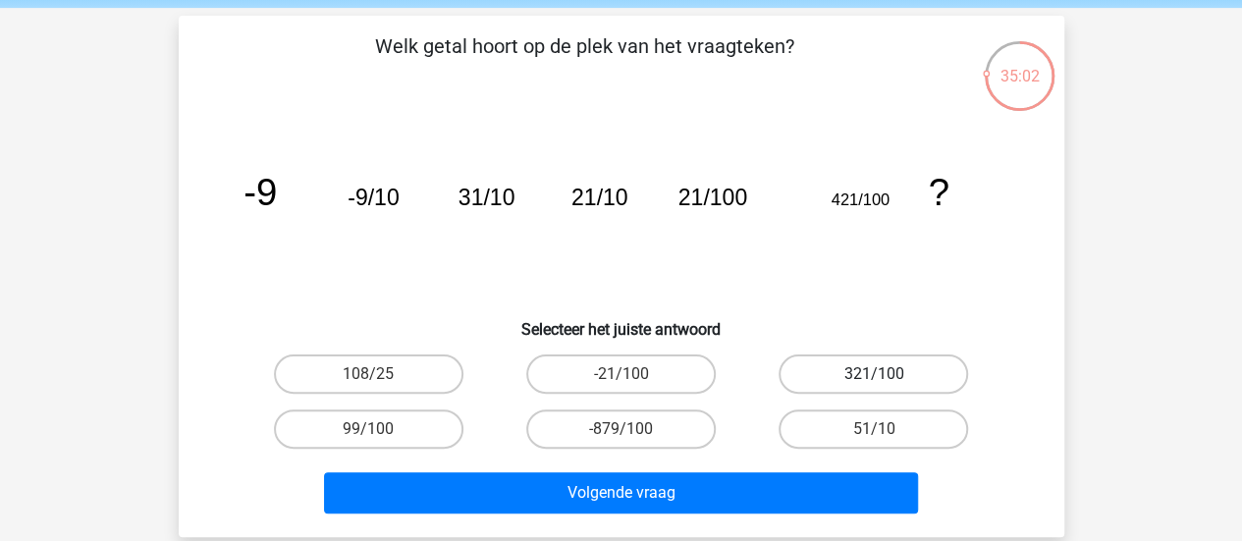
click at [866, 376] on label "321/100" at bounding box center [872, 373] width 189 height 39
click at [874, 376] on input "321/100" at bounding box center [880, 380] width 13 height 13
radio input "true"
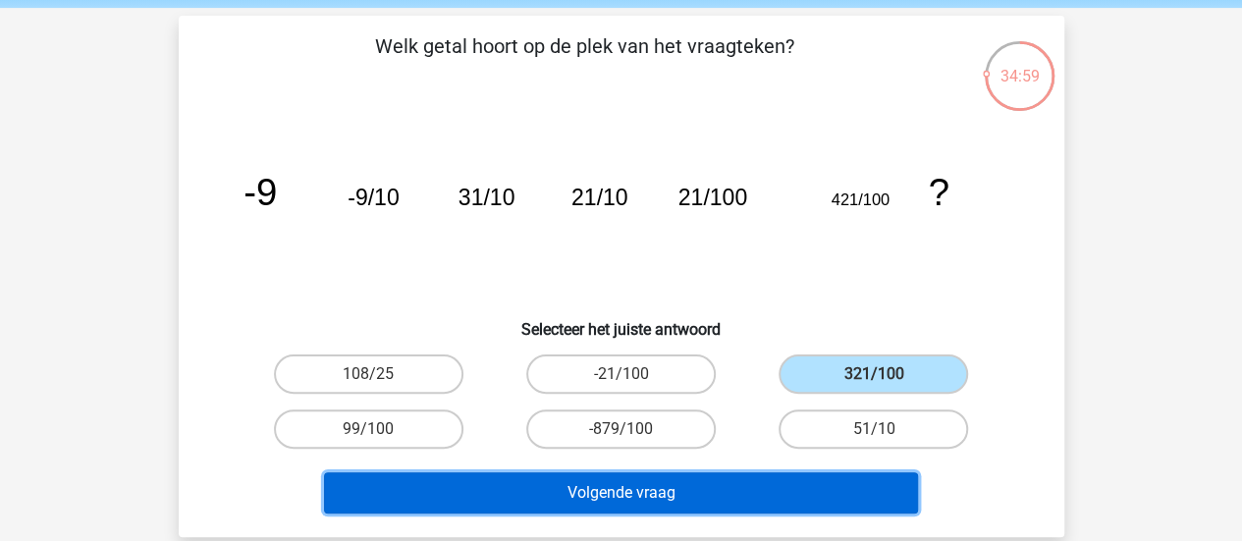
click at [765, 497] on button "Volgende vraag" at bounding box center [621, 492] width 594 height 41
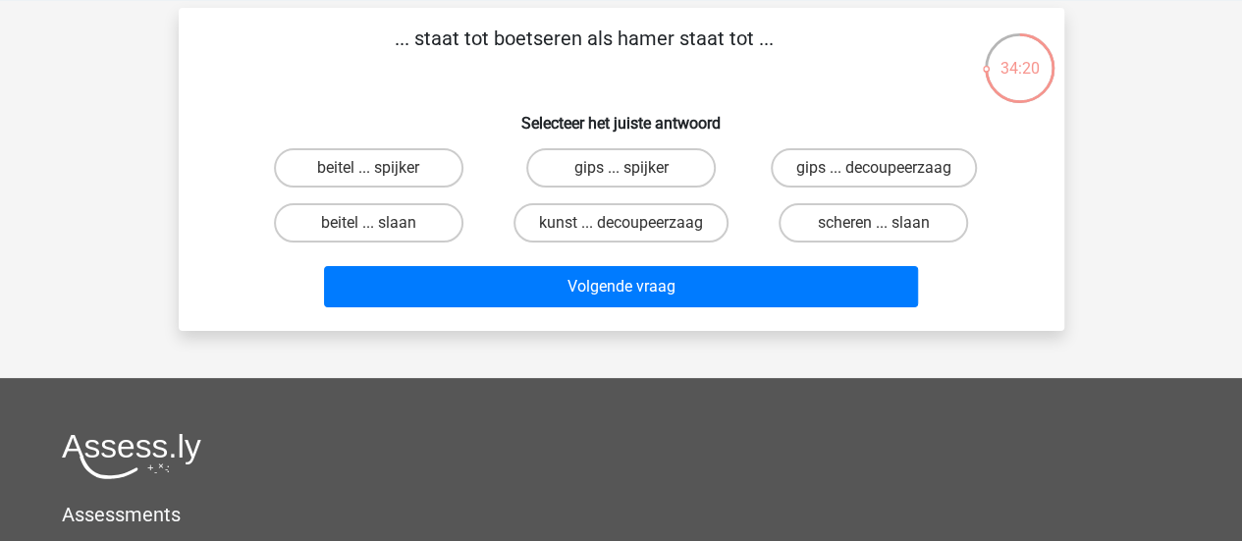
scroll to position [83, 0]
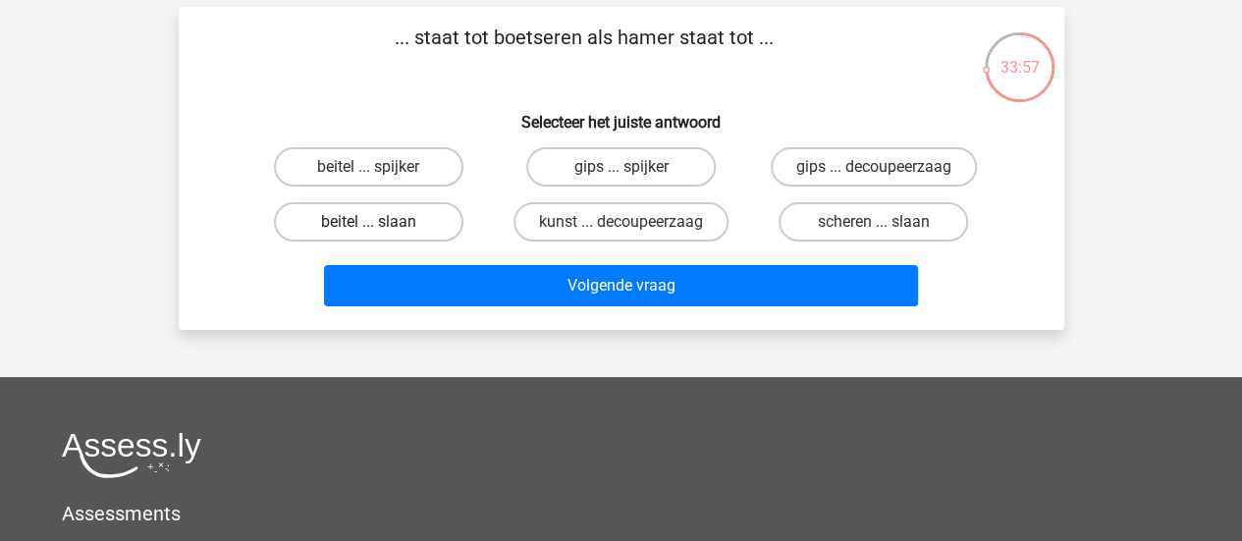
click at [355, 219] on label "beitel ... slaan" at bounding box center [368, 221] width 189 height 39
click at [368, 222] on input "beitel ... slaan" at bounding box center [374, 228] width 13 height 13
radio input "true"
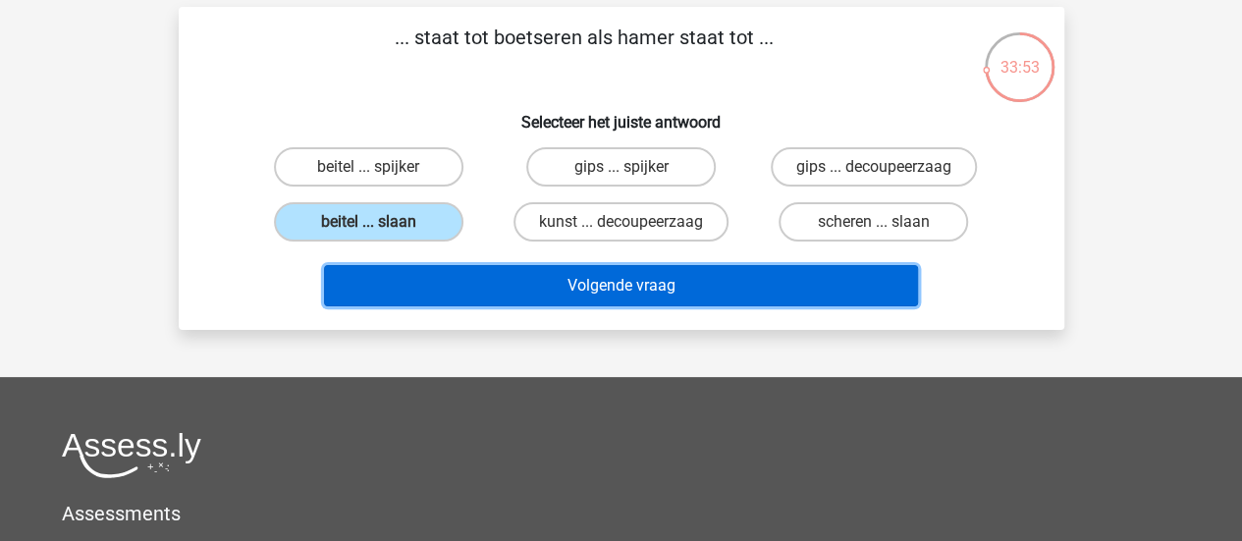
drag, startPoint x: 387, startPoint y: 283, endPoint x: 344, endPoint y: 292, distance: 44.1
click at [344, 292] on button "Volgende vraag" at bounding box center [621, 285] width 594 height 41
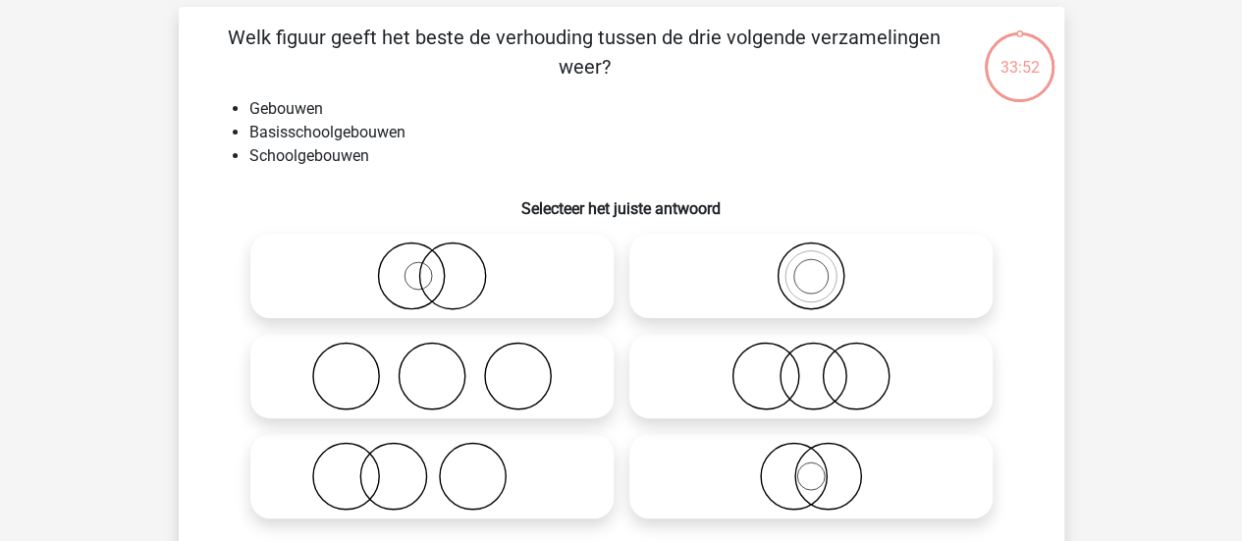
scroll to position [90, 0]
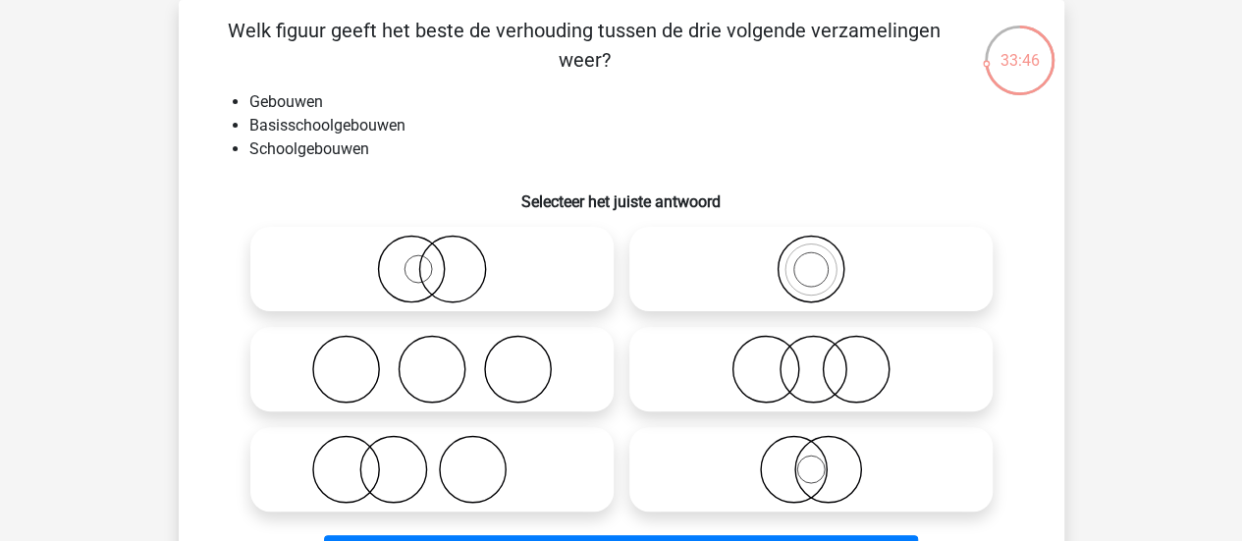
click at [711, 225] on div at bounding box center [810, 269] width 379 height 100
click at [721, 251] on icon at bounding box center [811, 269] width 348 height 69
click at [811, 251] on input "radio" at bounding box center [817, 252] width 13 height 13
radio input "true"
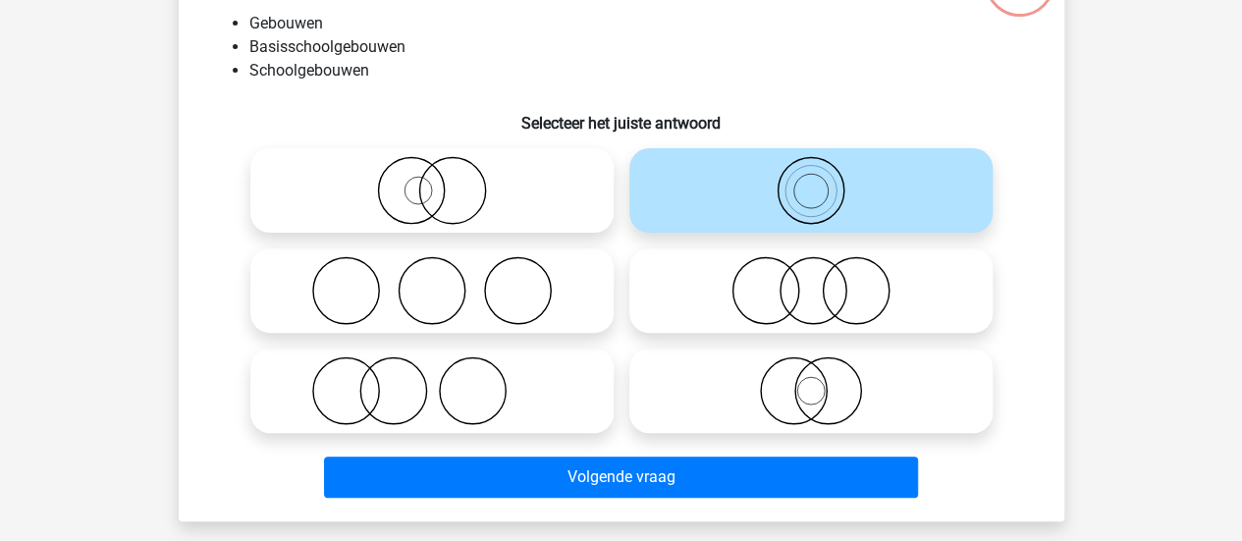
scroll to position [200, 0]
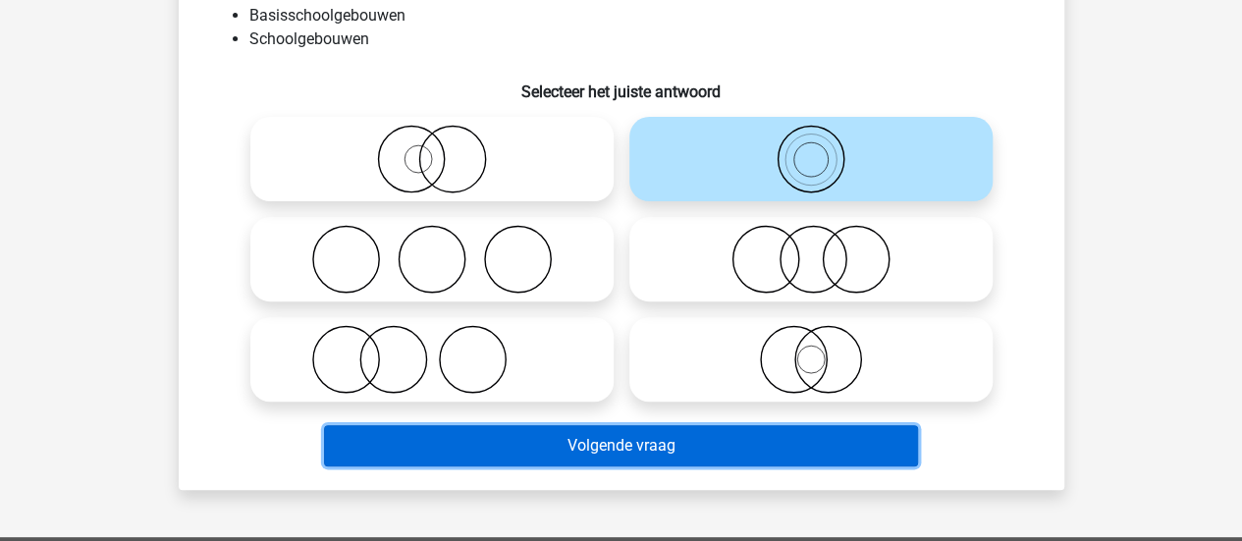
click at [674, 456] on button "Volgende vraag" at bounding box center [621, 445] width 594 height 41
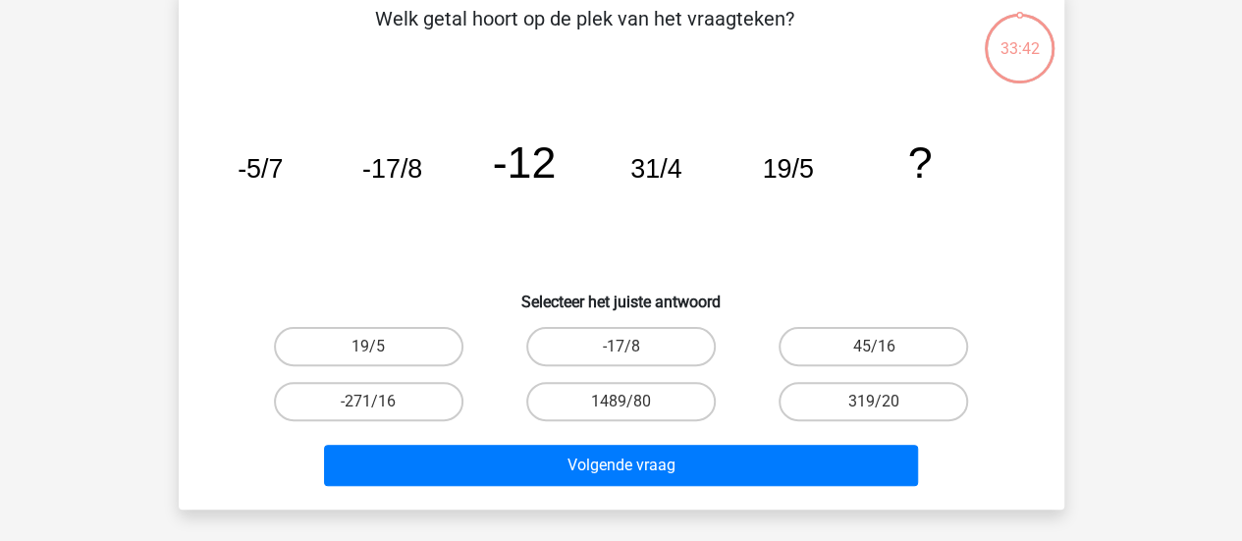
scroll to position [90, 0]
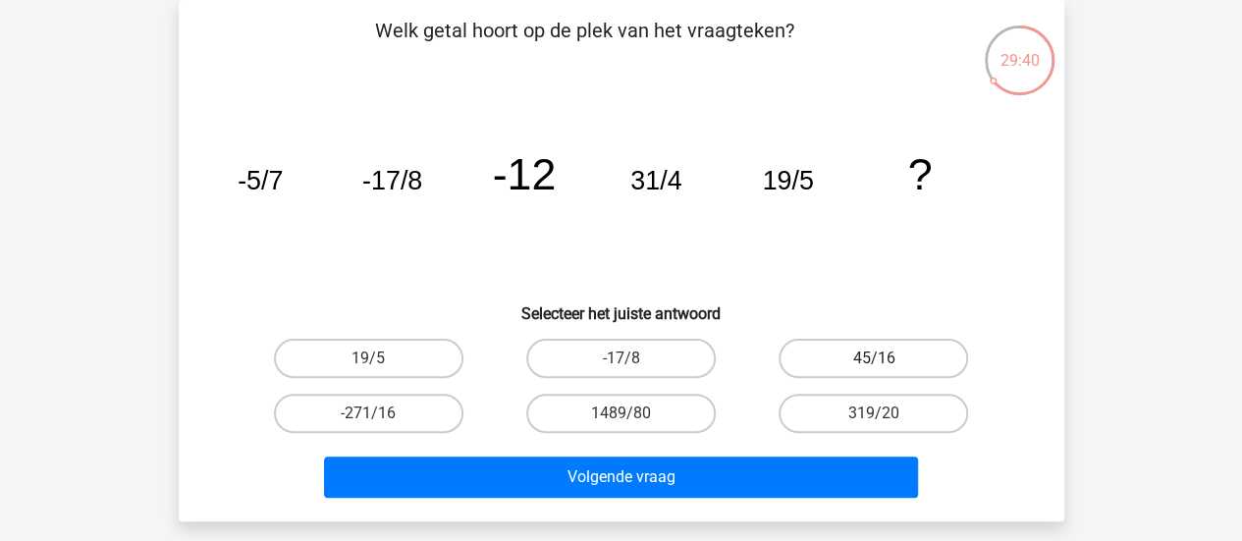
click at [917, 356] on label "45/16" at bounding box center [872, 358] width 189 height 39
click at [886, 358] on input "45/16" at bounding box center [880, 364] width 13 height 13
radio input "true"
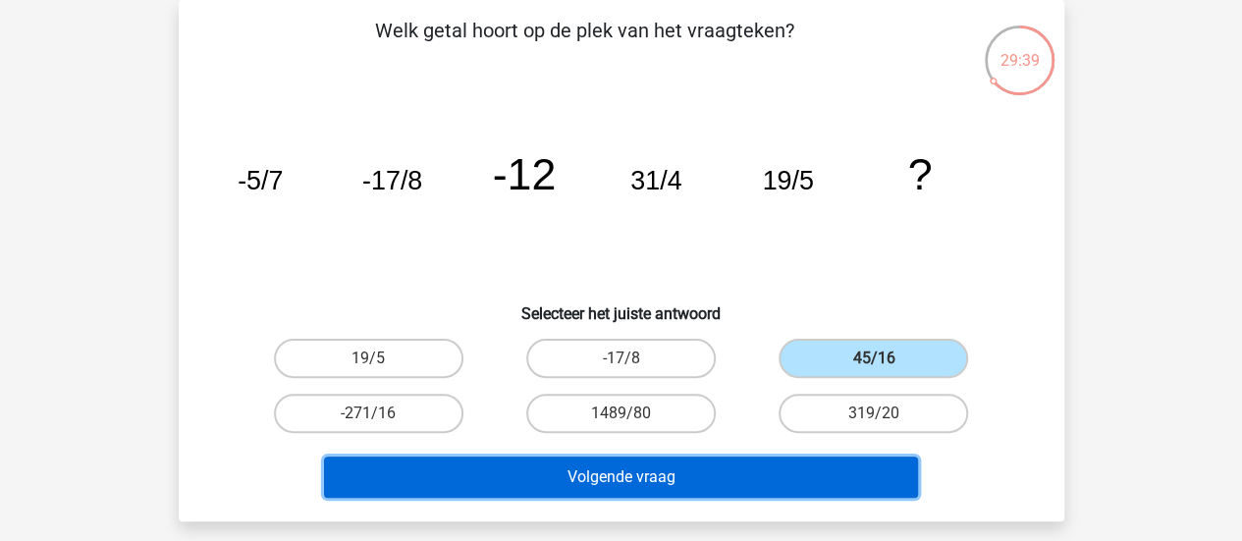
click at [829, 484] on button "Volgende vraag" at bounding box center [621, 476] width 594 height 41
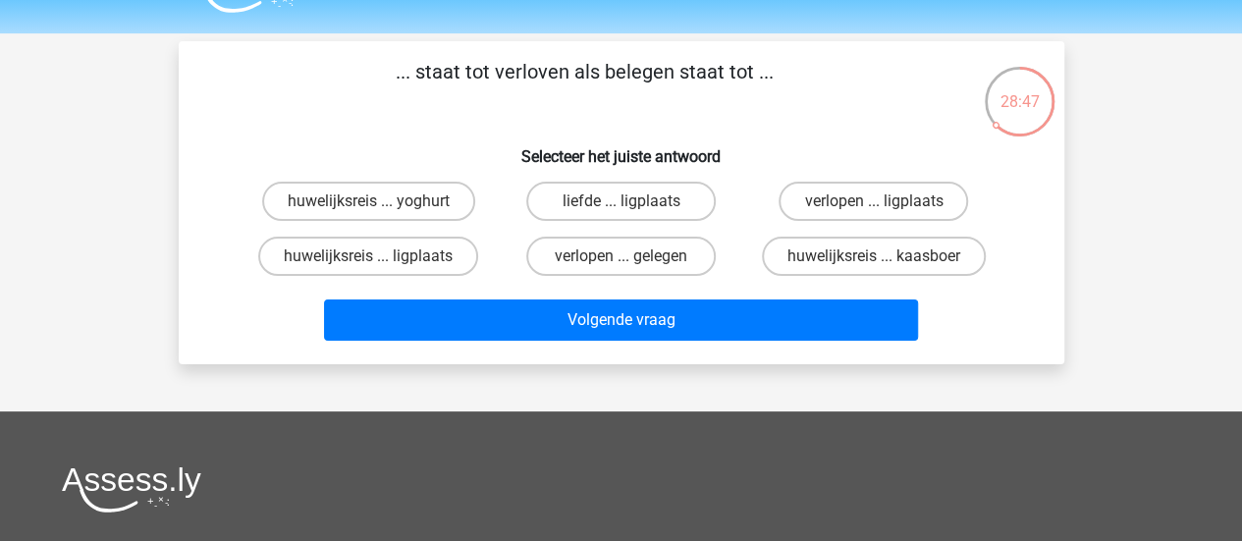
scroll to position [48, 0]
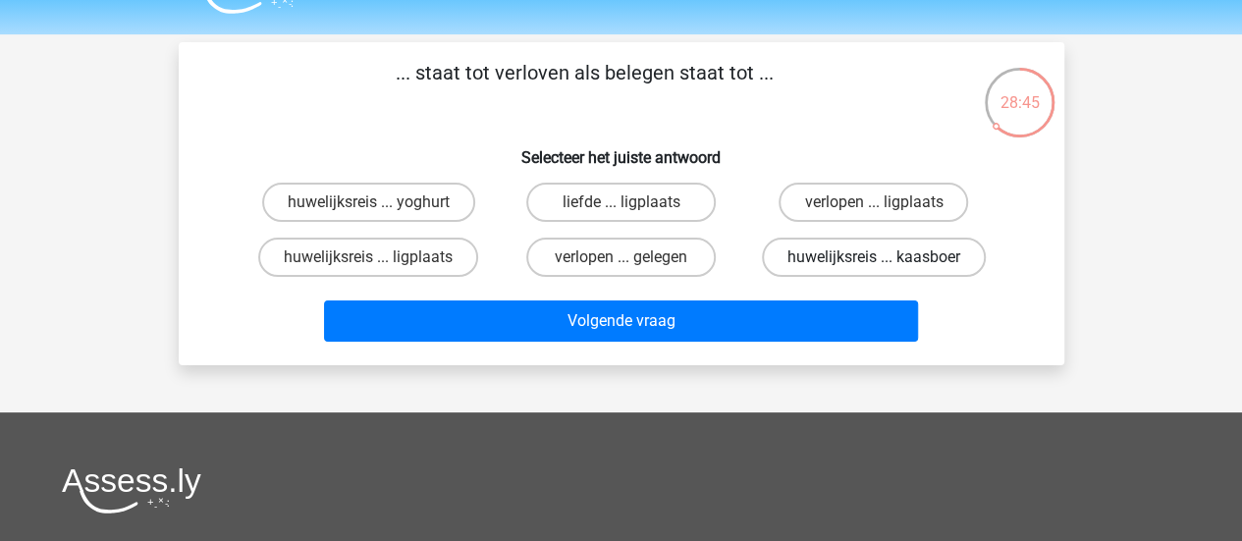
click at [960, 242] on label "huwelijksreis ... kaasboer" at bounding box center [874, 257] width 224 height 39
click at [886, 257] on input "huwelijksreis ... kaasboer" at bounding box center [880, 263] width 13 height 13
radio input "true"
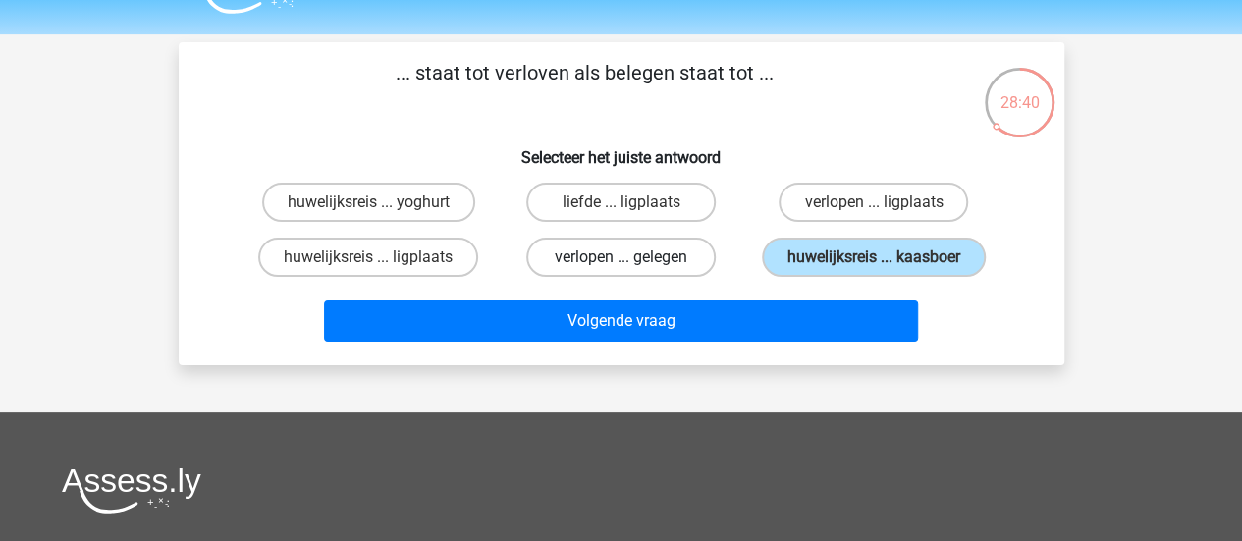
click at [668, 248] on label "verlopen ... gelegen" at bounding box center [620, 257] width 189 height 39
click at [633, 257] on input "verlopen ... gelegen" at bounding box center [626, 263] width 13 height 13
radio input "true"
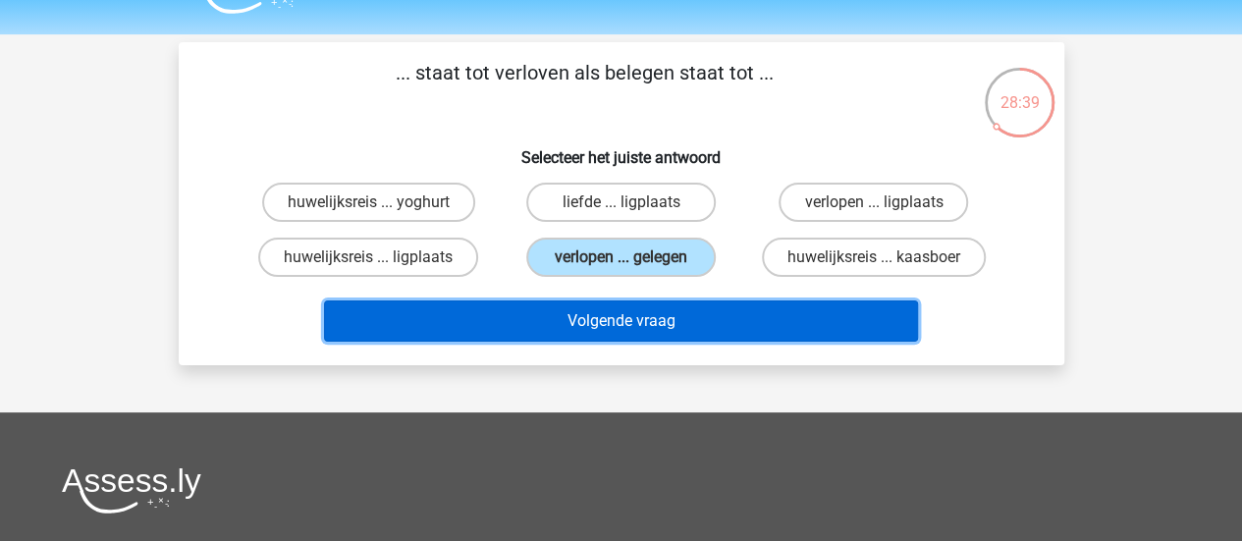
click at [666, 319] on button "Volgende vraag" at bounding box center [621, 320] width 594 height 41
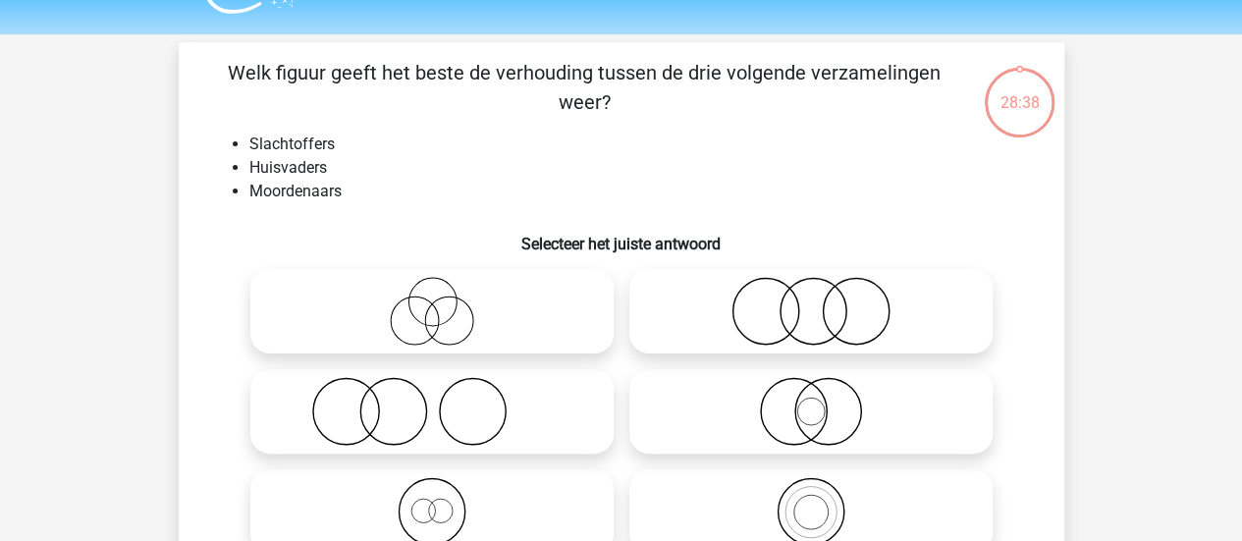
scroll to position [90, 0]
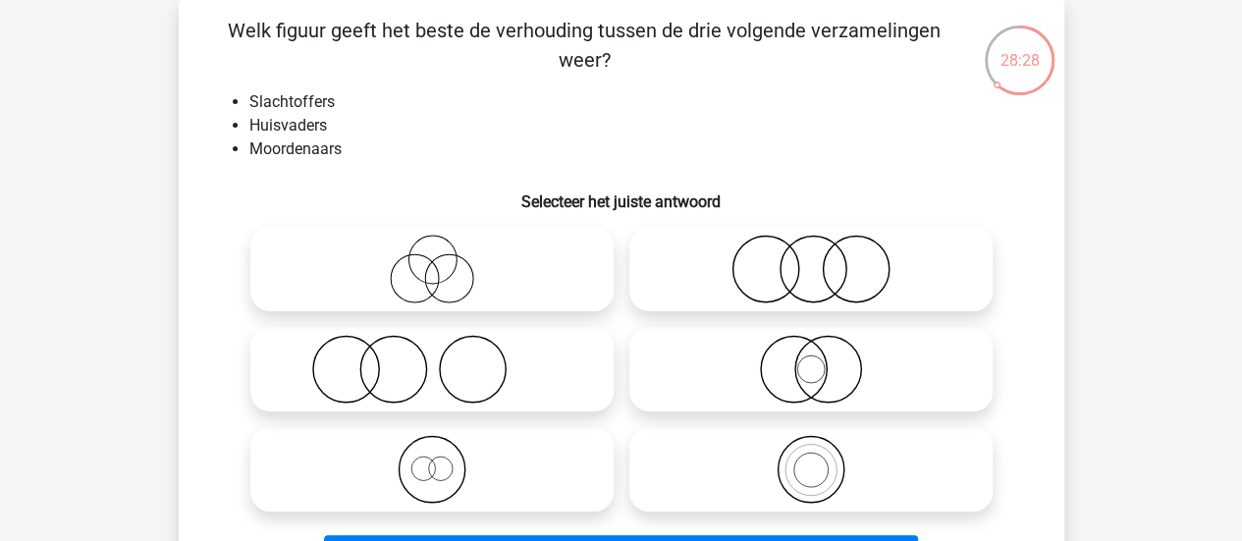
click at [835, 239] on icon at bounding box center [811, 269] width 348 height 69
click at [824, 246] on input "radio" at bounding box center [817, 252] width 13 height 13
radio input "true"
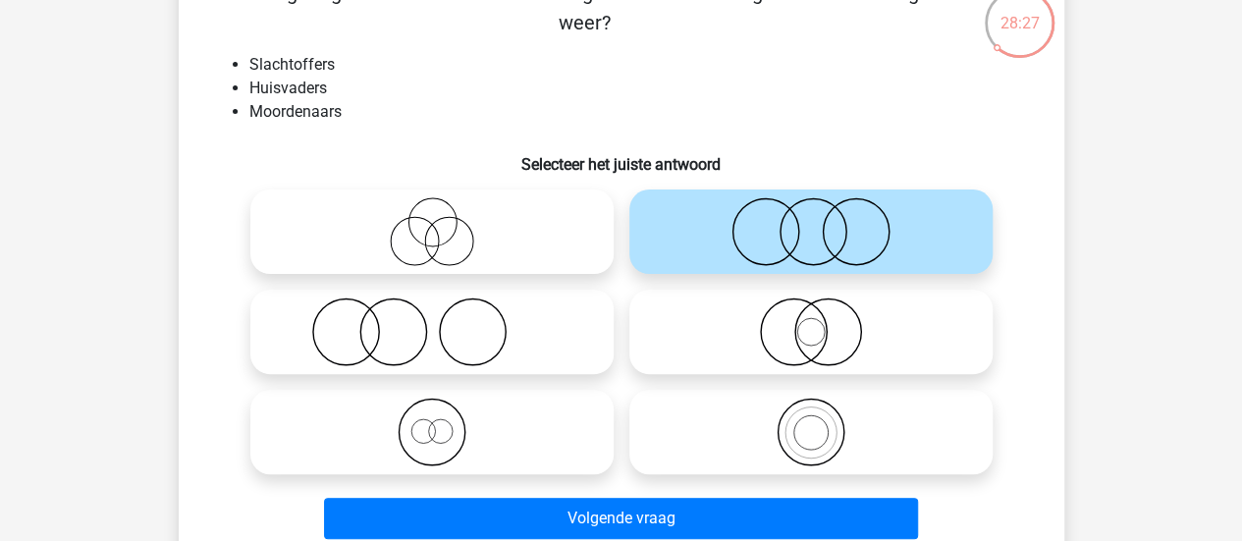
scroll to position [134, 0]
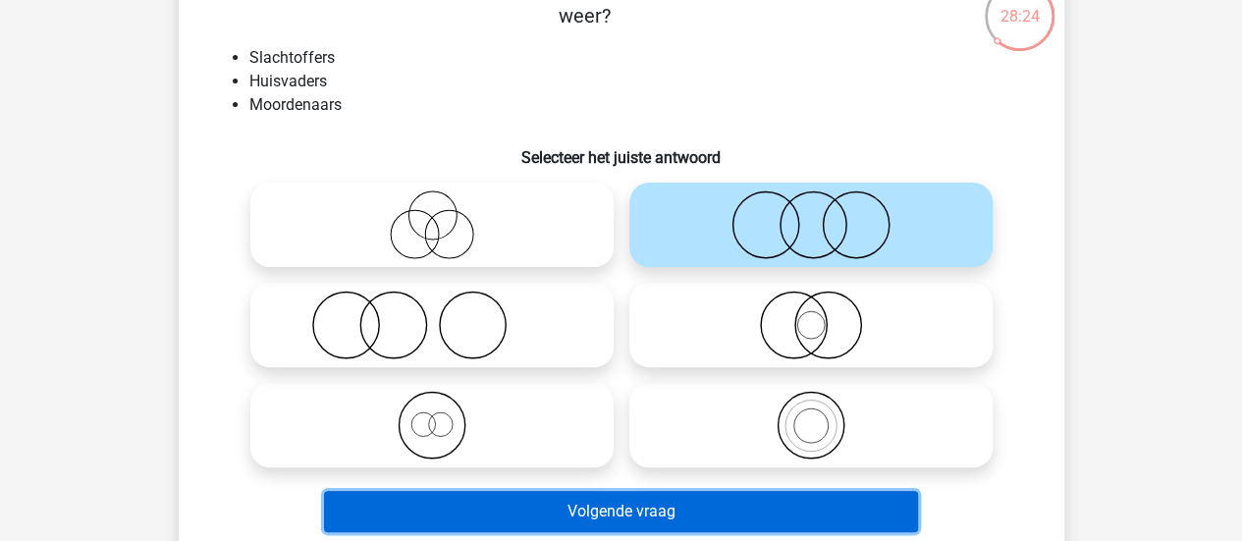
click at [754, 494] on button "Volgende vraag" at bounding box center [621, 511] width 594 height 41
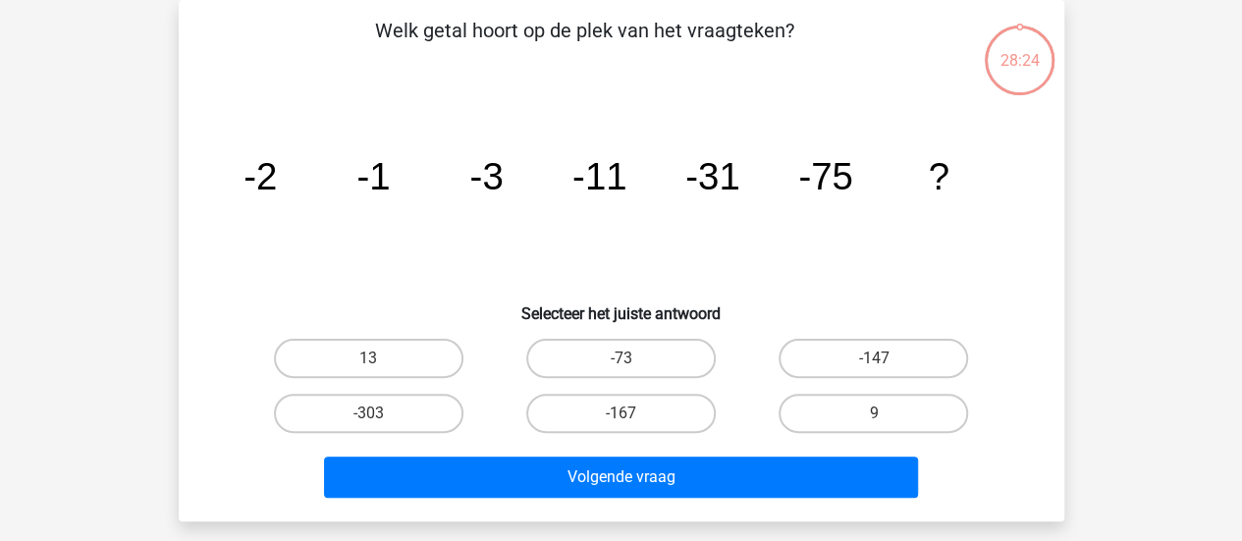
scroll to position [90, 0]
click at [391, 415] on label "-303" at bounding box center [368, 413] width 189 height 39
click at [381, 415] on input "-303" at bounding box center [374, 419] width 13 height 13
radio input "true"
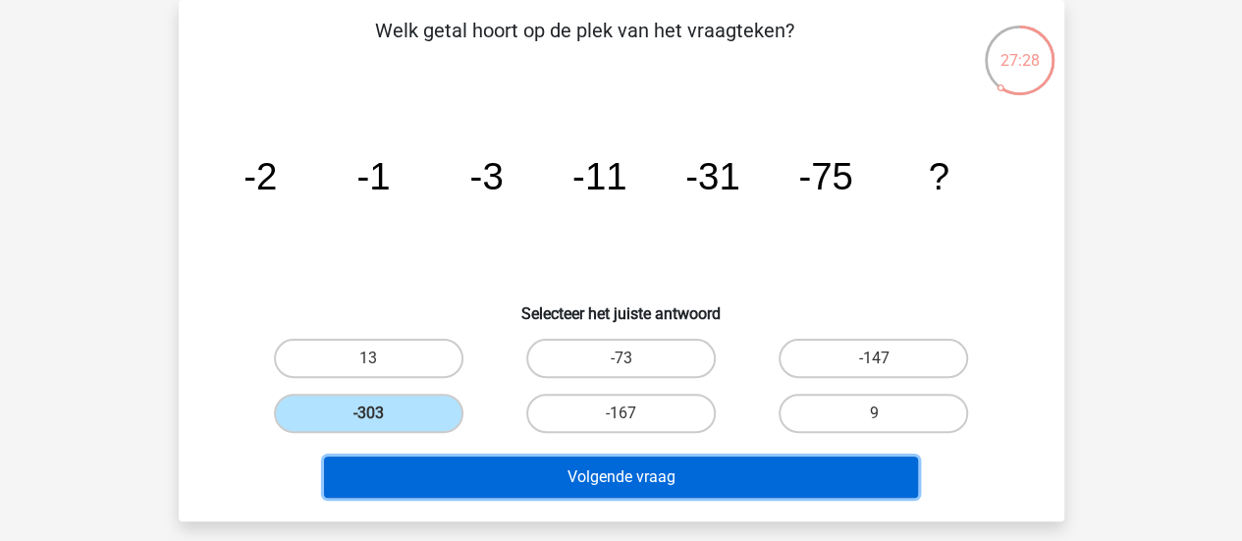
click at [414, 474] on button "Volgende vraag" at bounding box center [621, 476] width 594 height 41
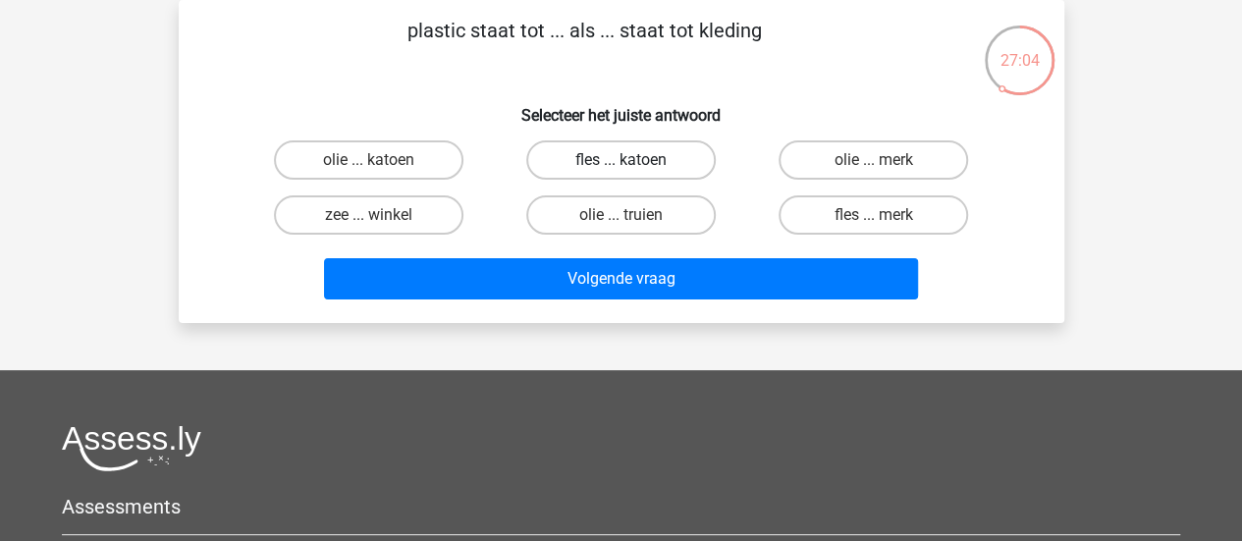
click at [677, 163] on label "fles ... katoen" at bounding box center [620, 159] width 189 height 39
click at [633, 163] on input "fles ... katoen" at bounding box center [626, 166] width 13 height 13
radio input "true"
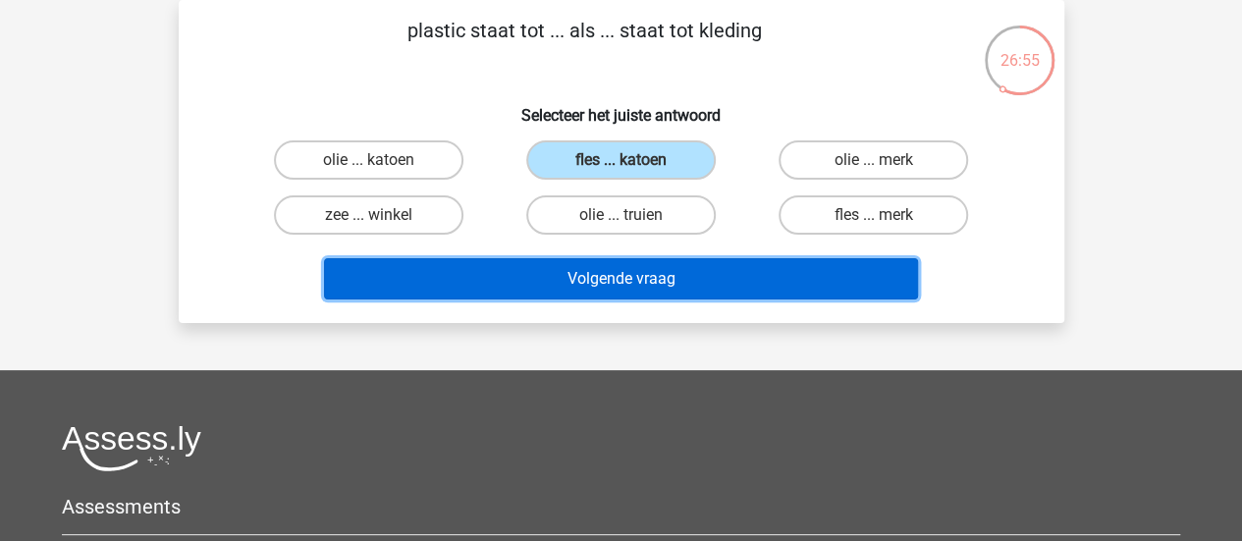
click at [741, 272] on button "Volgende vraag" at bounding box center [621, 278] width 594 height 41
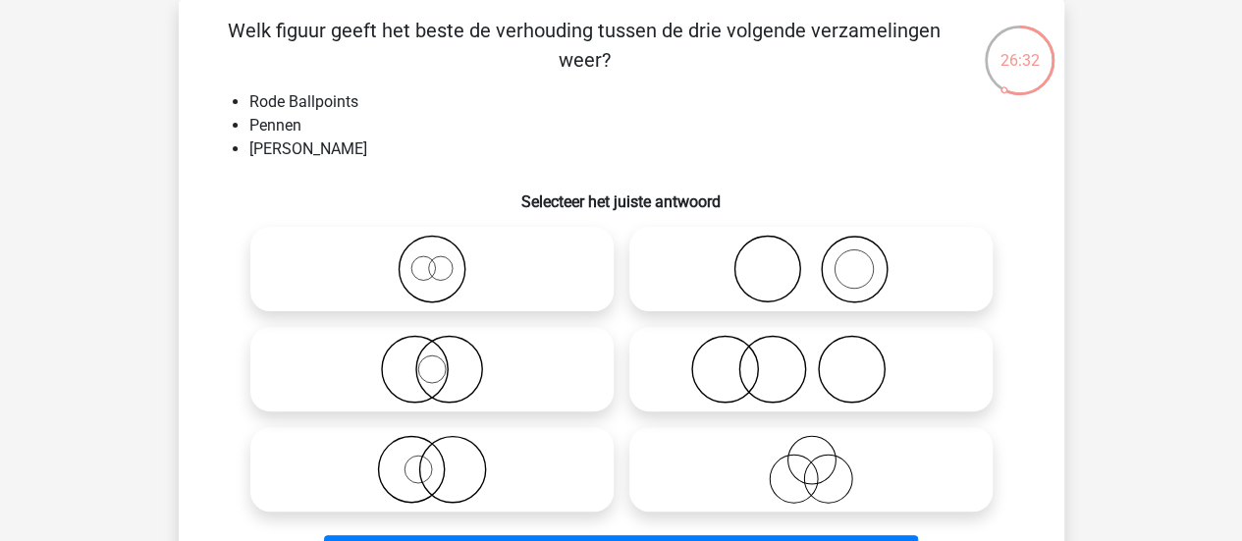
click at [501, 458] on icon at bounding box center [432, 469] width 348 height 69
click at [445, 458] on input "radio" at bounding box center [438, 453] width 13 height 13
radio input "true"
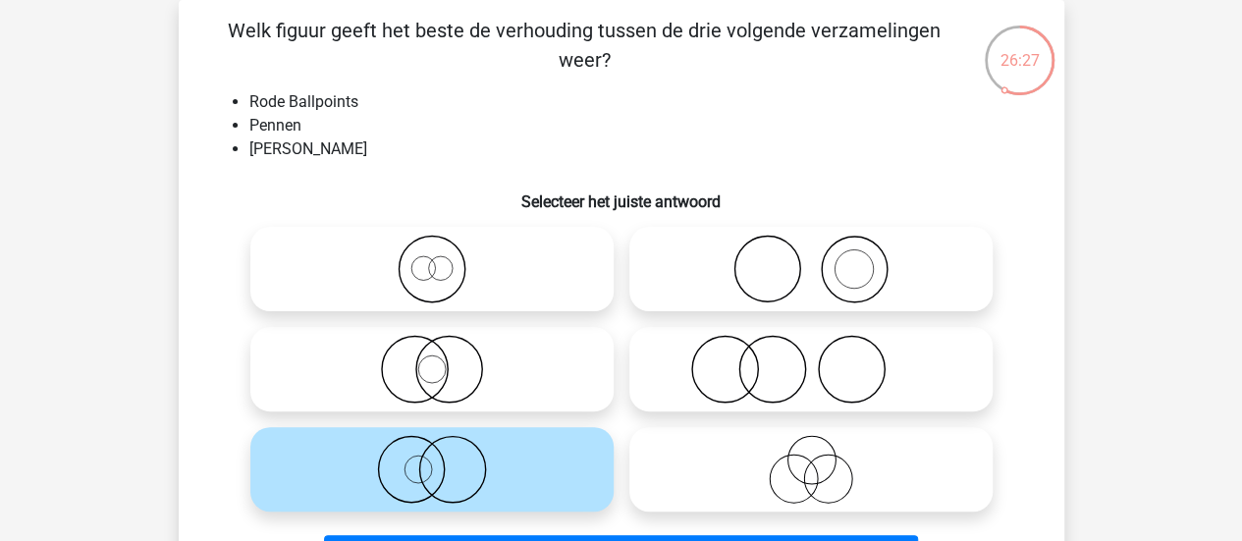
click at [491, 386] on icon at bounding box center [432, 369] width 348 height 69
click at [445, 359] on input "radio" at bounding box center [438, 353] width 13 height 13
radio input "true"
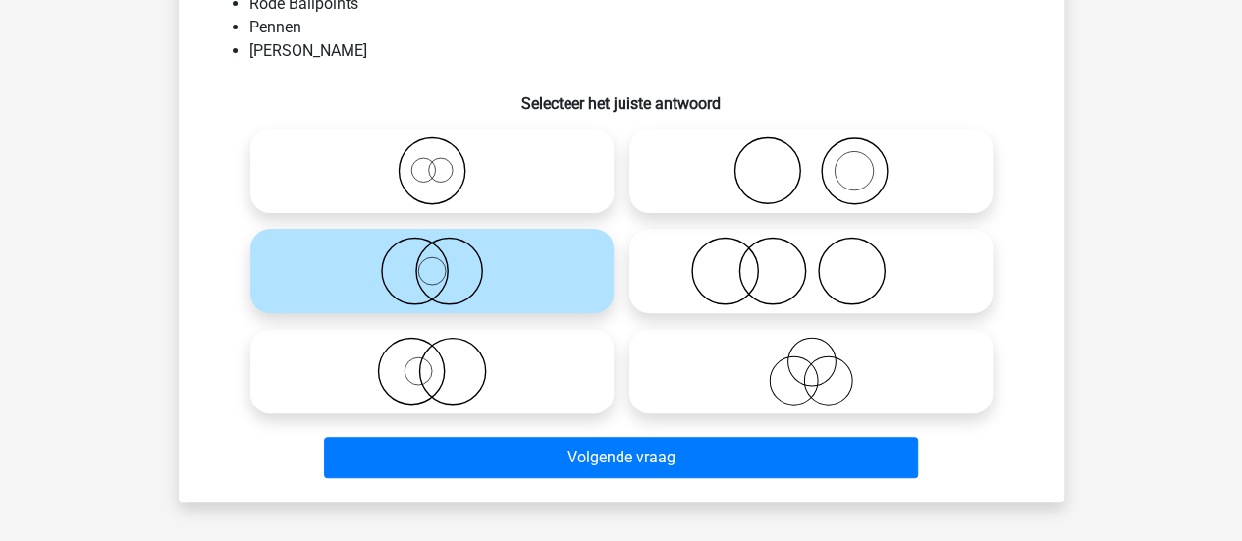
scroll to position [192, 0]
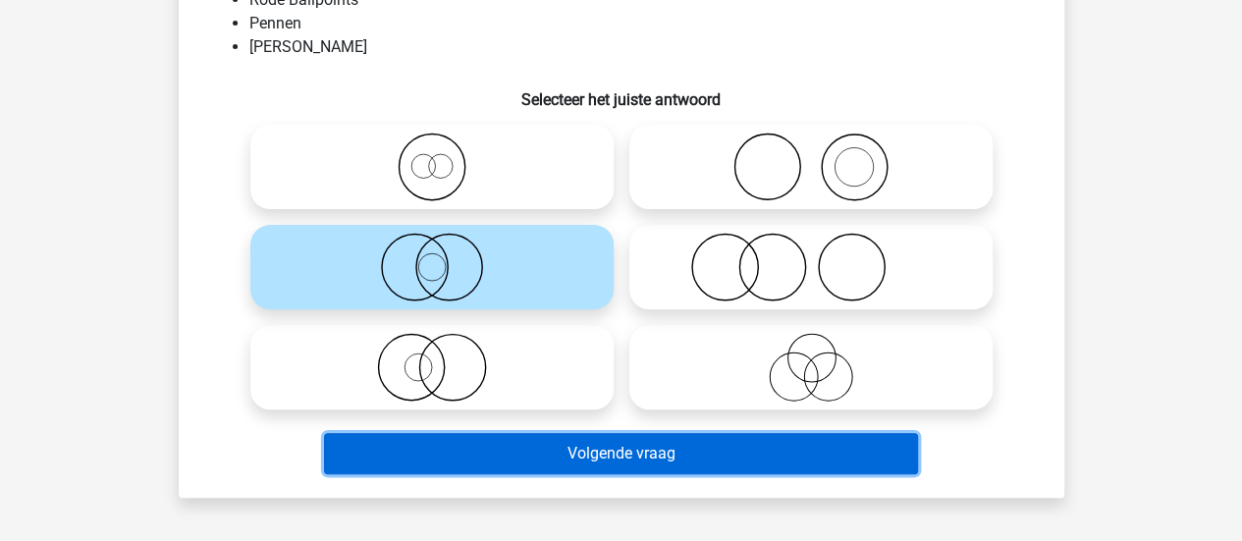
click at [520, 458] on button "Volgende vraag" at bounding box center [621, 453] width 594 height 41
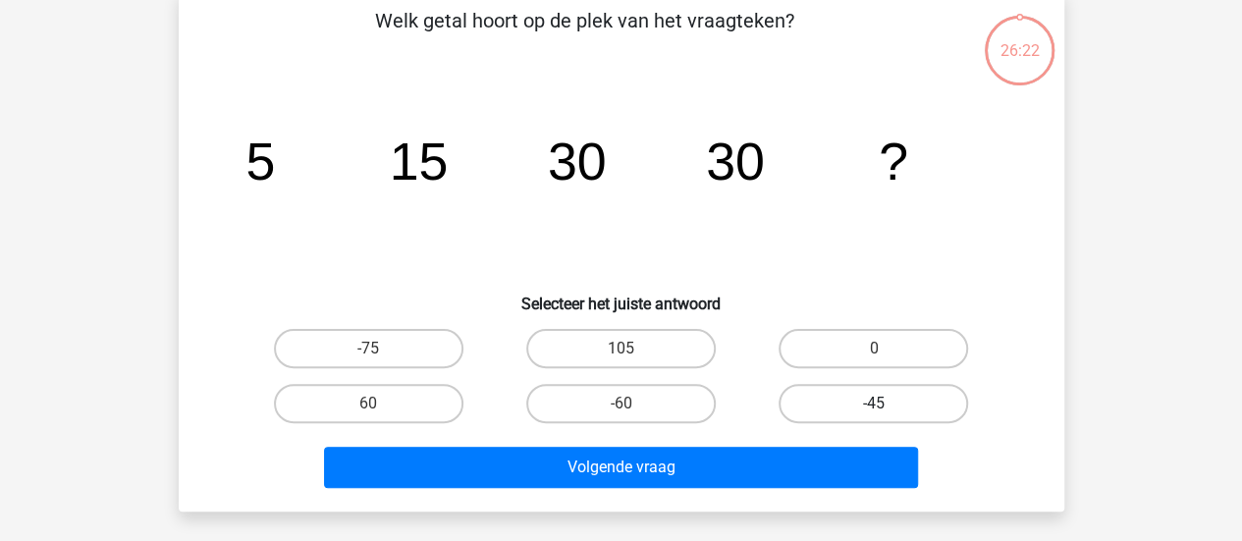
scroll to position [90, 0]
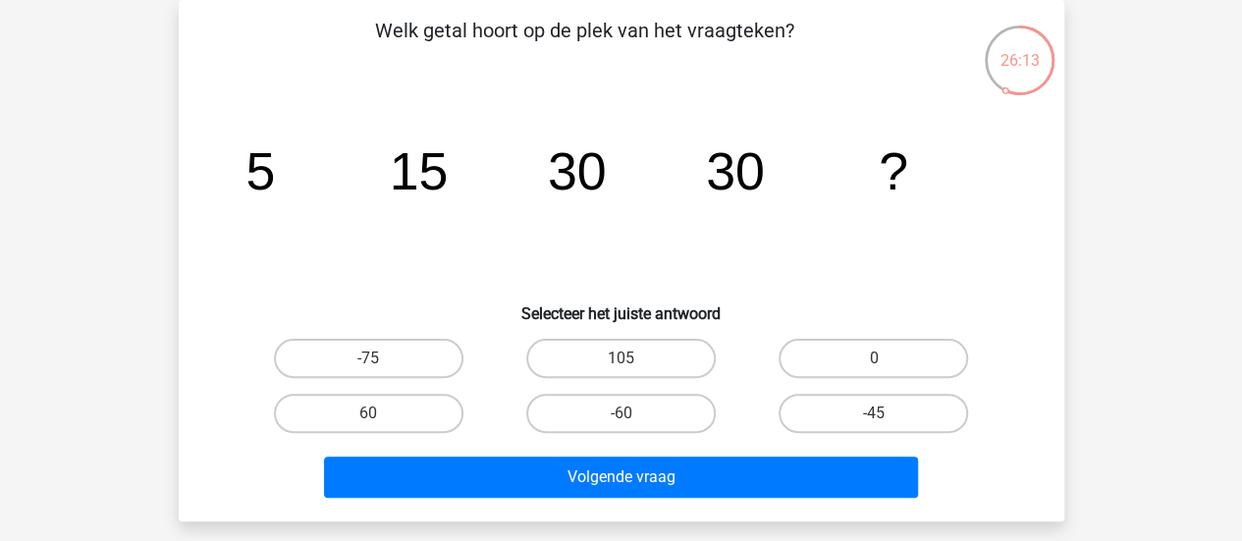
click at [811, 381] on div "-75 105 0 60 -60" at bounding box center [621, 386] width 758 height 110
click at [814, 364] on label "0" at bounding box center [872, 358] width 189 height 39
click at [874, 364] on input "0" at bounding box center [880, 364] width 13 height 13
radio input "true"
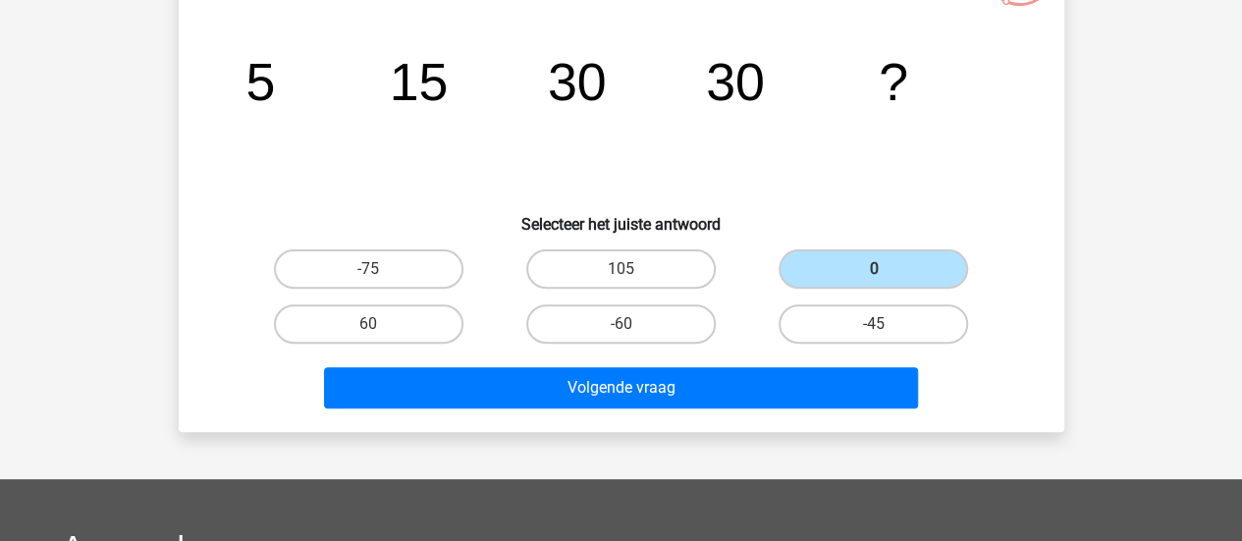
scroll to position [184, 0]
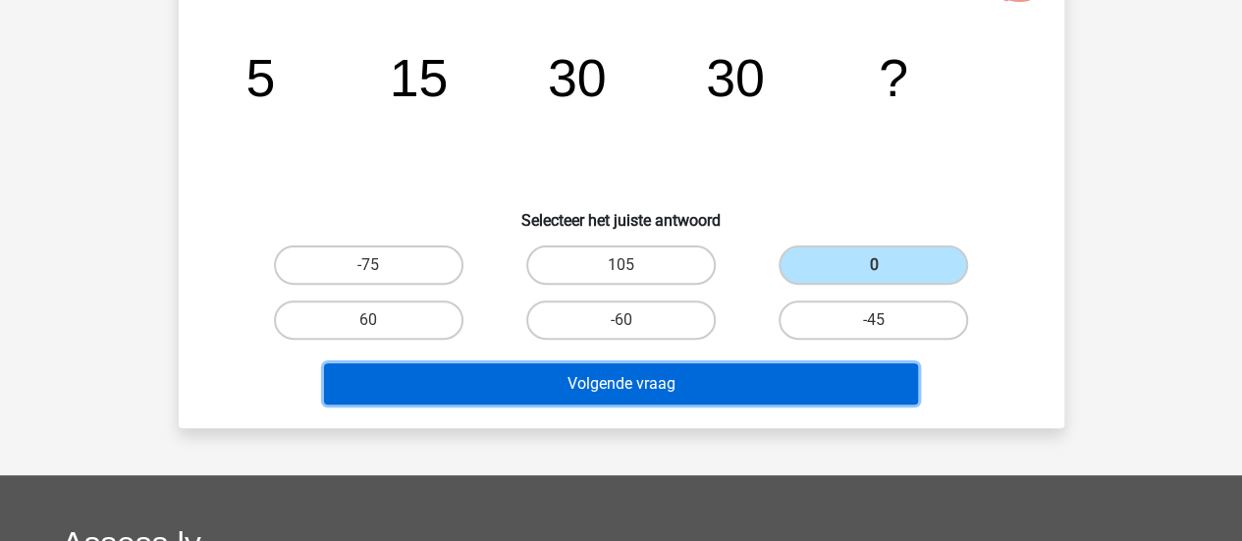
click at [742, 396] on button "Volgende vraag" at bounding box center [621, 383] width 594 height 41
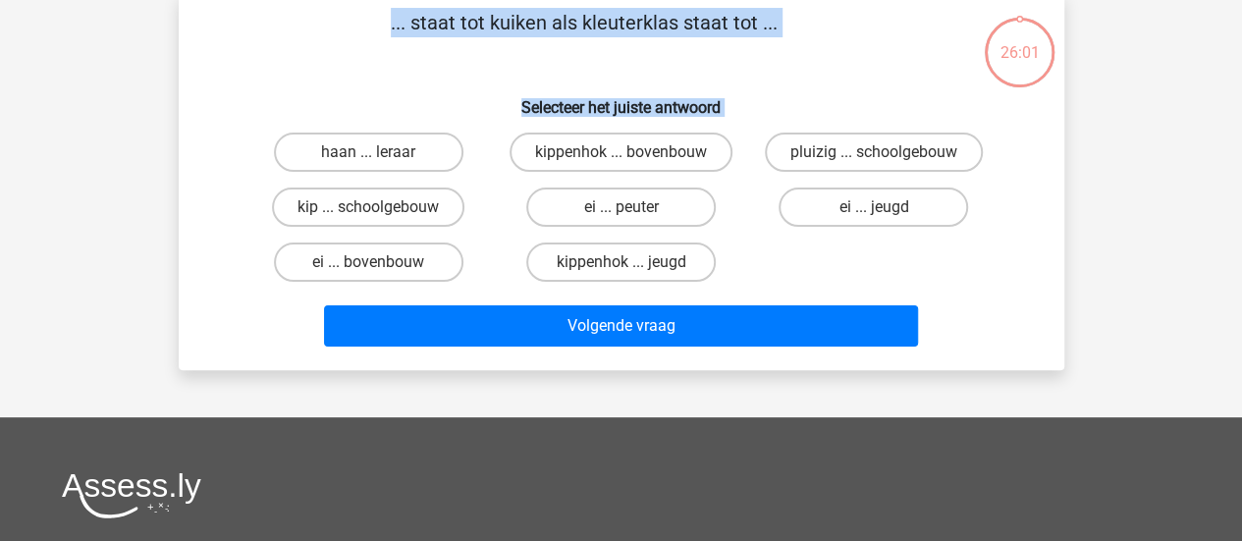
scroll to position [90, 0]
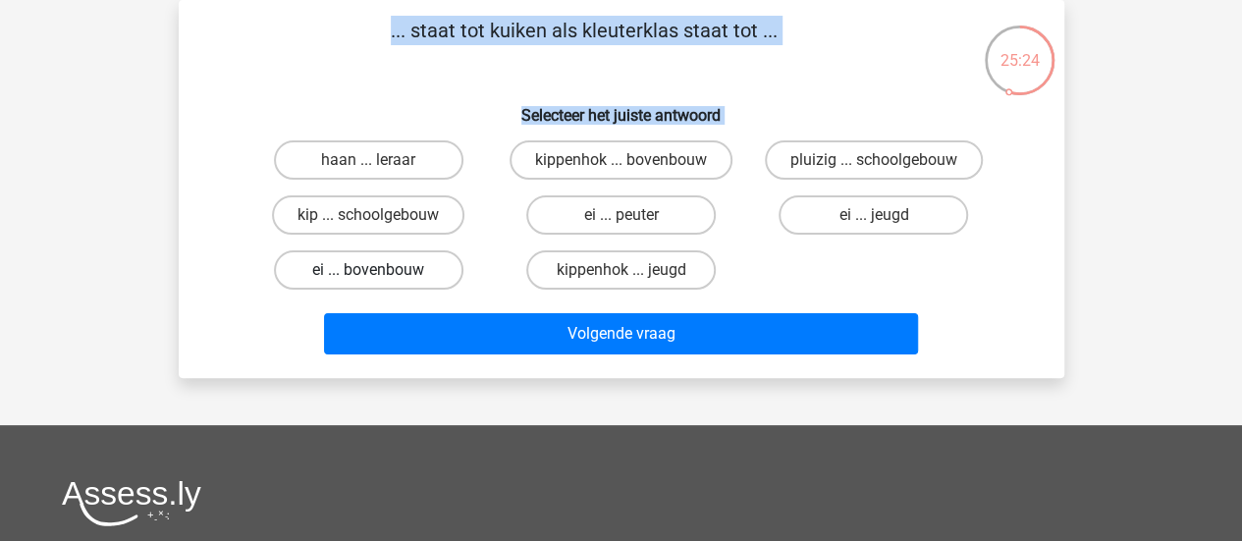
click at [395, 274] on label "ei ... bovenbouw" at bounding box center [368, 269] width 189 height 39
click at [381, 274] on input "ei ... bovenbouw" at bounding box center [374, 276] width 13 height 13
radio input "true"
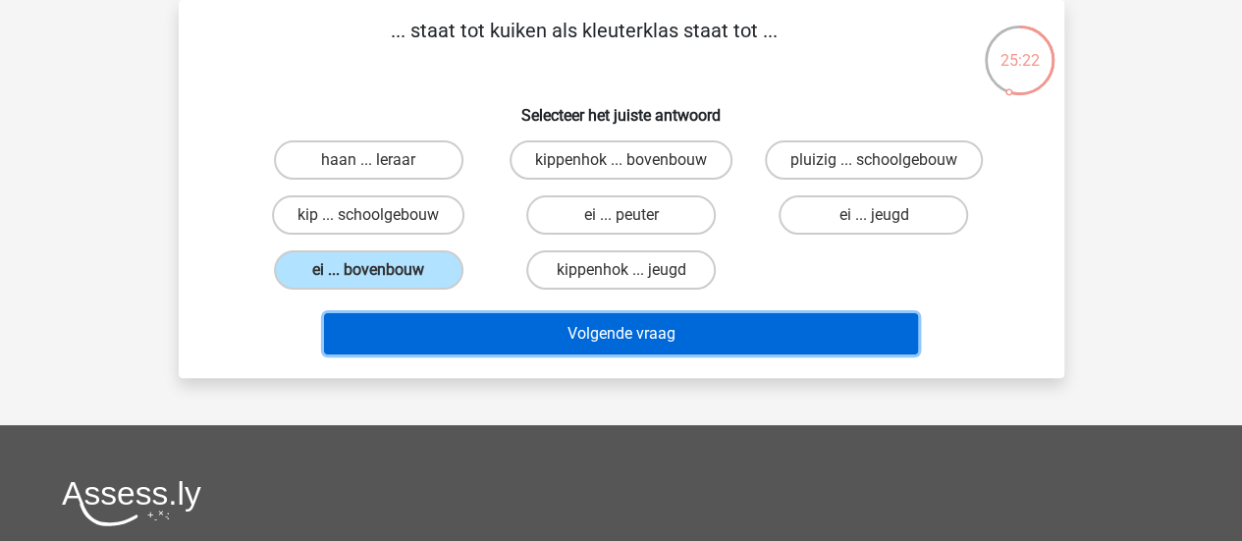
click at [756, 335] on button "Volgende vraag" at bounding box center [621, 333] width 594 height 41
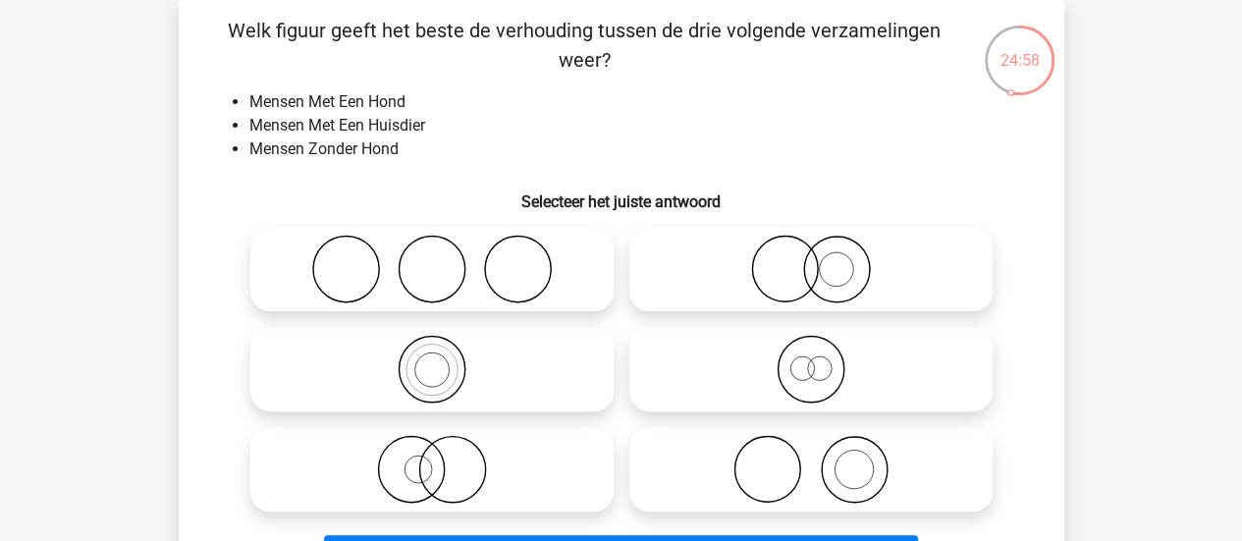
click at [862, 267] on icon at bounding box center [811, 269] width 348 height 69
click at [824, 259] on input "radio" at bounding box center [817, 252] width 13 height 13
radio input "true"
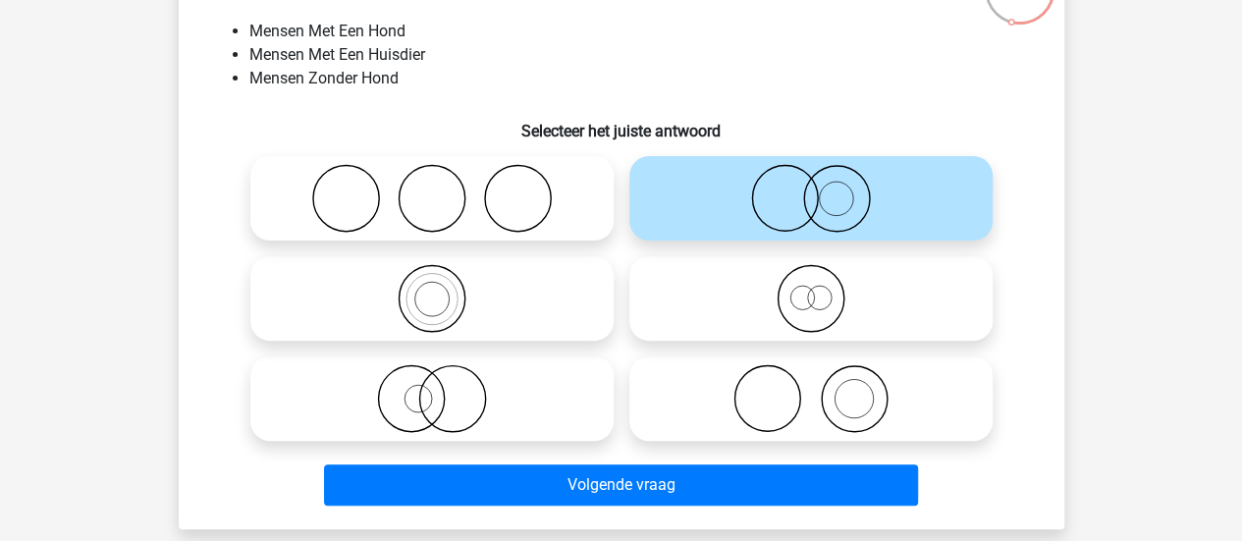
scroll to position [166, 0]
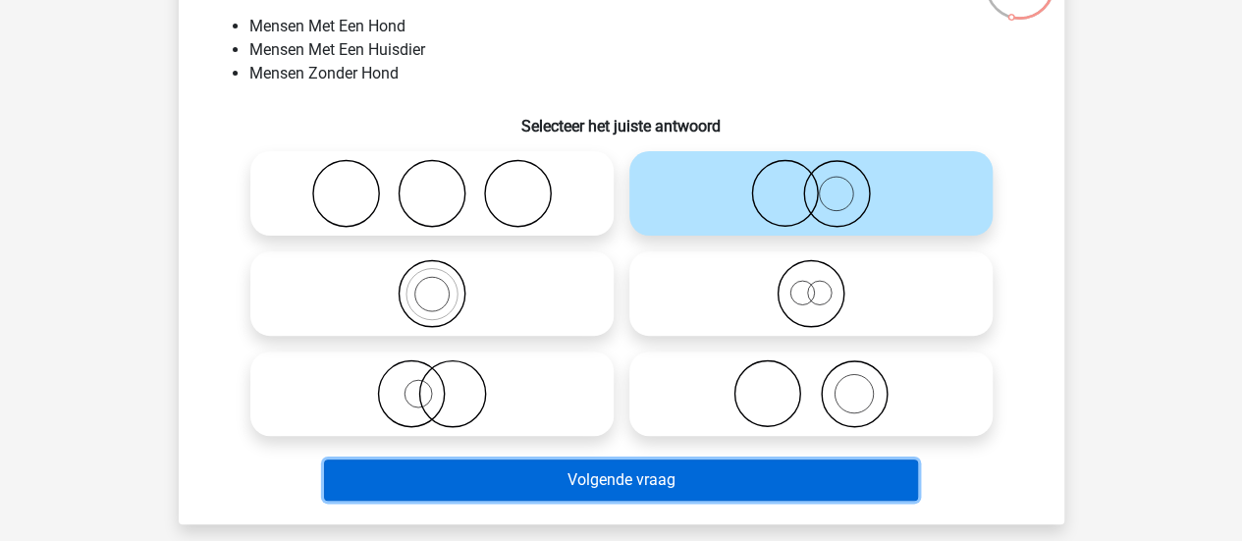
click at [626, 484] on button "Volgende vraag" at bounding box center [621, 479] width 594 height 41
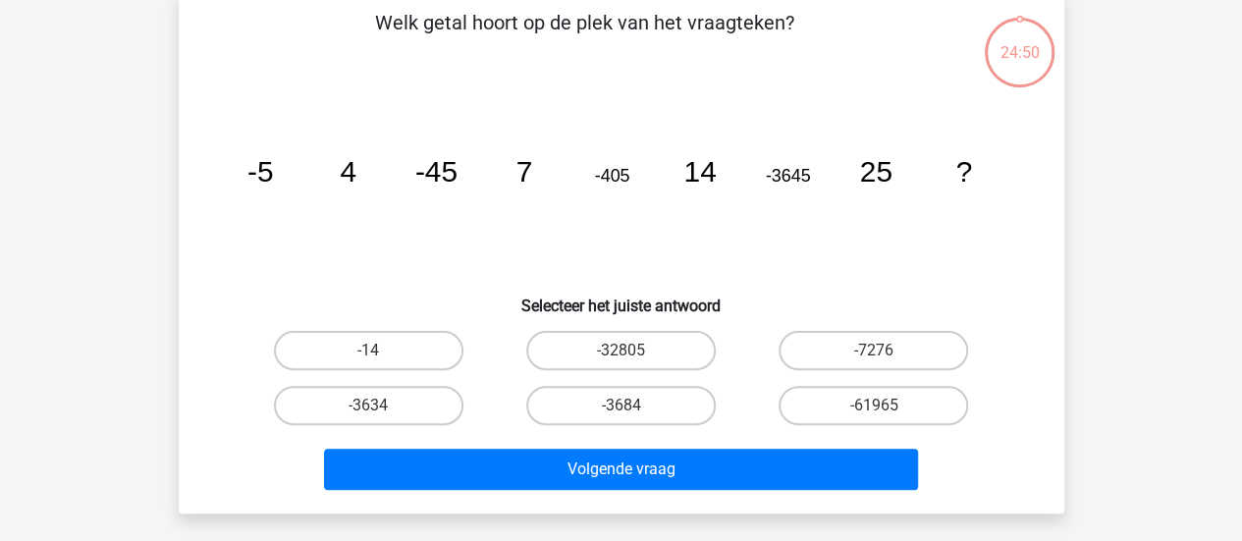
scroll to position [90, 0]
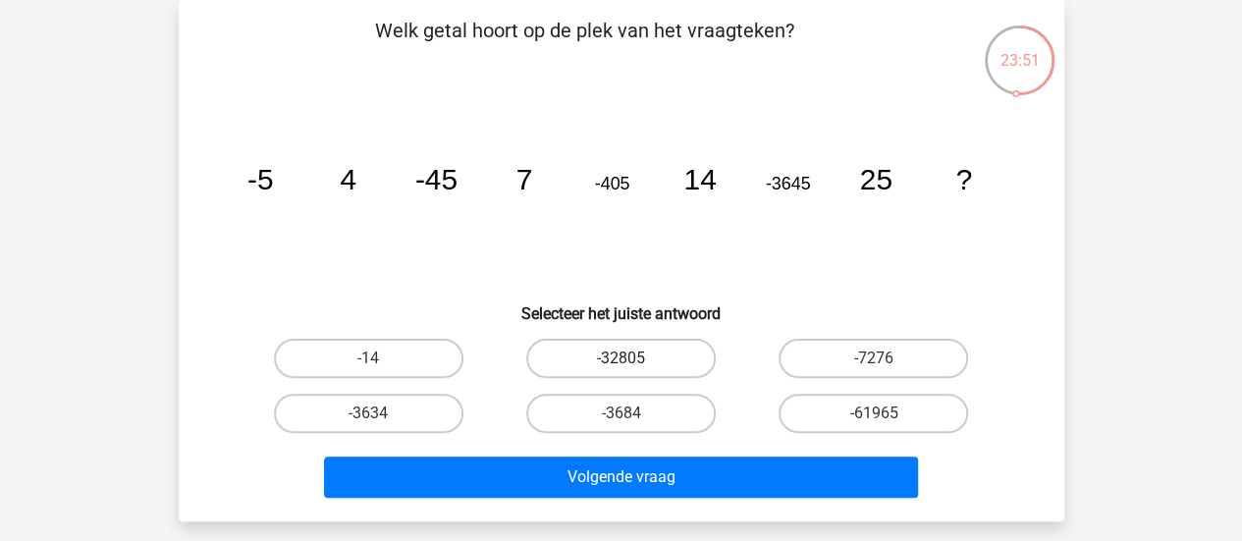
click at [691, 360] on label "-32805" at bounding box center [620, 358] width 189 height 39
click at [633, 360] on input "-32805" at bounding box center [626, 364] width 13 height 13
radio input "true"
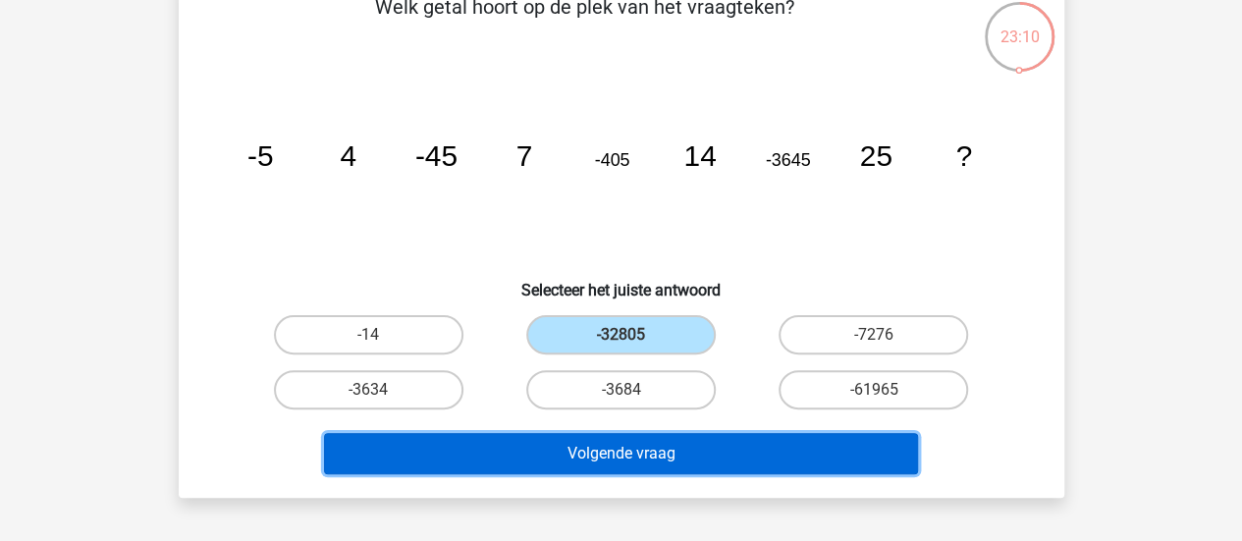
click at [792, 435] on button "Volgende vraag" at bounding box center [621, 453] width 594 height 41
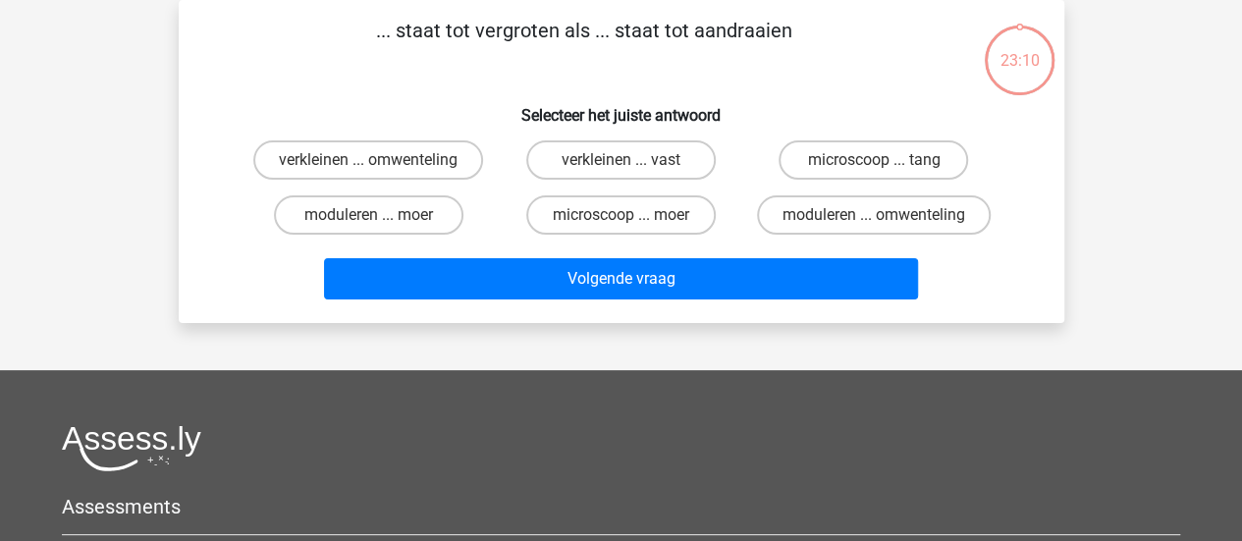
scroll to position [35, 0]
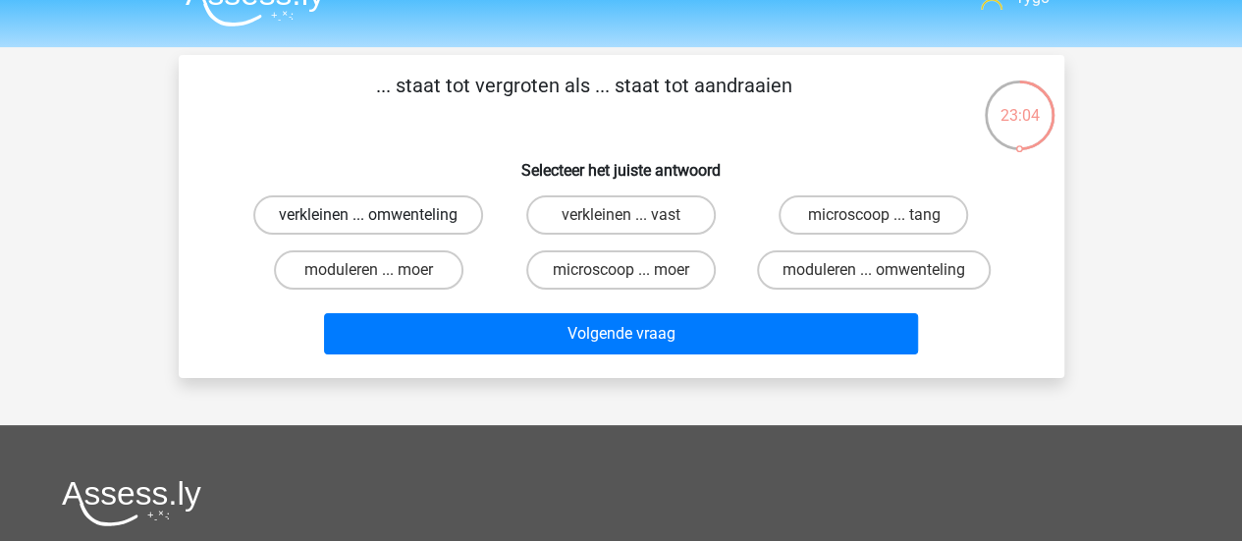
click at [445, 213] on label "verkleinen ... omwenteling" at bounding box center [368, 214] width 230 height 39
click at [381, 215] on input "verkleinen ... omwenteling" at bounding box center [374, 221] width 13 height 13
radio input "true"
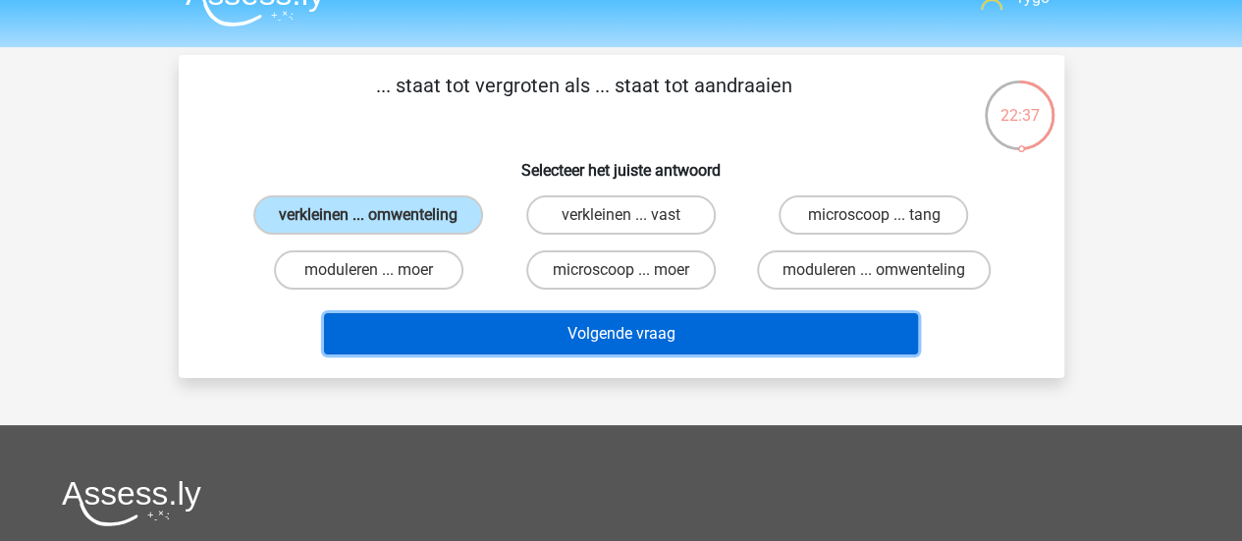
click at [885, 332] on button "Volgende vraag" at bounding box center [621, 333] width 594 height 41
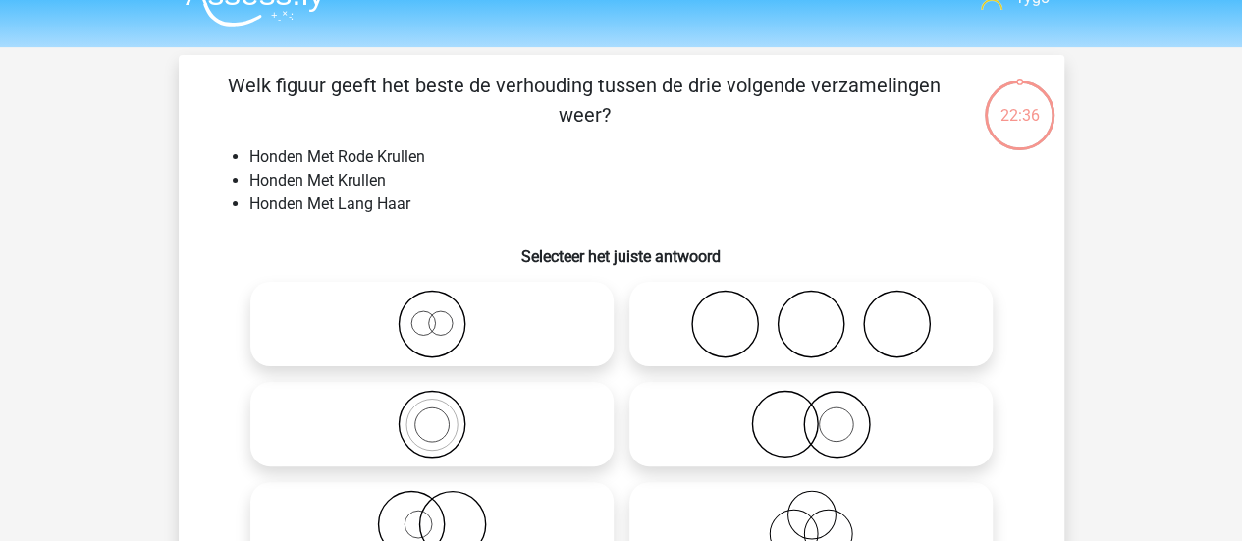
scroll to position [90, 0]
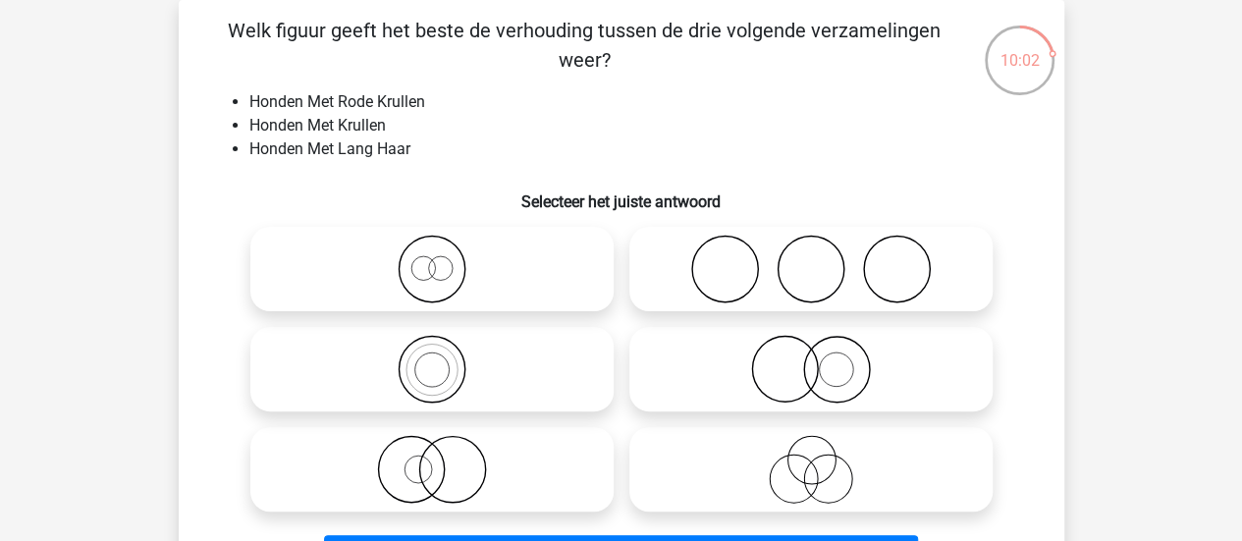
click at [522, 448] on icon at bounding box center [432, 469] width 348 height 69
click at [445, 448] on input "radio" at bounding box center [438, 453] width 13 height 13
radio input "true"
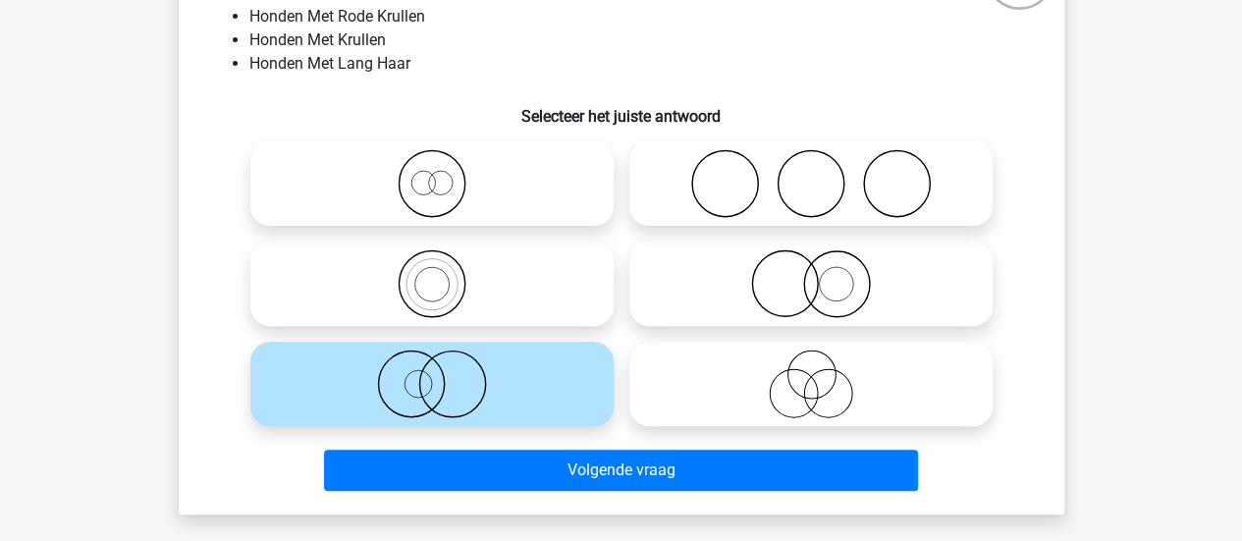
scroll to position [177, 0]
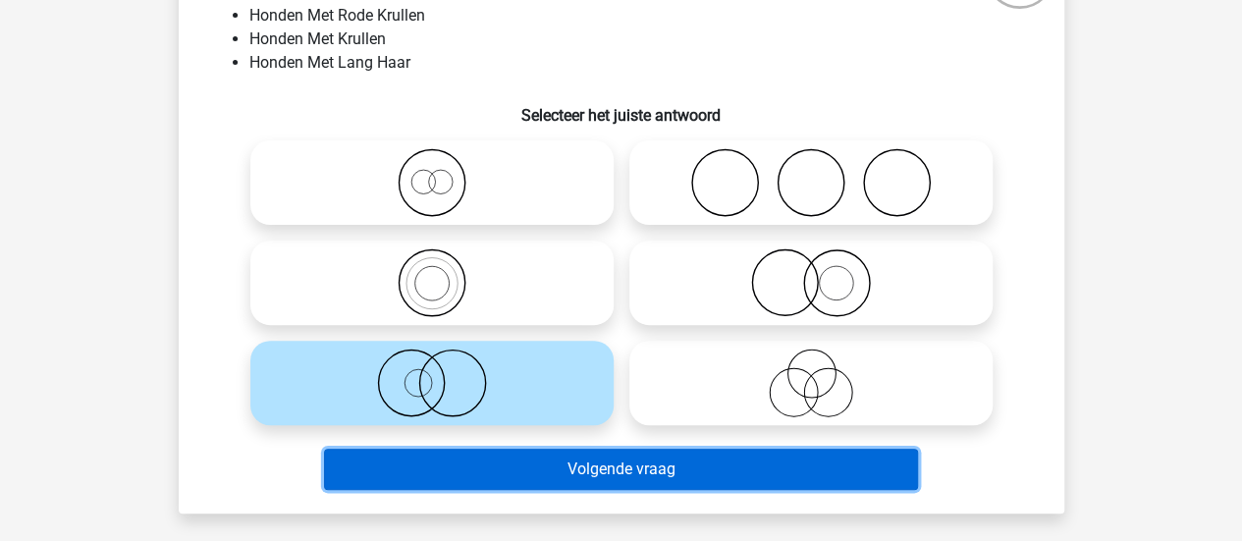
drag, startPoint x: 654, startPoint y: 462, endPoint x: 675, endPoint y: 470, distance: 23.0
click at [675, 470] on button "Volgende vraag" at bounding box center [621, 469] width 594 height 41
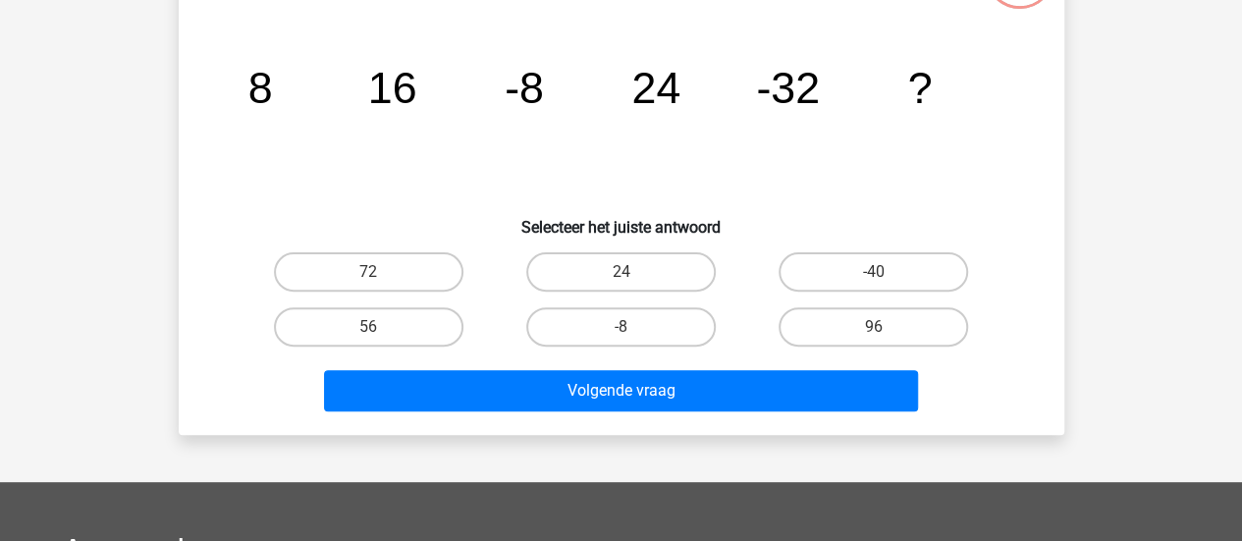
scroll to position [90, 0]
